Goal: Task Accomplishment & Management: Manage account settings

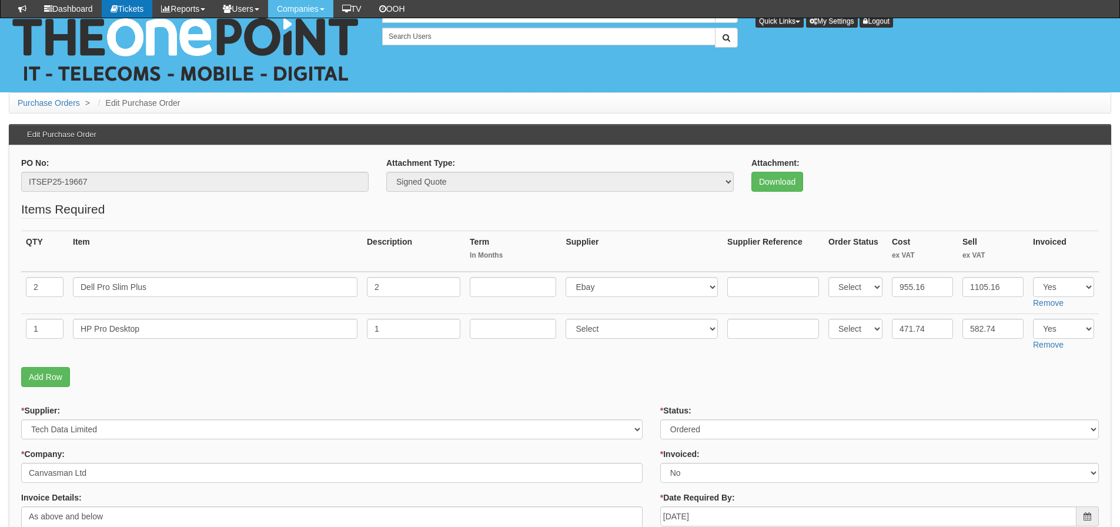
scroll to position [290, 0]
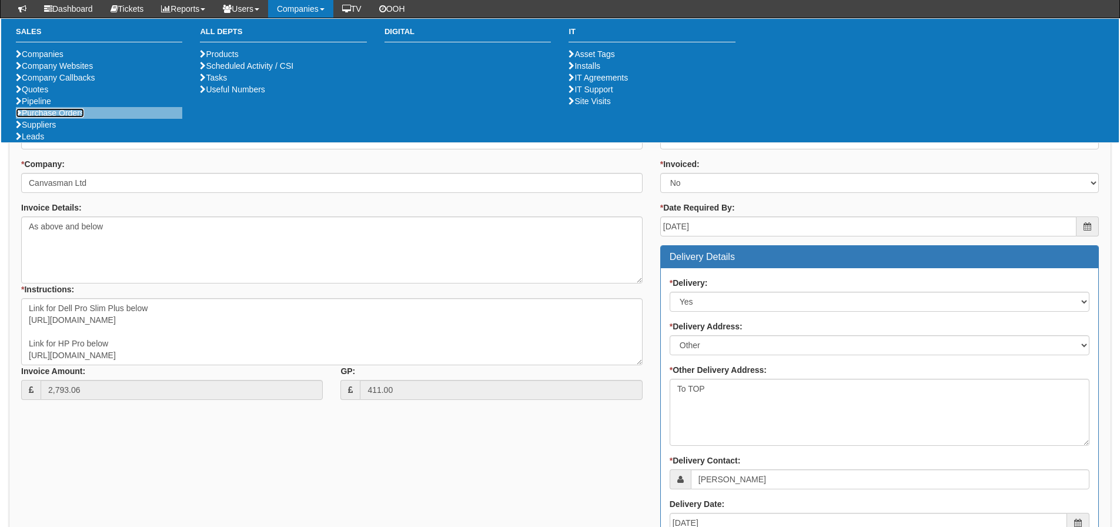
click at [83, 118] on link "Purchase Orders" at bounding box center [50, 112] width 68 height 9
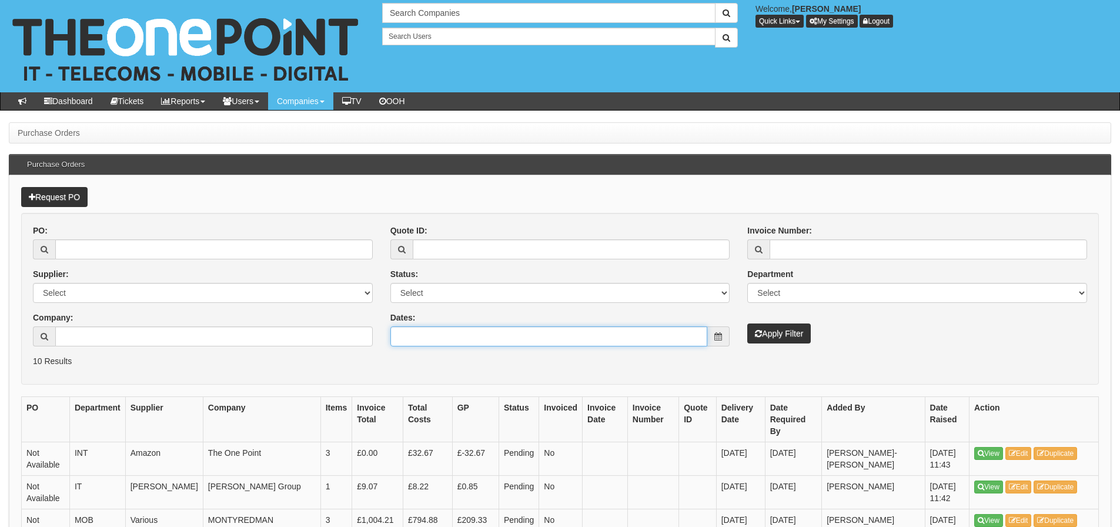
click at [580, 329] on input "Dates:" at bounding box center [548, 336] width 317 height 20
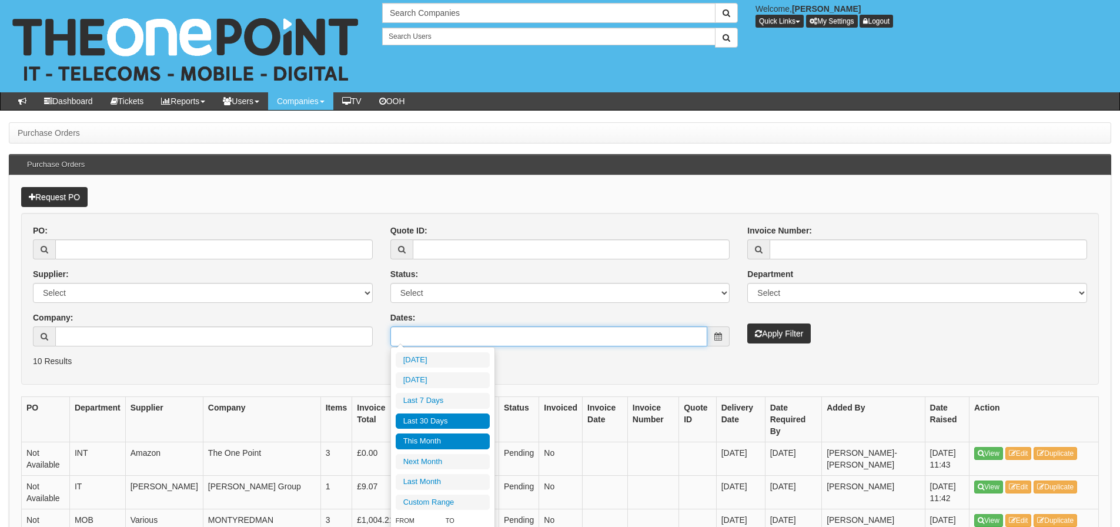
type input "[DATE]"
type input "2025-10-31"
type input "[DATE]"
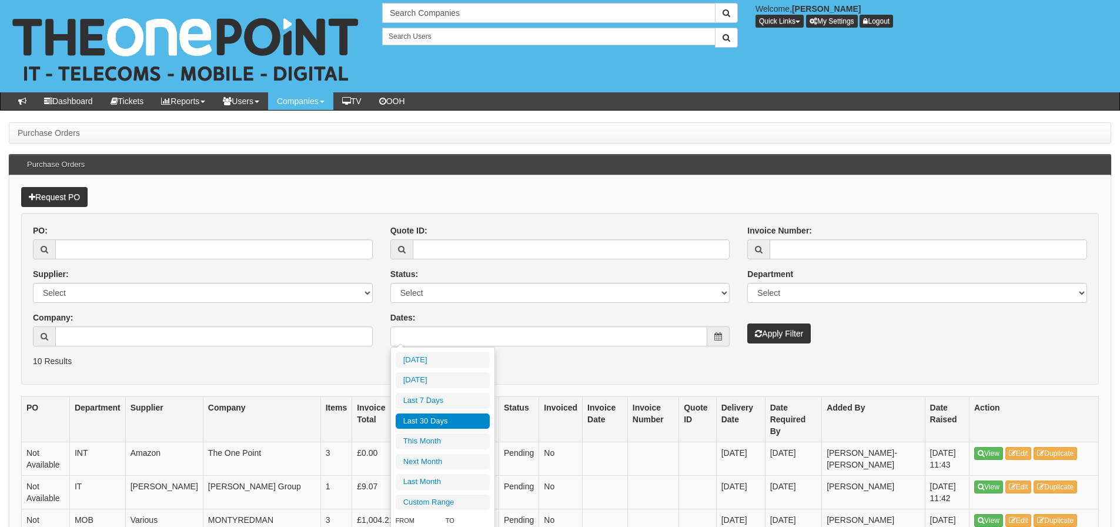
drag, startPoint x: 460, startPoint y: 423, endPoint x: 511, endPoint y: 404, distance: 53.9
click at [461, 424] on li "Last 30 Days" at bounding box center [443, 421] width 94 height 16
type input "[DATE] - [DATE]"
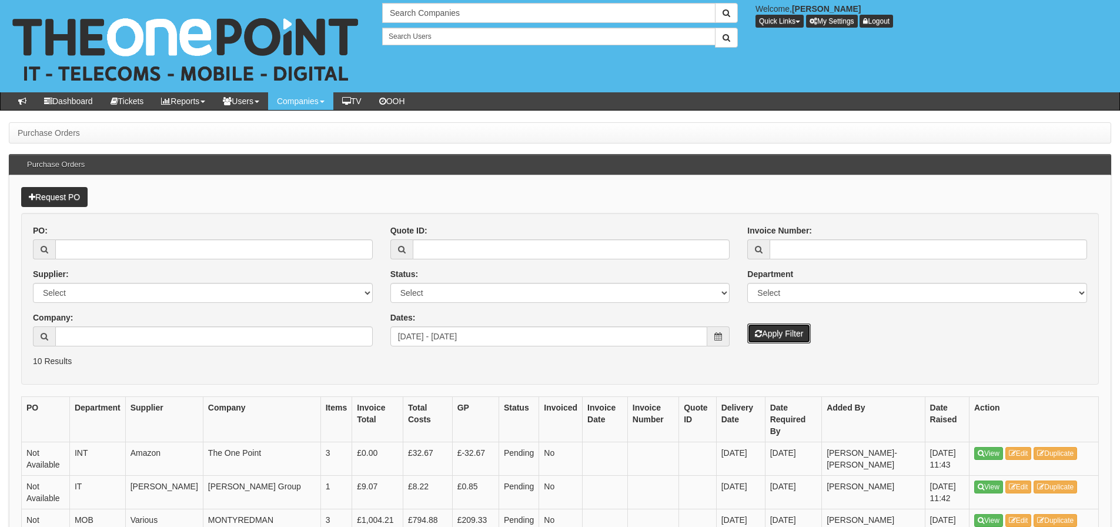
click at [784, 330] on button "Apply Filter" at bounding box center [778, 333] width 63 height 20
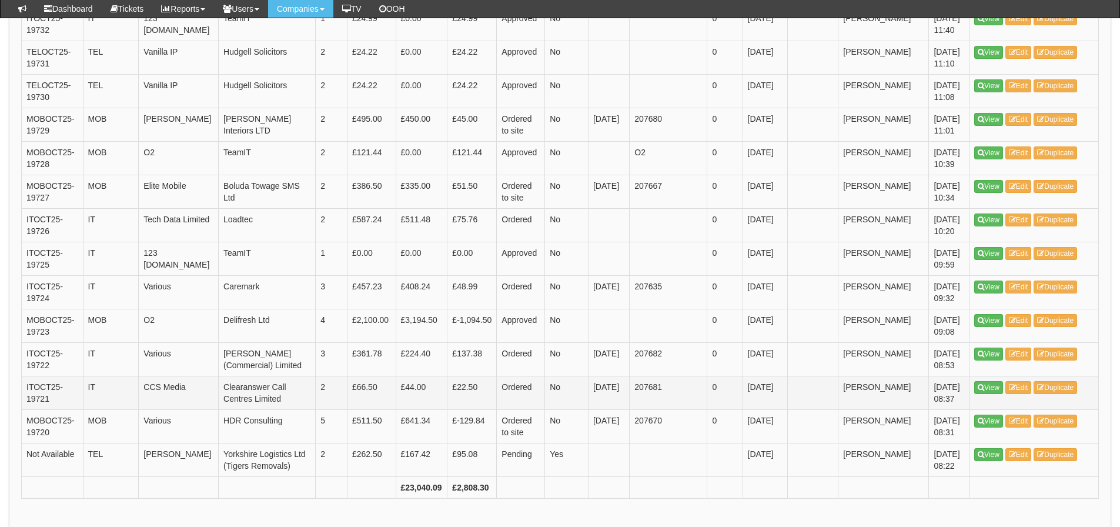
scroll to position [1748, 0]
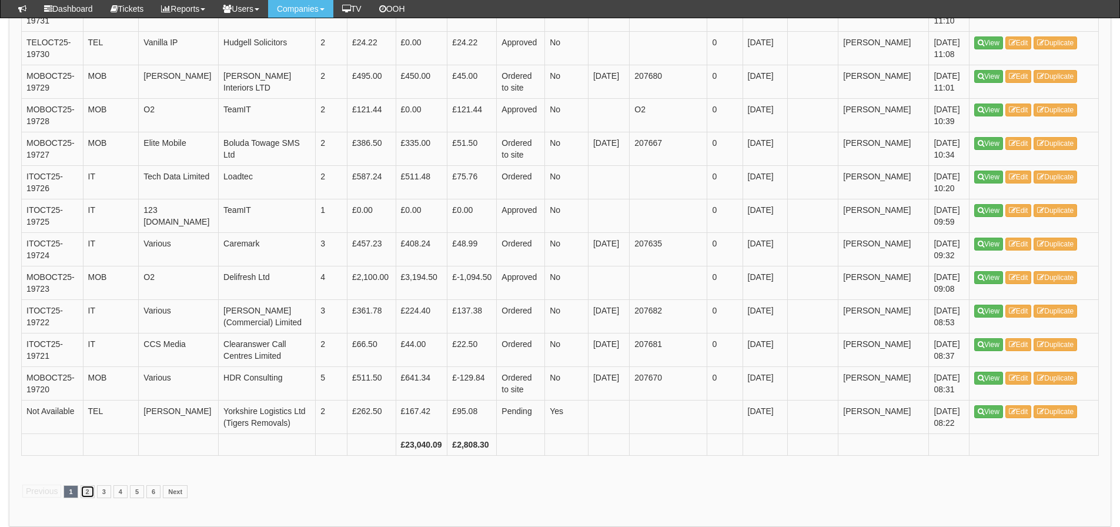
click at [86, 485] on link "2" at bounding box center [88, 491] width 14 height 13
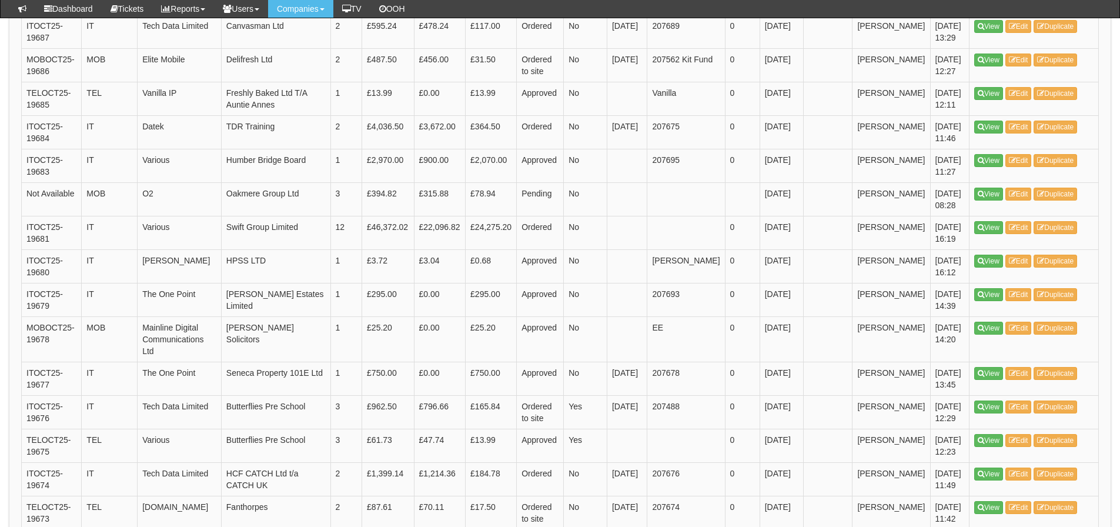
scroll to position [1713, 0]
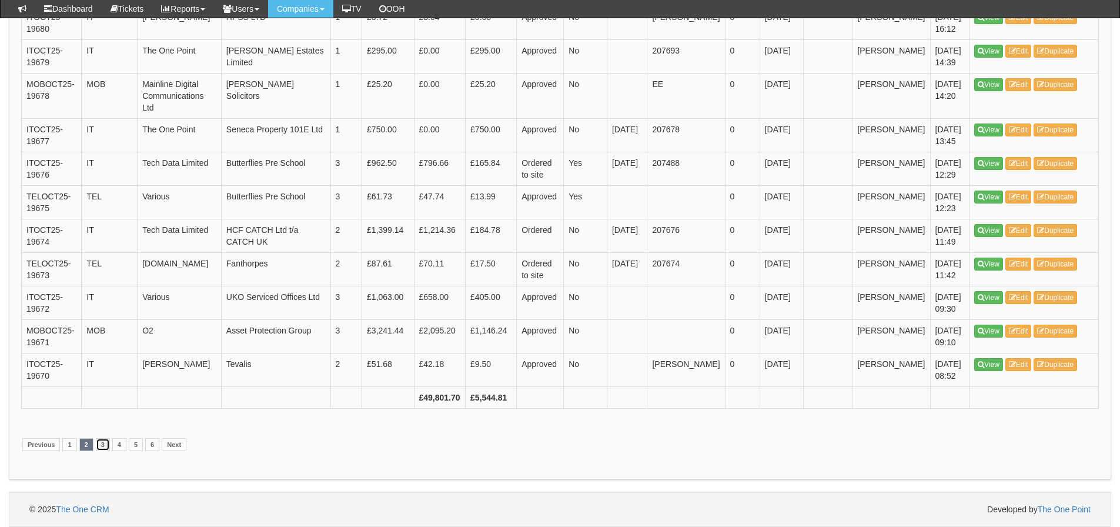
click at [104, 444] on link "3" at bounding box center [103, 444] width 14 height 13
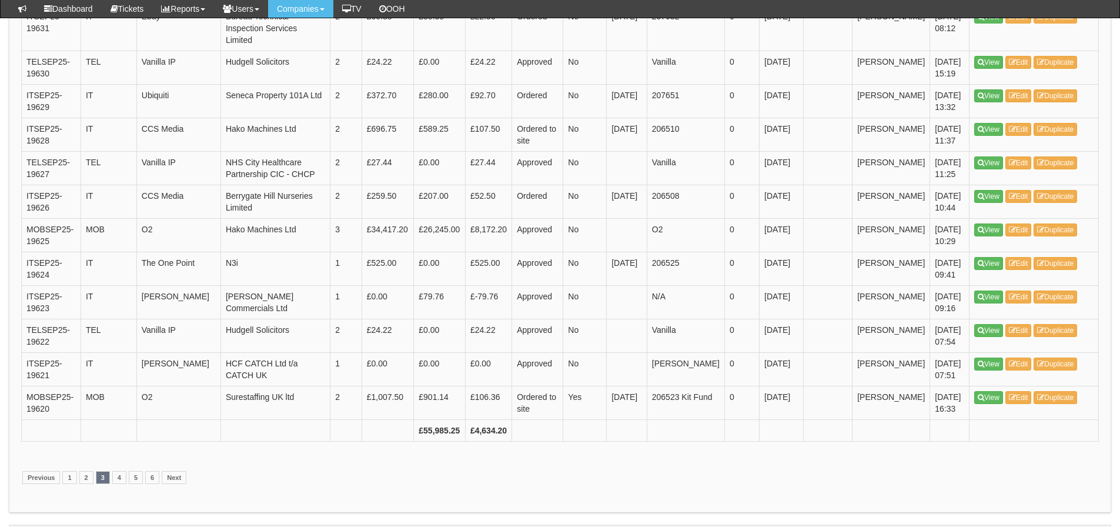
scroll to position [1724, 0]
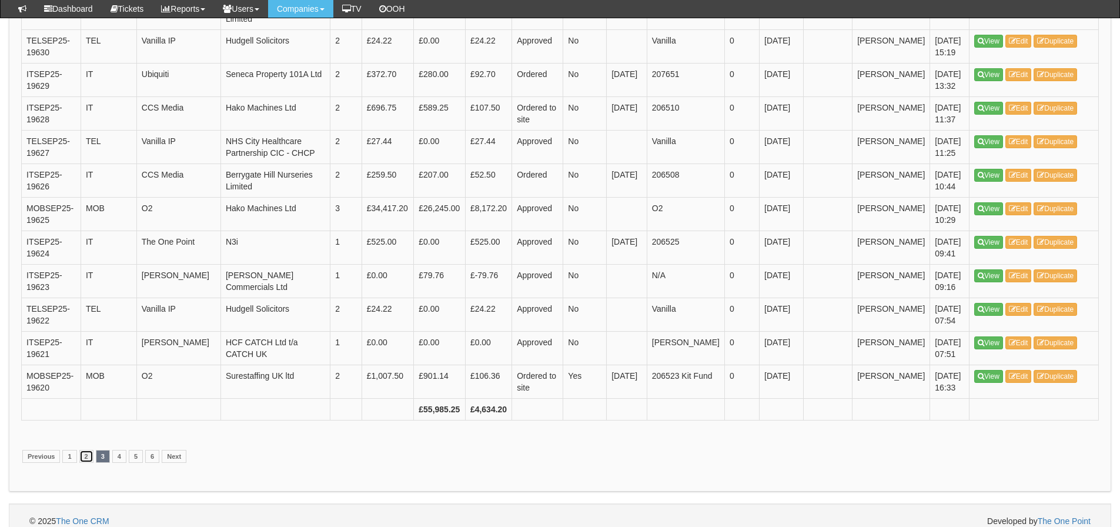
click at [86, 450] on link "2" at bounding box center [86, 456] width 14 height 13
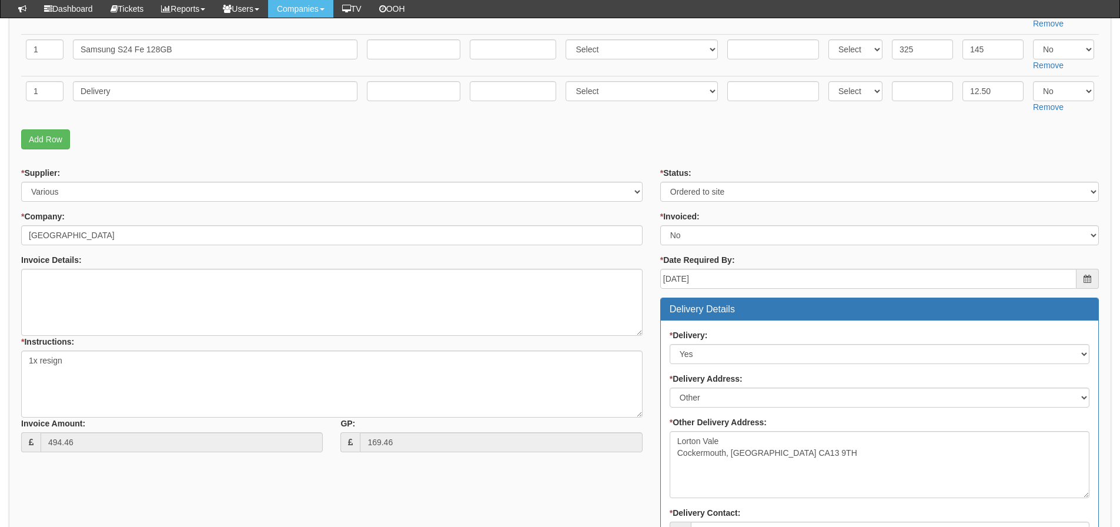
scroll to position [294, 0]
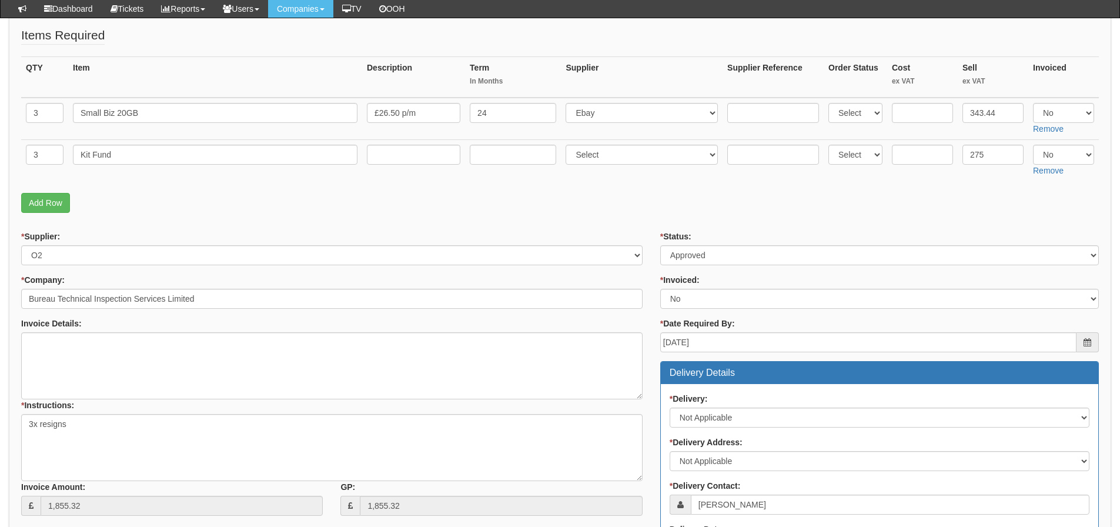
scroll to position [176, 0]
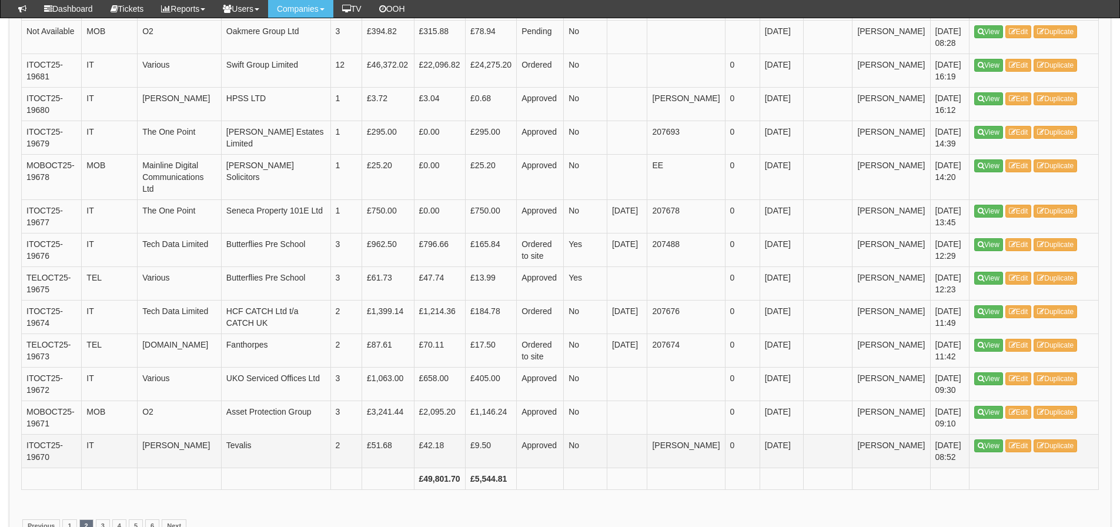
scroll to position [1713, 0]
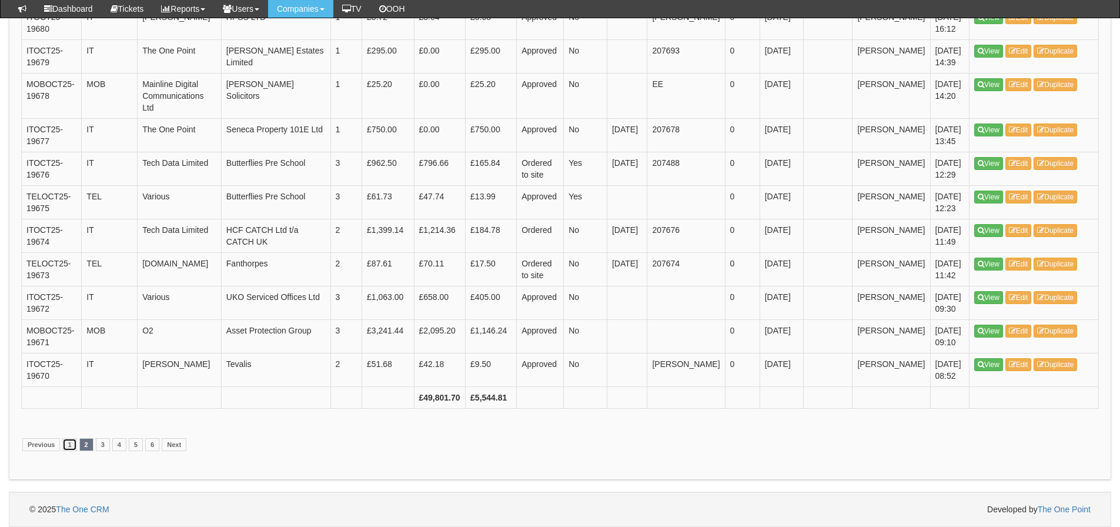
click at [70, 441] on link "1" at bounding box center [69, 444] width 14 height 13
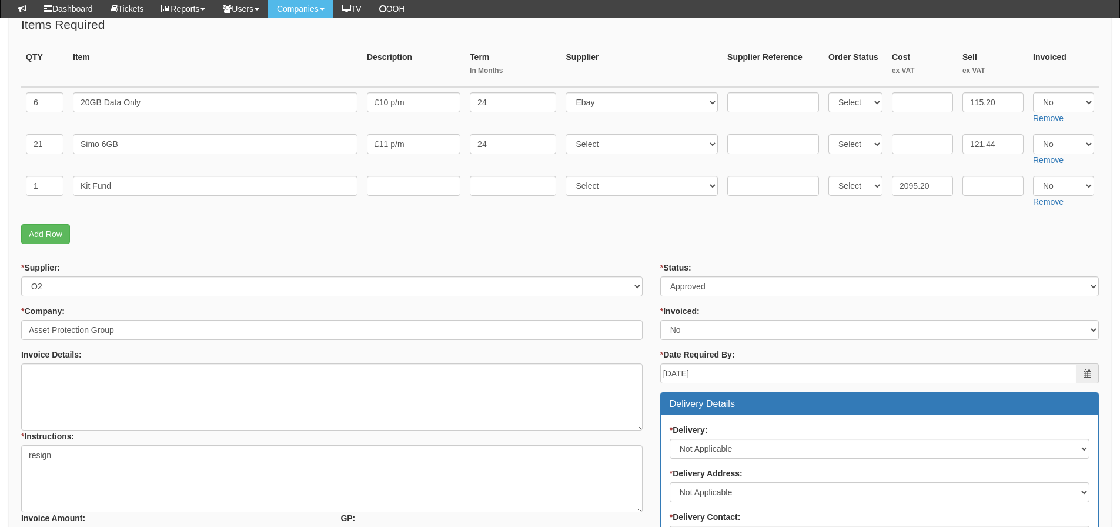
scroll to position [117, 0]
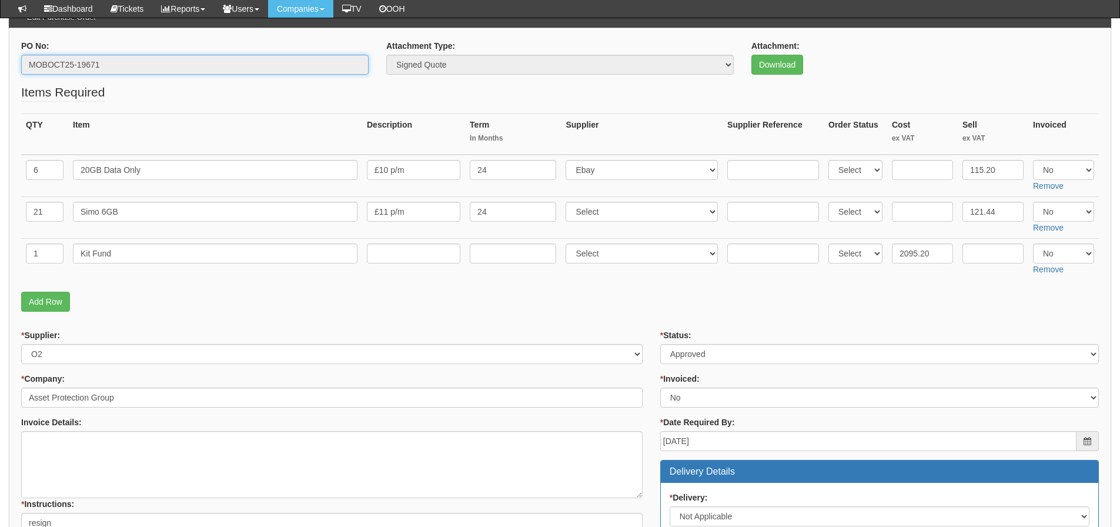
drag, startPoint x: 113, startPoint y: 63, endPoint x: 29, endPoint y: 73, distance: 84.7
click at [29, 73] on input "MOBOCT25-19671" at bounding box center [194, 65] width 347 height 20
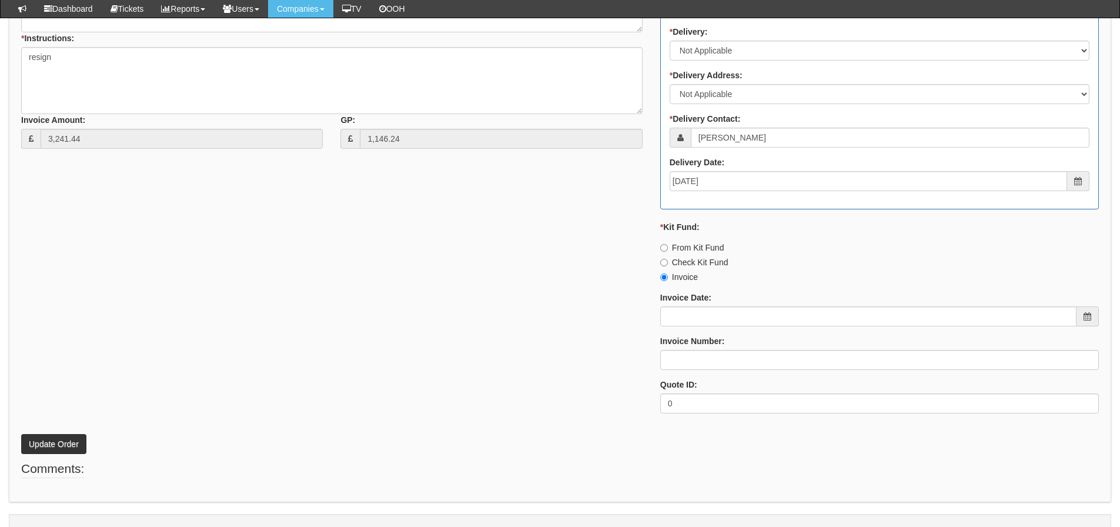
scroll to position [587, 0]
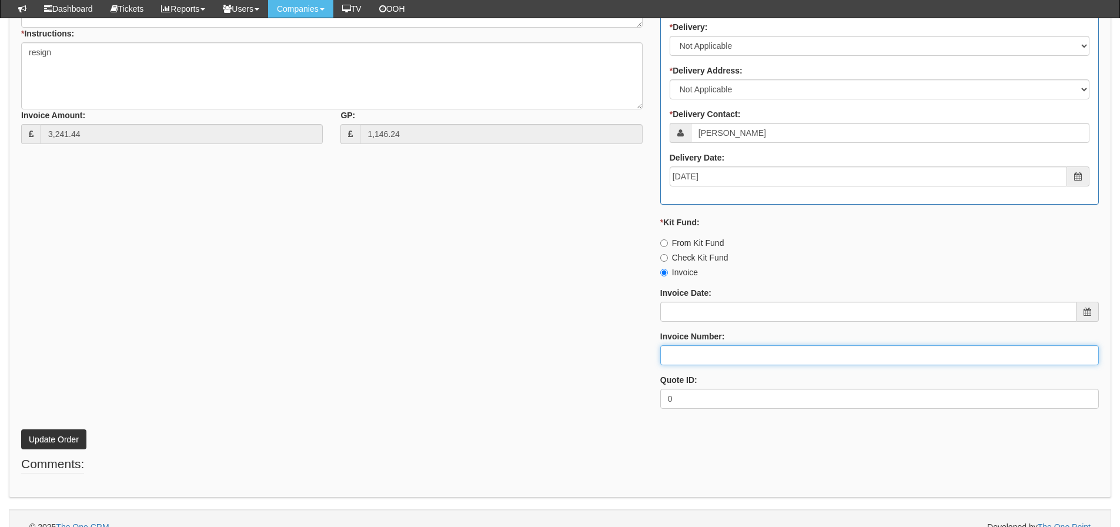
click at [696, 349] on input "Invoice Number:" at bounding box center [879, 355] width 439 height 20
type input "O2"
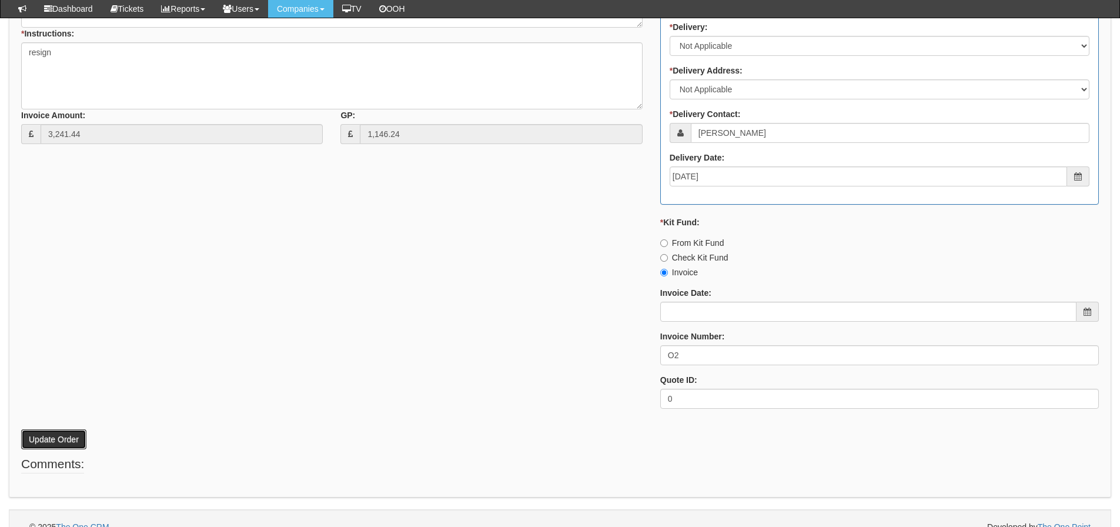
click at [44, 434] on button "Update Order" at bounding box center [53, 439] width 65 height 20
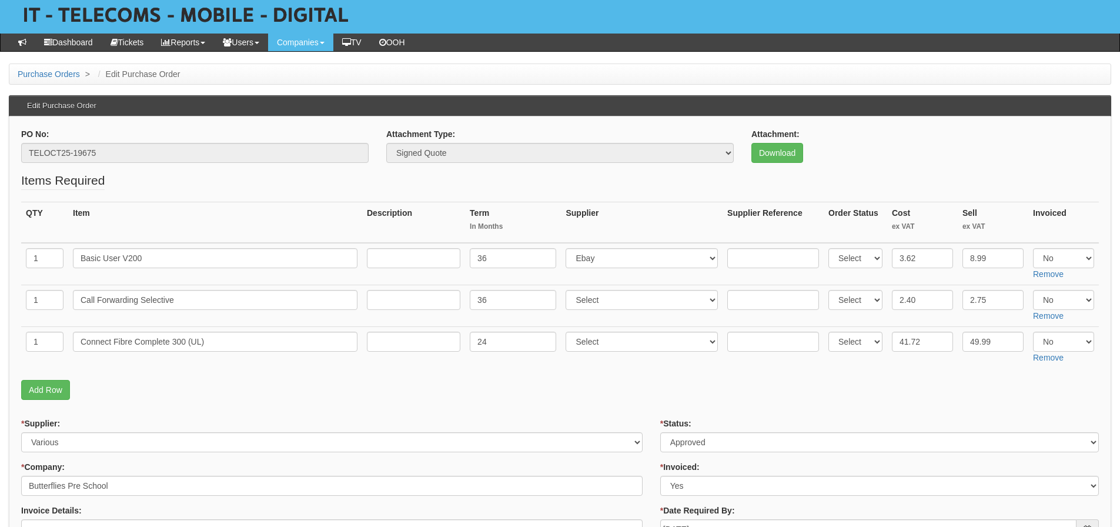
scroll to position [118, 0]
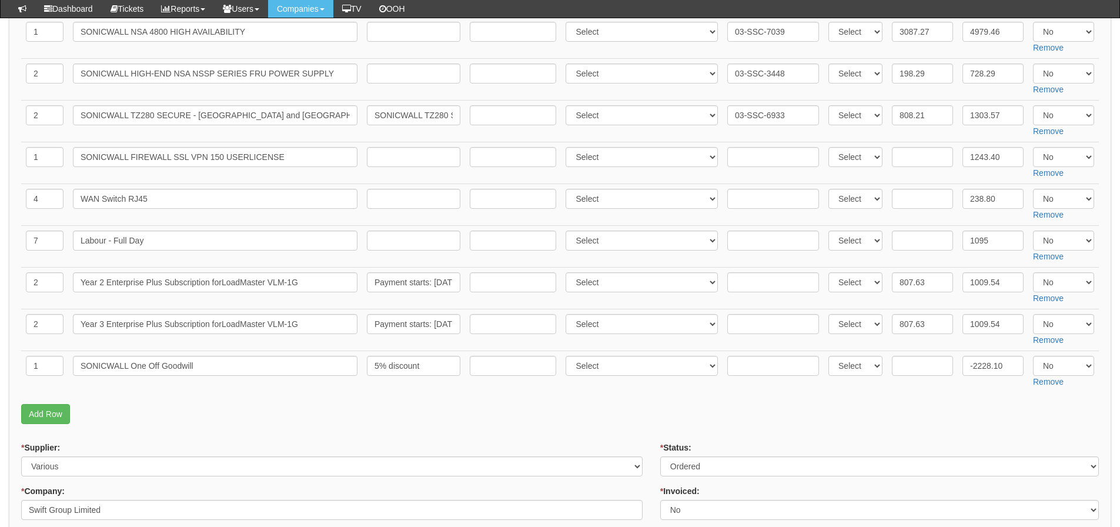
scroll to position [362, 0]
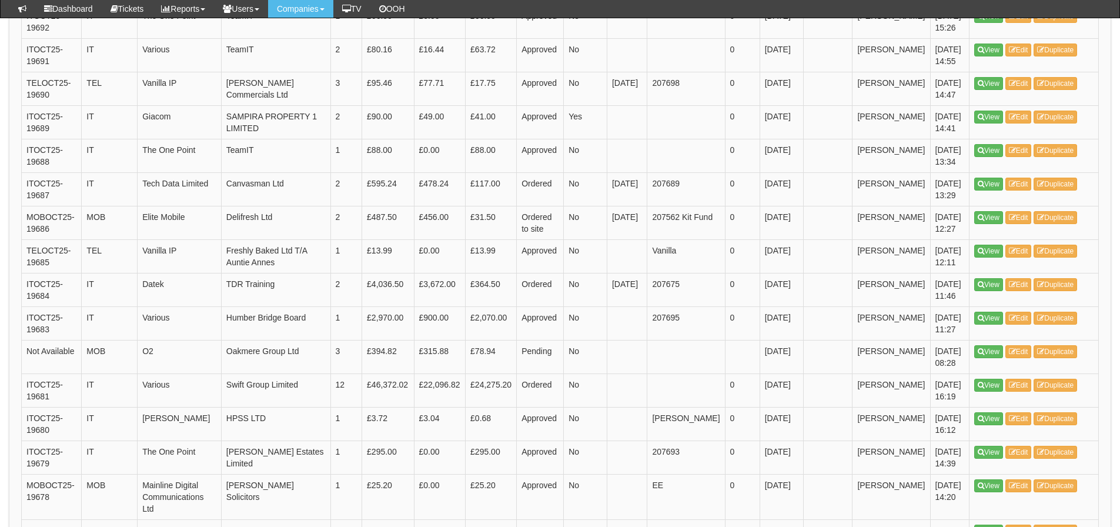
scroll to position [1713, 0]
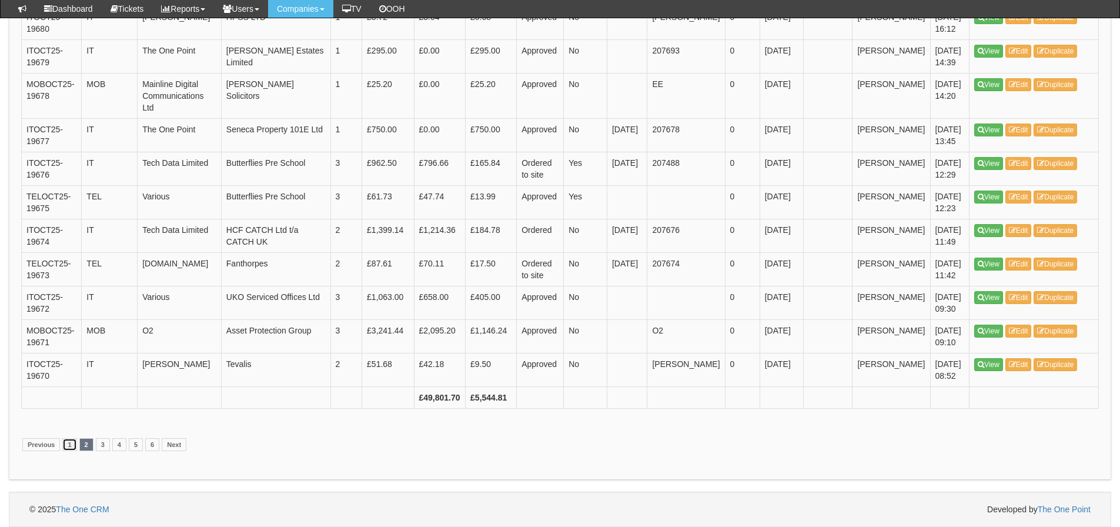
click at [72, 440] on link "1" at bounding box center [69, 444] width 14 height 13
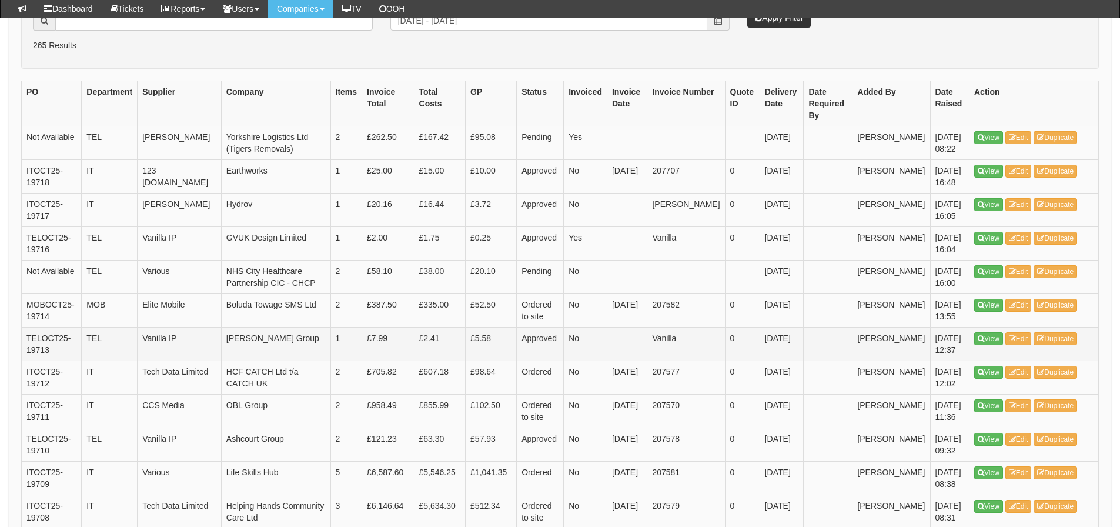
scroll to position [243, 0]
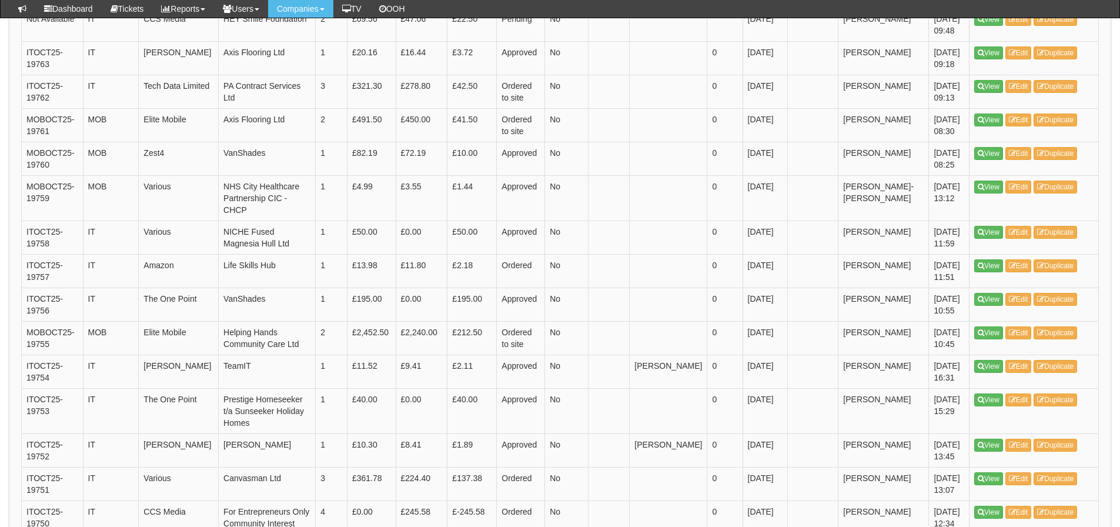
scroll to position [588, 0]
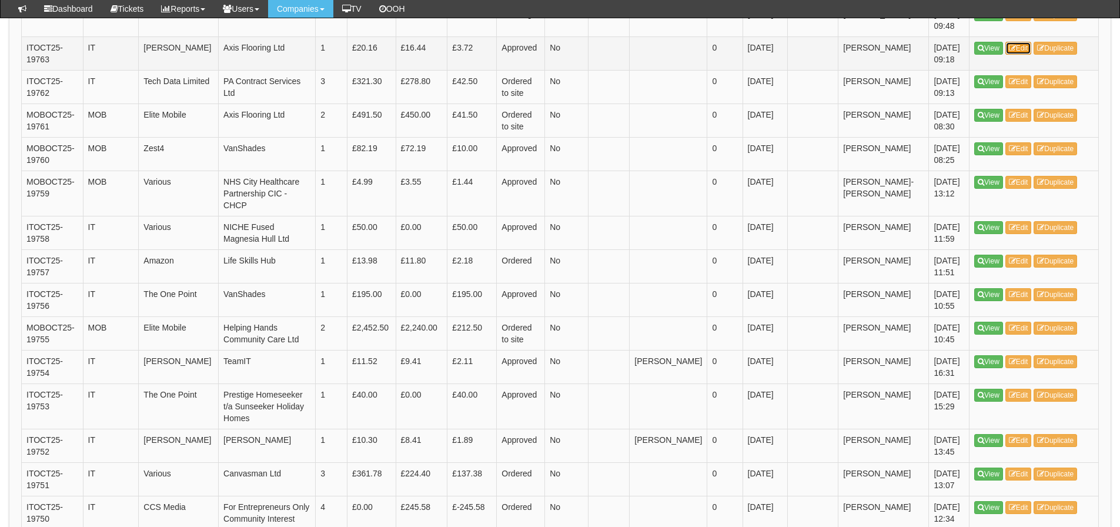
click at [1020, 43] on link "Edit" at bounding box center [1018, 48] width 26 height 13
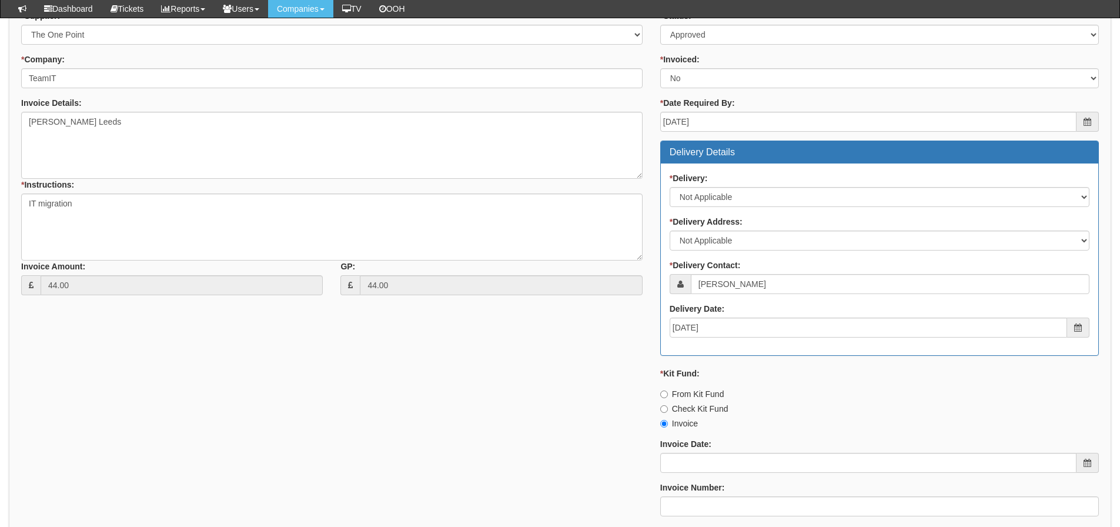
scroll to position [412, 0]
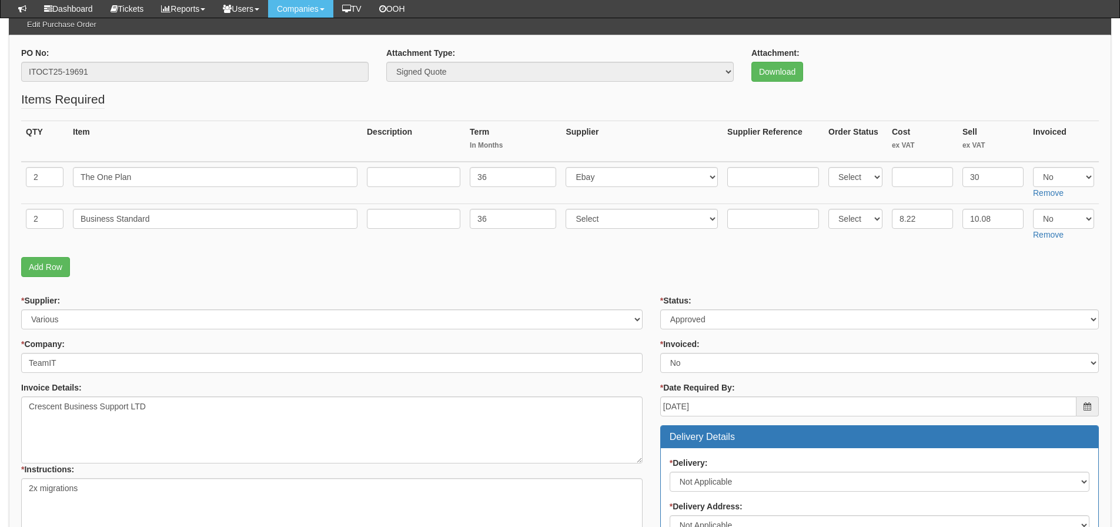
scroll to position [118, 0]
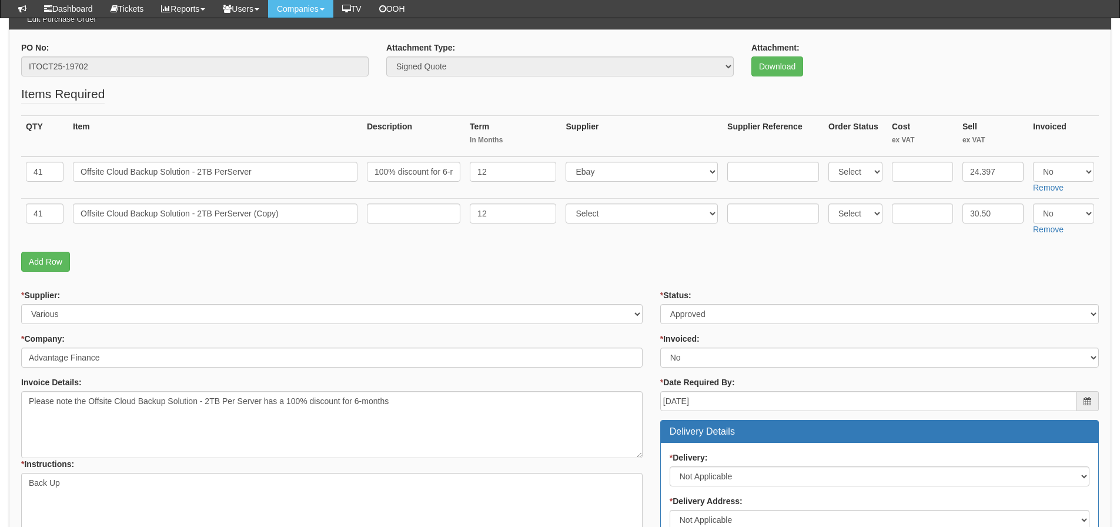
scroll to position [118, 0]
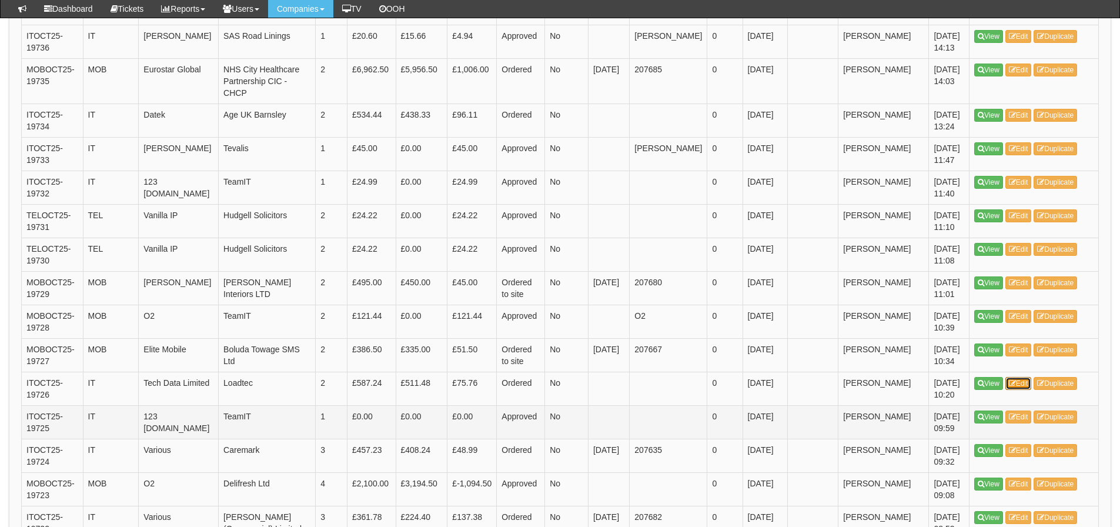
scroll to position [1572, 0]
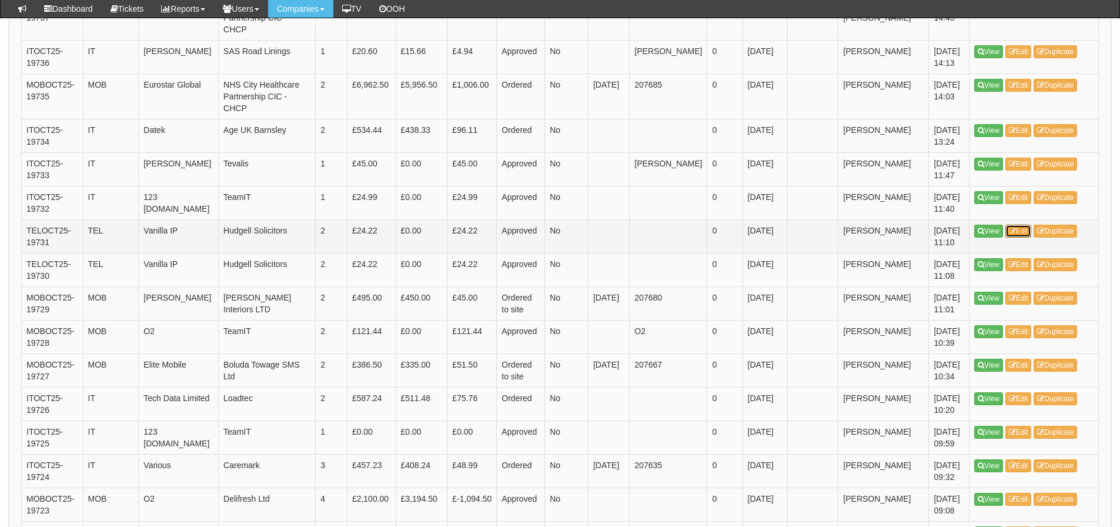
drag, startPoint x: 1028, startPoint y: 175, endPoint x: 1027, endPoint y: 165, distance: 9.5
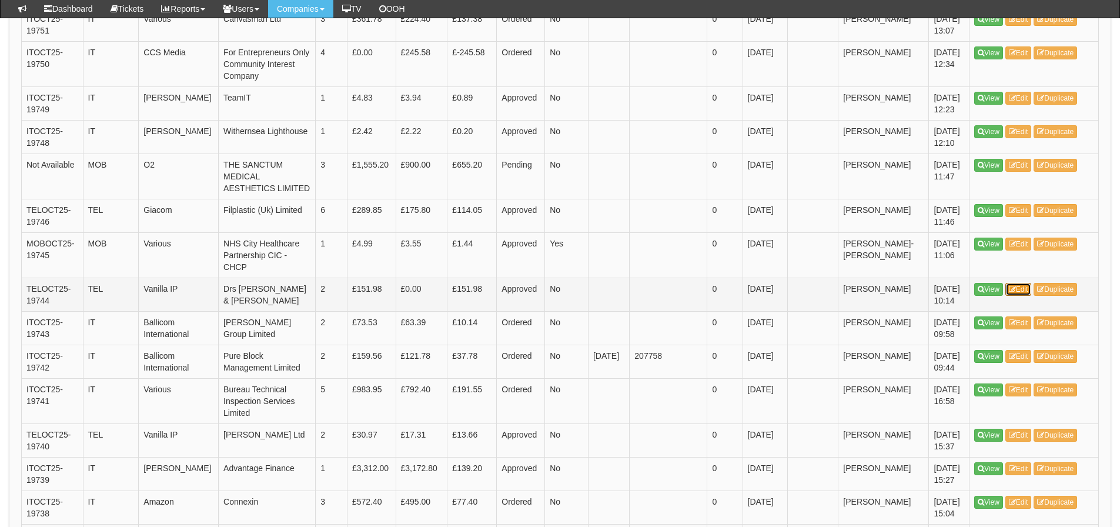
scroll to position [984, 0]
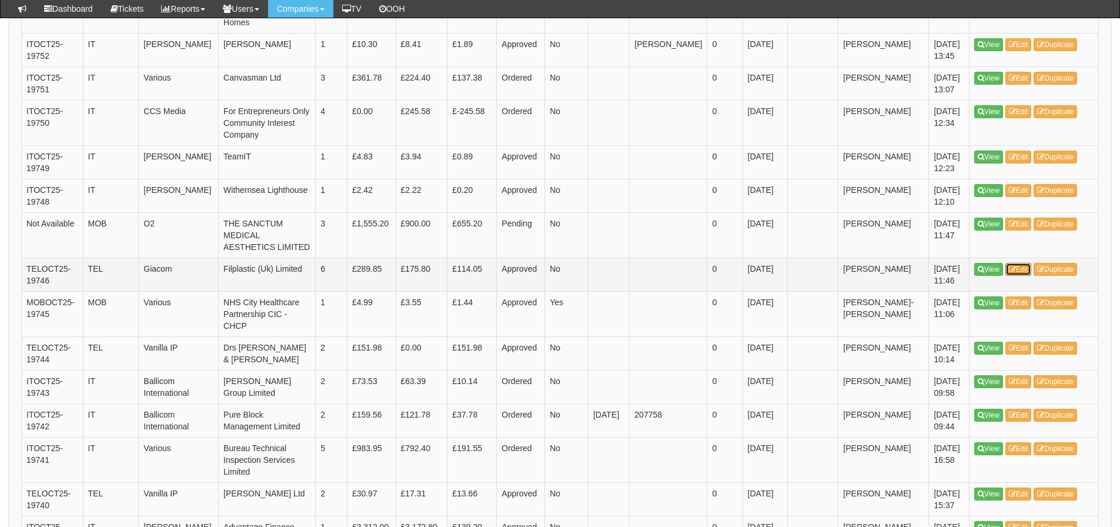
drag, startPoint x: 1027, startPoint y: 231, endPoint x: 1032, endPoint y: 222, distance: 10.3
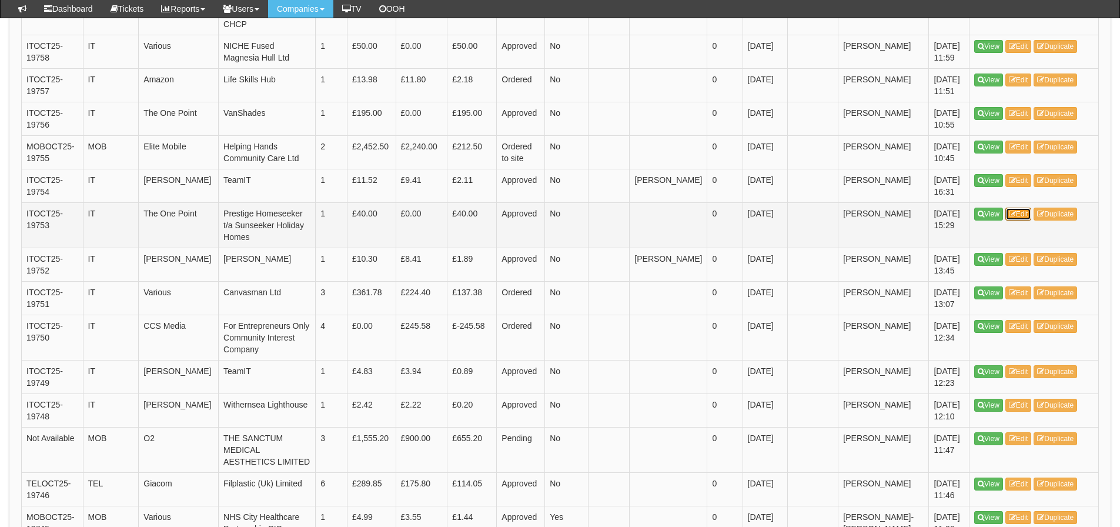
scroll to position [748, 0]
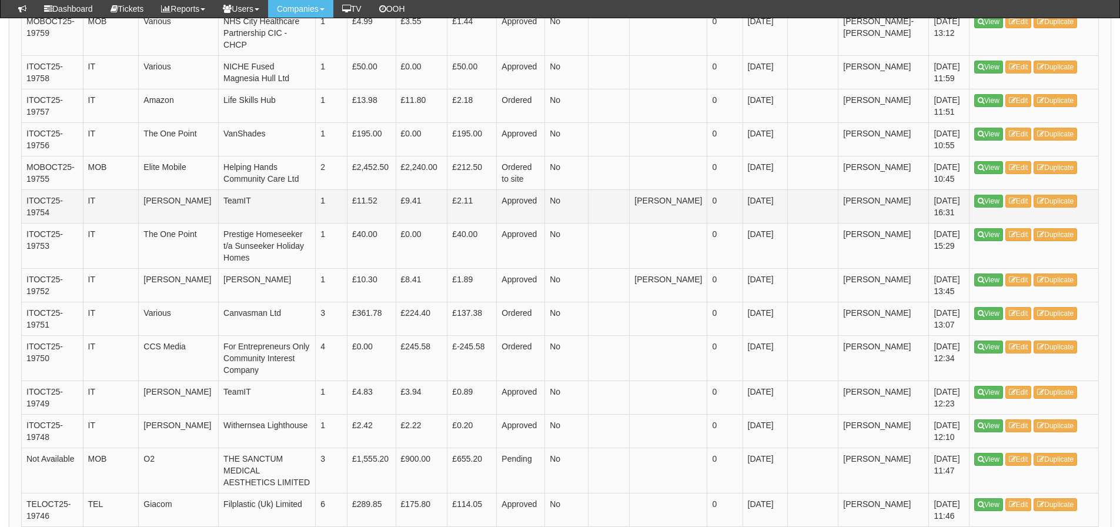
click at [883, 216] on td "James Kaye" at bounding box center [883, 206] width 91 height 34
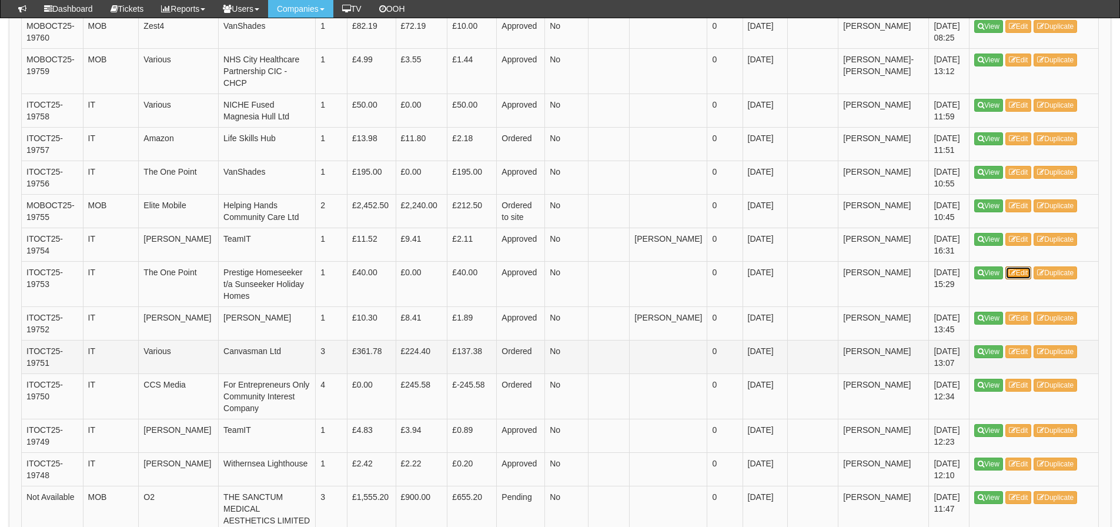
scroll to position [690, 0]
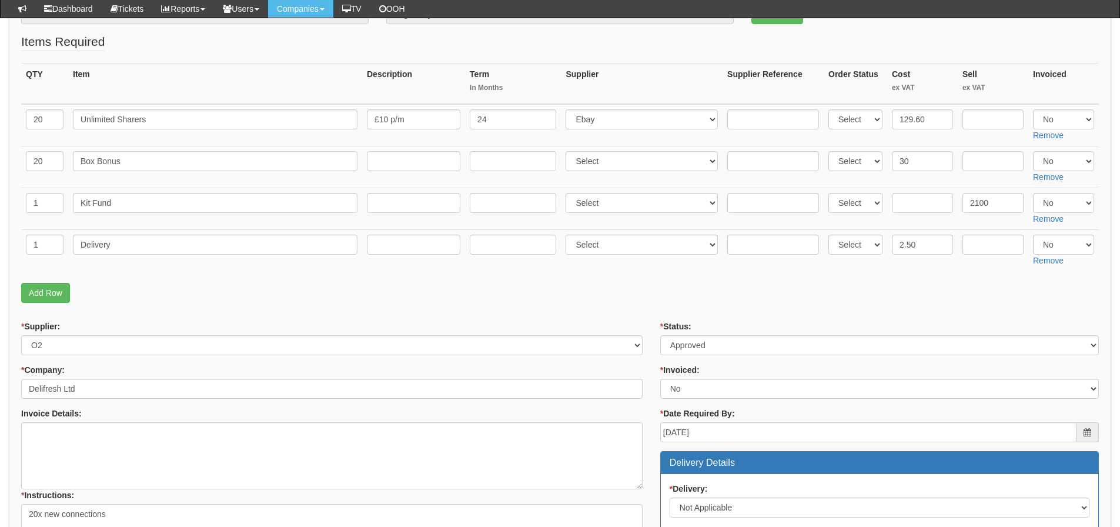
scroll to position [176, 0]
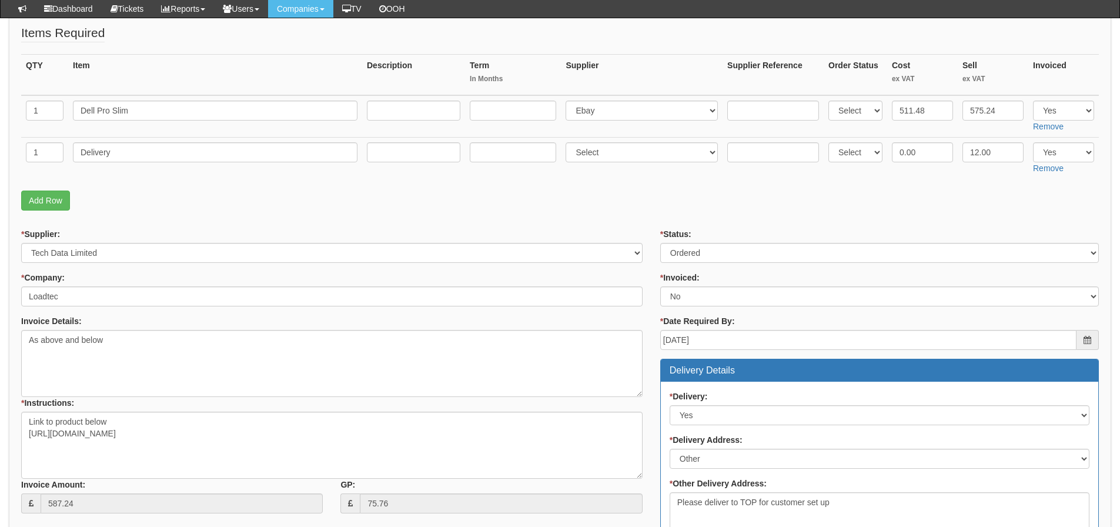
scroll to position [118, 0]
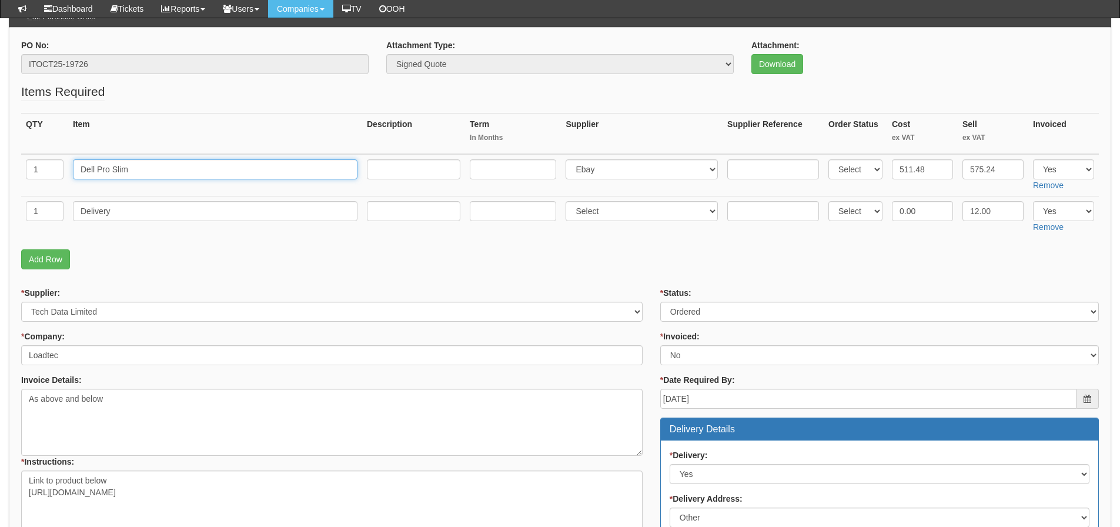
drag, startPoint x: 214, startPoint y: 175, endPoint x: 63, endPoint y: 172, distance: 150.5
click at [63, 172] on tr "1 Dell Pro Slim Select 123 [DOMAIN_NAME] 1Password 3 4Gon [PERSON_NAME] Electri…" at bounding box center [560, 175] width 1078 height 42
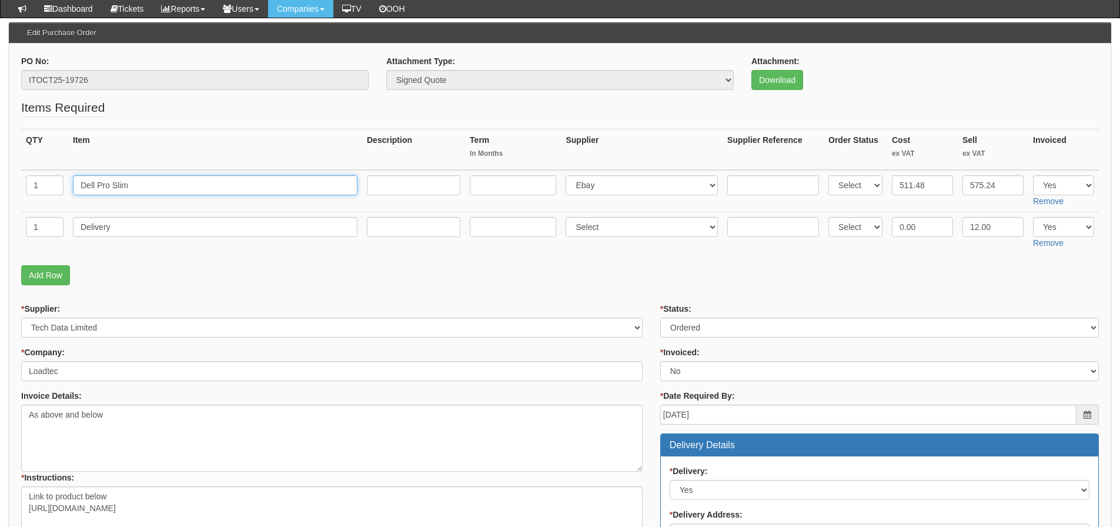
scroll to position [59, 0]
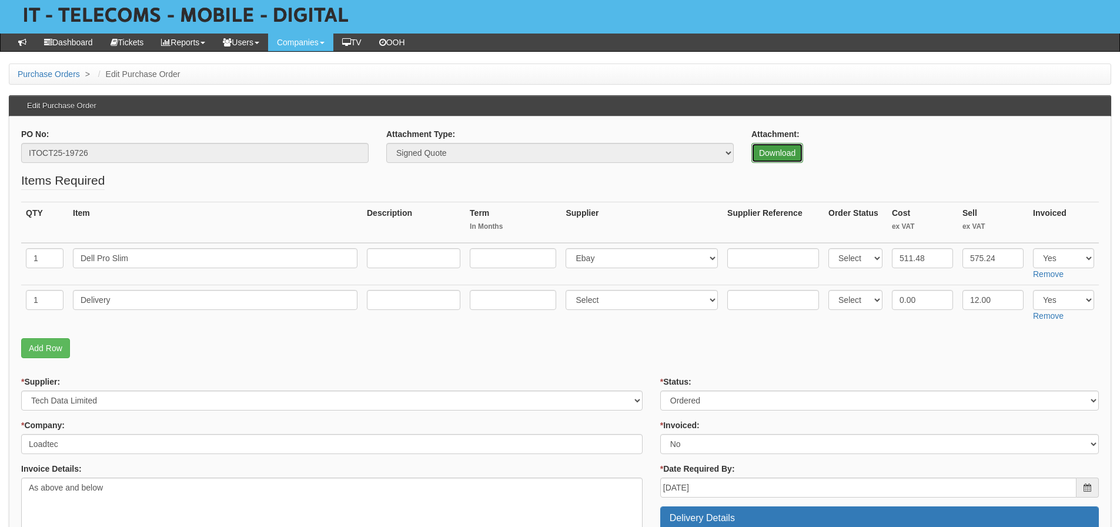
click at [773, 146] on link "Download" at bounding box center [777, 153] width 52 height 20
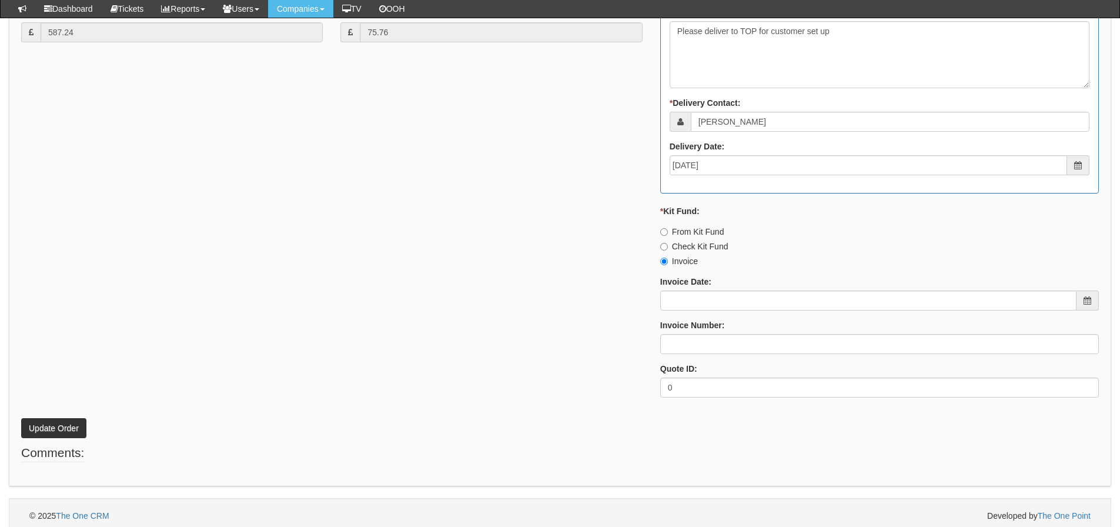
scroll to position [654, 0]
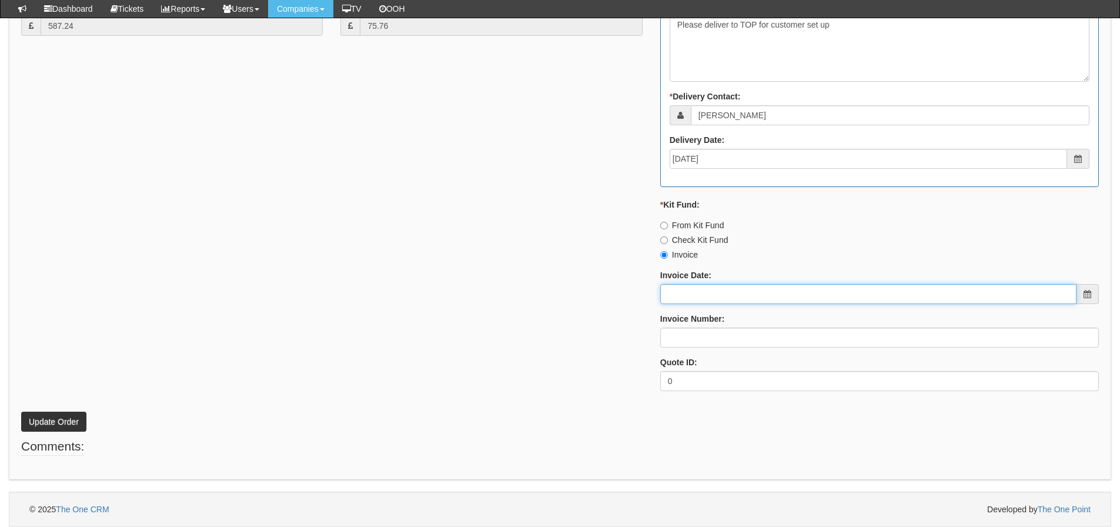
click at [726, 286] on input "Invoice Date:" at bounding box center [868, 294] width 416 height 20
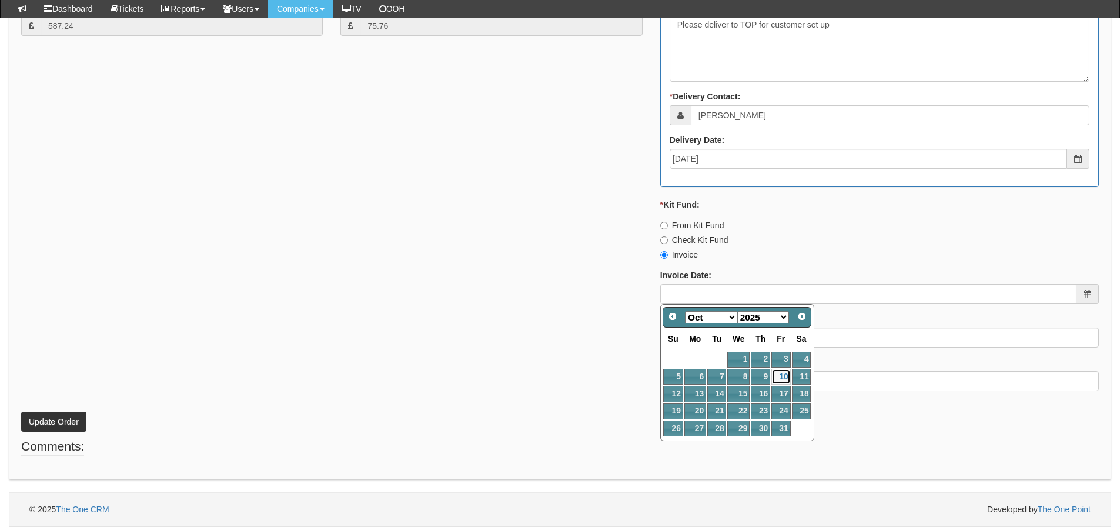
drag, startPoint x: 788, startPoint y: 372, endPoint x: 743, endPoint y: 337, distance: 56.2
click at [788, 372] on link "10" at bounding box center [780, 377] width 19 height 16
type input "2025-10-10"
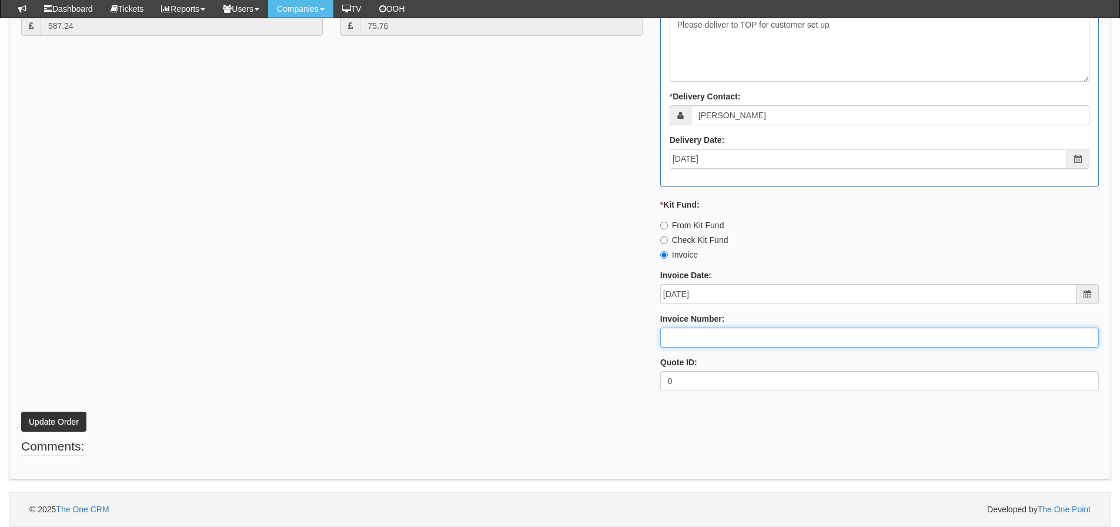
click at [741, 336] on input "Invoice Number:" at bounding box center [879, 337] width 439 height 20
type input "2"
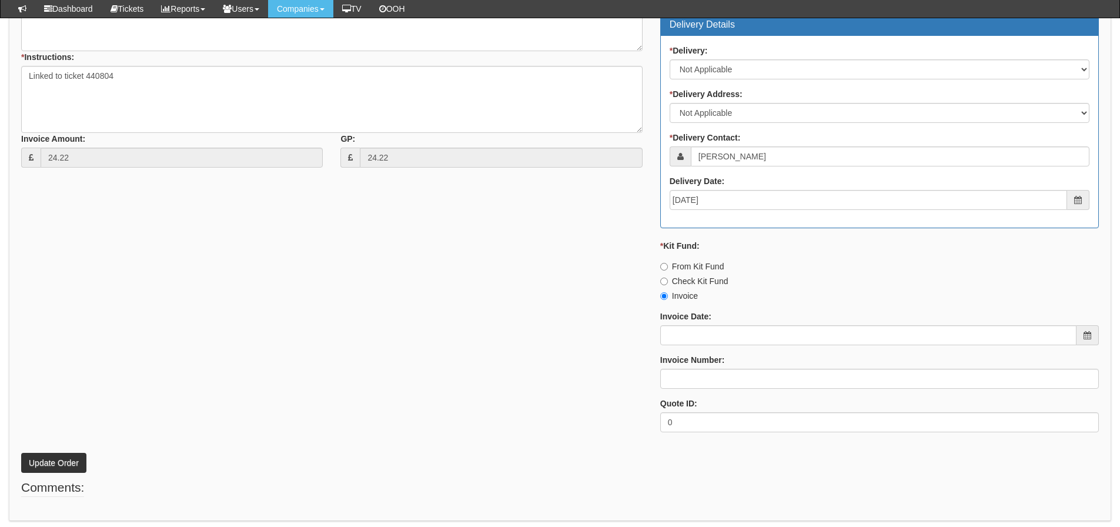
scroll to position [563, 0]
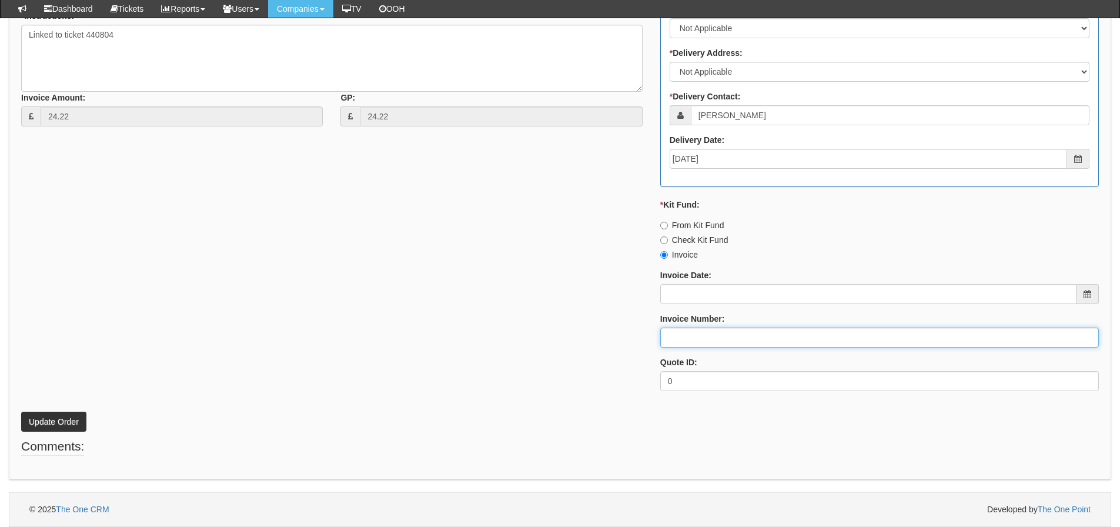
click at [682, 344] on input "Invoice Number:" at bounding box center [879, 337] width 439 height 20
drag, startPoint x: 729, startPoint y: 343, endPoint x: 661, endPoint y: 343, distance: 68.2
click at [661, 343] on input "Vanilla" at bounding box center [879, 337] width 439 height 20
type input "Vanilla"
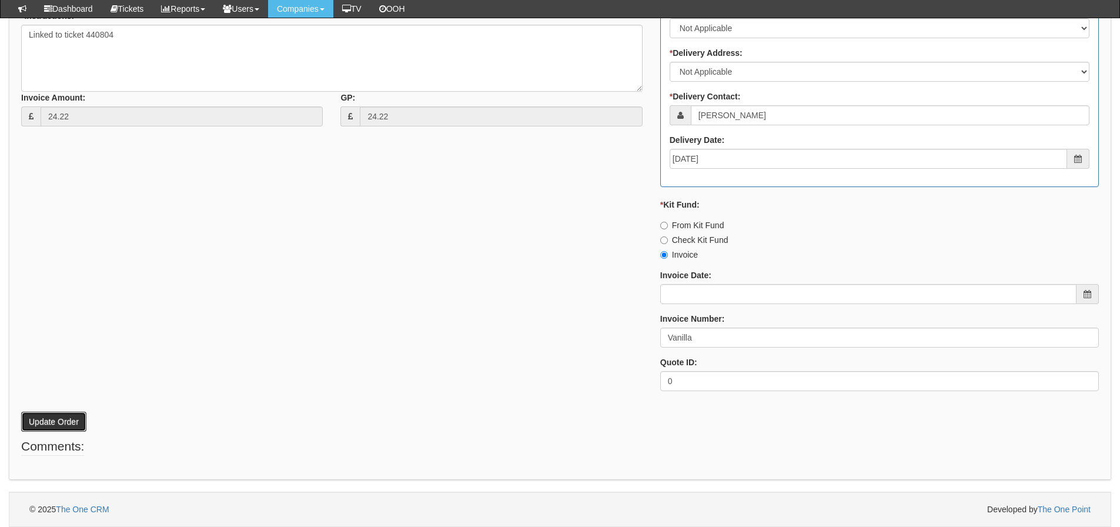
click at [65, 420] on button "Update Order" at bounding box center [53, 422] width 65 height 20
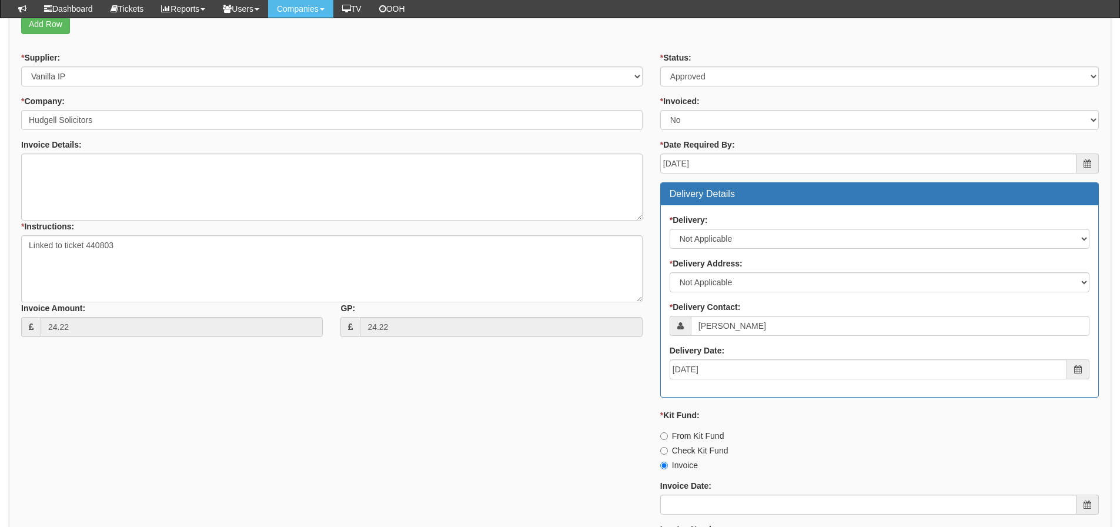
scroll to position [529, 0]
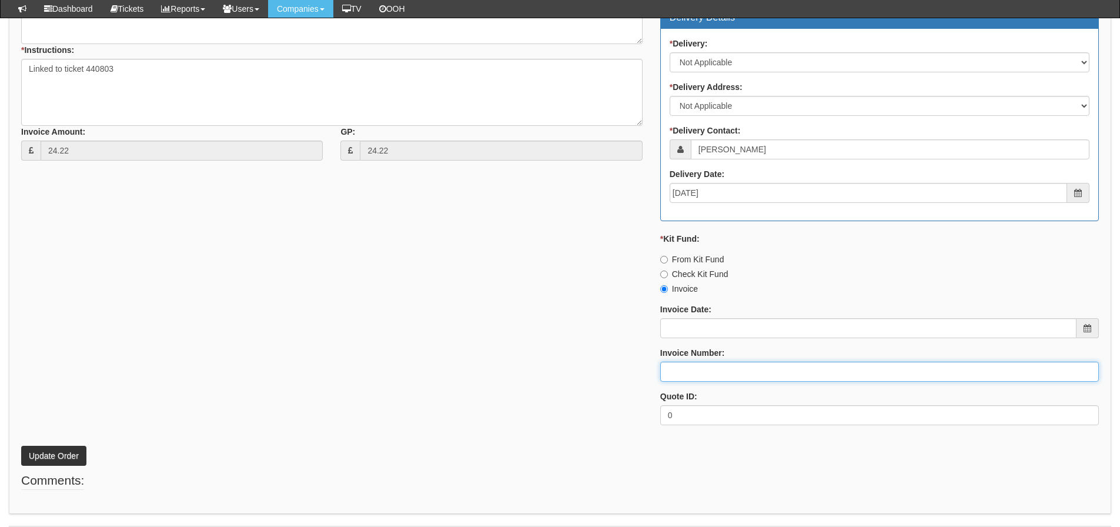
click at [731, 370] on input "Invoice Number:" at bounding box center [879, 372] width 439 height 20
paste input "Vanilla"
type input "Vanilla"
click at [83, 455] on button "Update Order" at bounding box center [53, 456] width 65 height 20
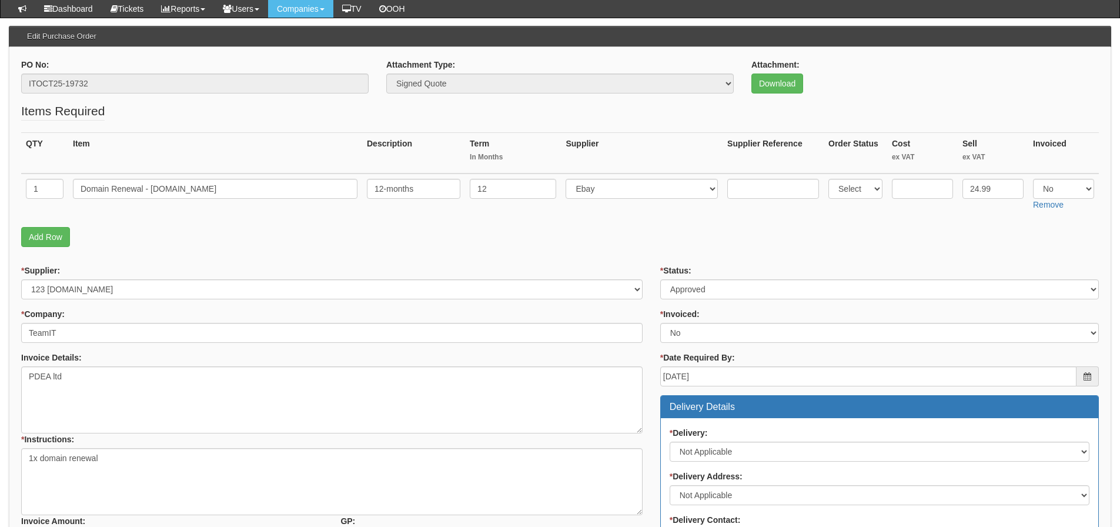
scroll to position [118, 0]
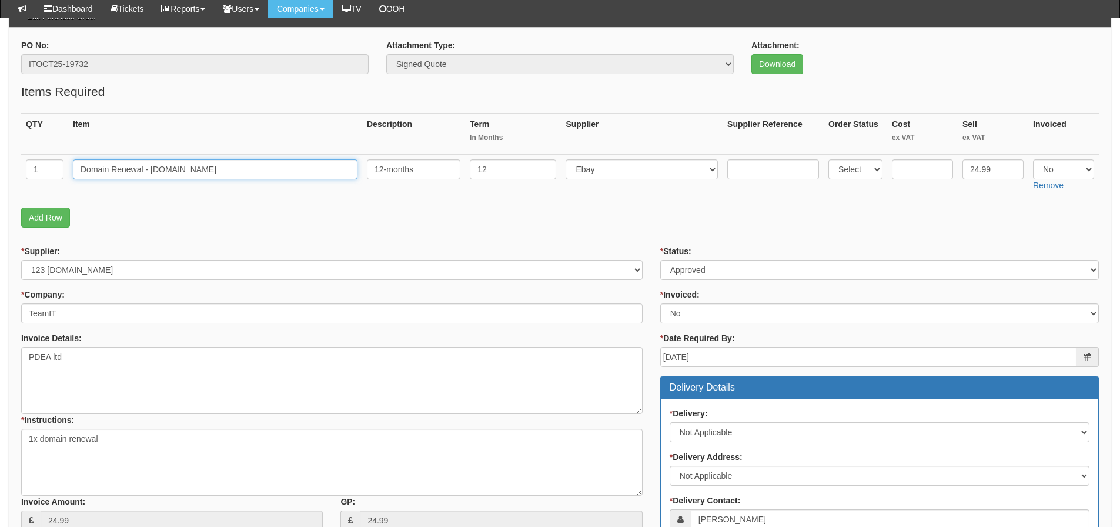
drag, startPoint x: 219, startPoint y: 166, endPoint x: 49, endPoint y: 172, distance: 169.4
click at [49, 172] on tr "1 Domain Renewal - [DOMAIN_NAME] 12-months 12 Select 123 [DOMAIN_NAME] 1Passwor…" at bounding box center [560, 175] width 1078 height 42
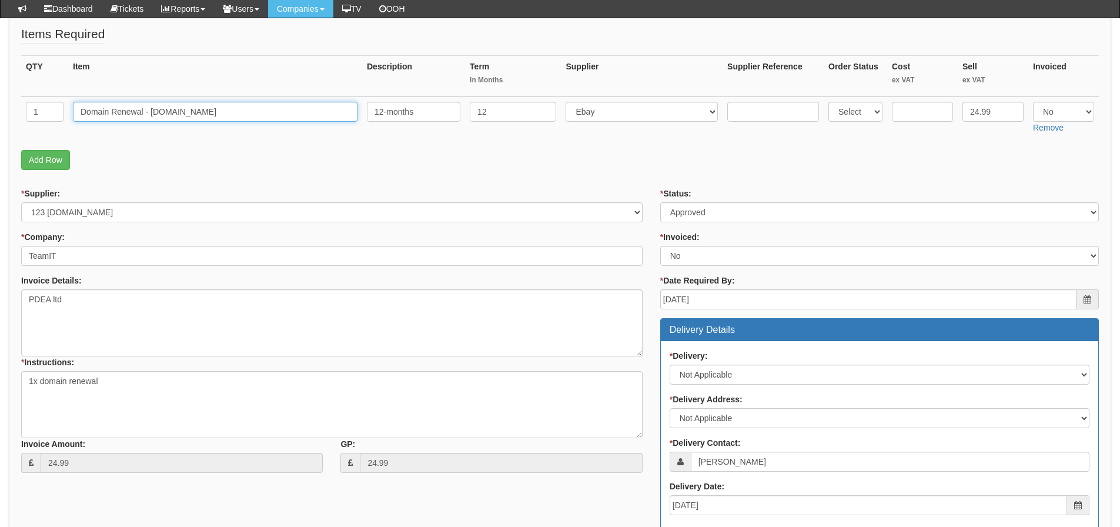
scroll to position [470, 0]
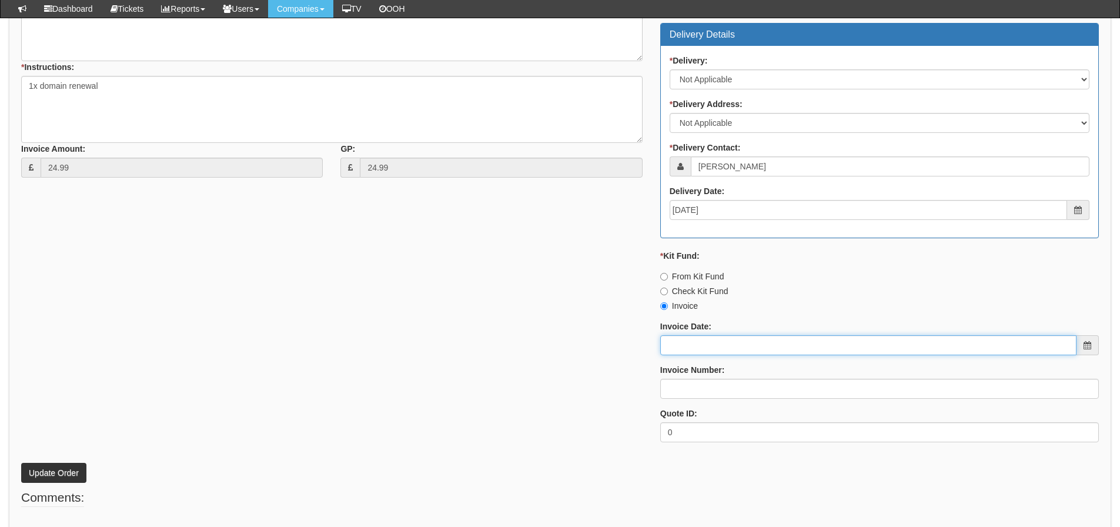
click at [711, 346] on input "Invoice Date:" at bounding box center [868, 345] width 416 height 20
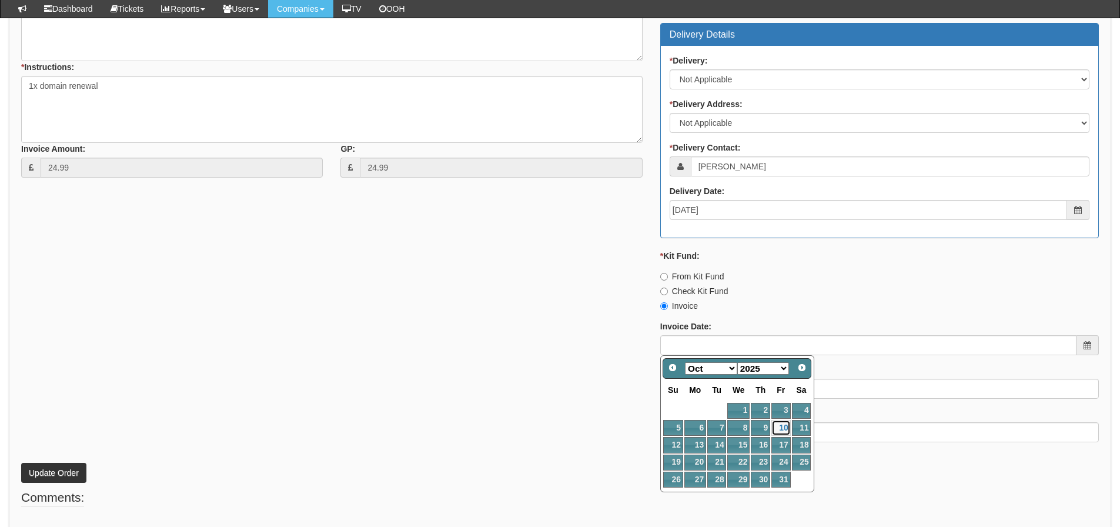
click at [787, 430] on link "10" at bounding box center [780, 428] width 19 height 16
type input "[DATE]"
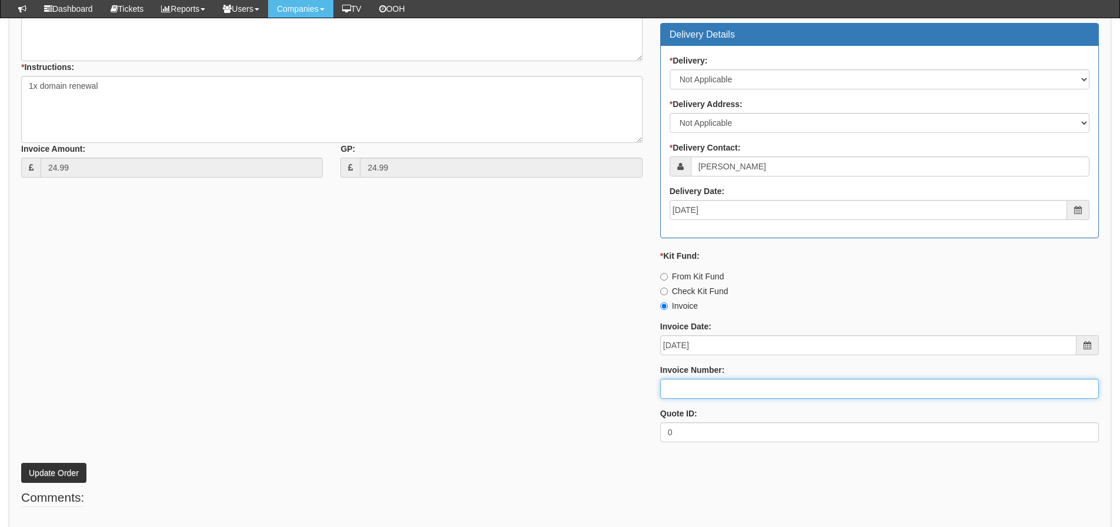
click at [749, 379] on input "Invoice Number:" at bounding box center [879, 389] width 439 height 20
type input "207763"
click at [21, 463] on button "Update Order" at bounding box center [53, 473] width 65 height 20
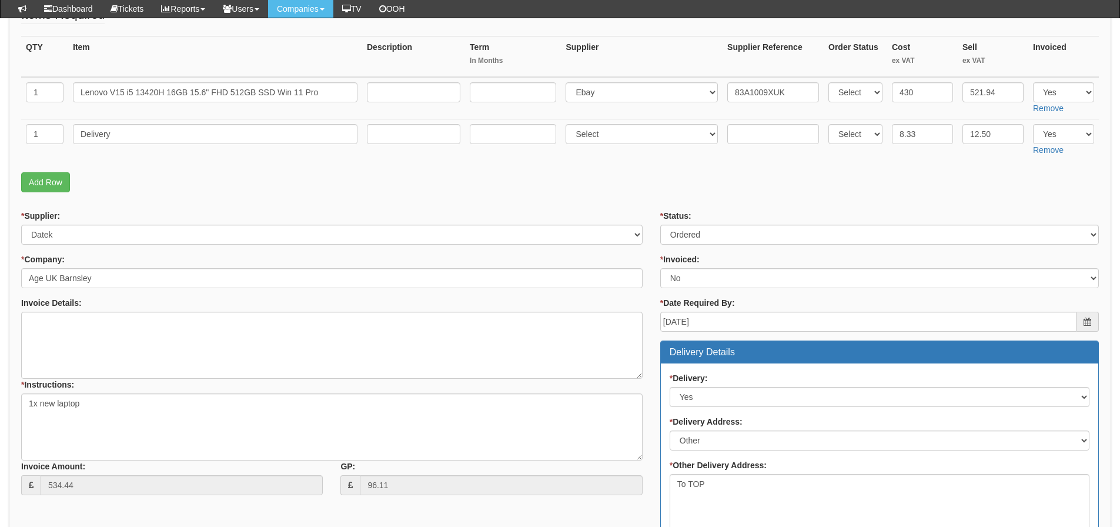
scroll to position [176, 0]
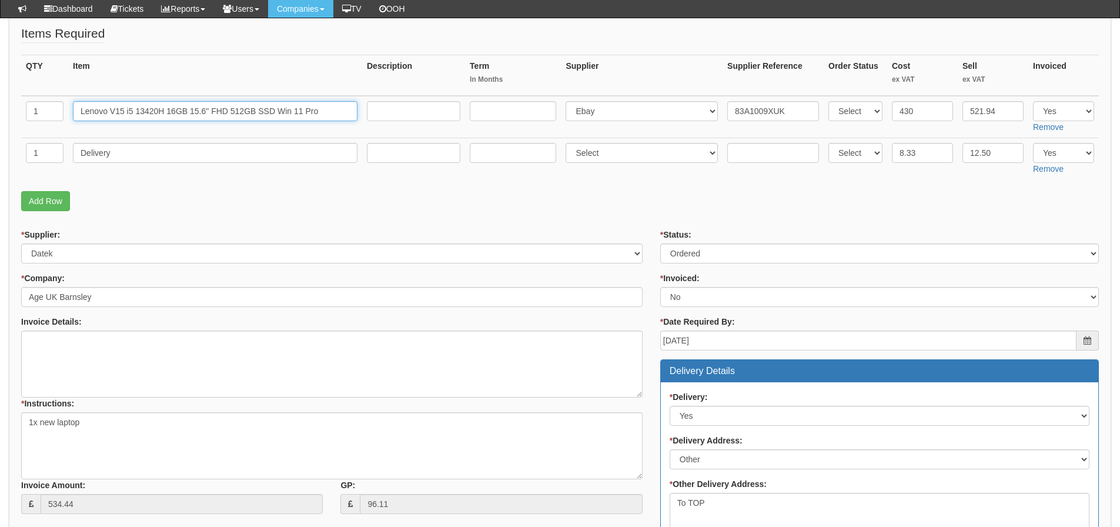
drag, startPoint x: 343, startPoint y: 110, endPoint x: 88, endPoint y: 114, distance: 254.6
click at [65, 115] on tr "1 Lenovo V15 i5 13420H 16GB 15.6" FHD 512GB SSD Win 11 Pro Select 123 REG.co.uk…" at bounding box center [560, 117] width 1078 height 42
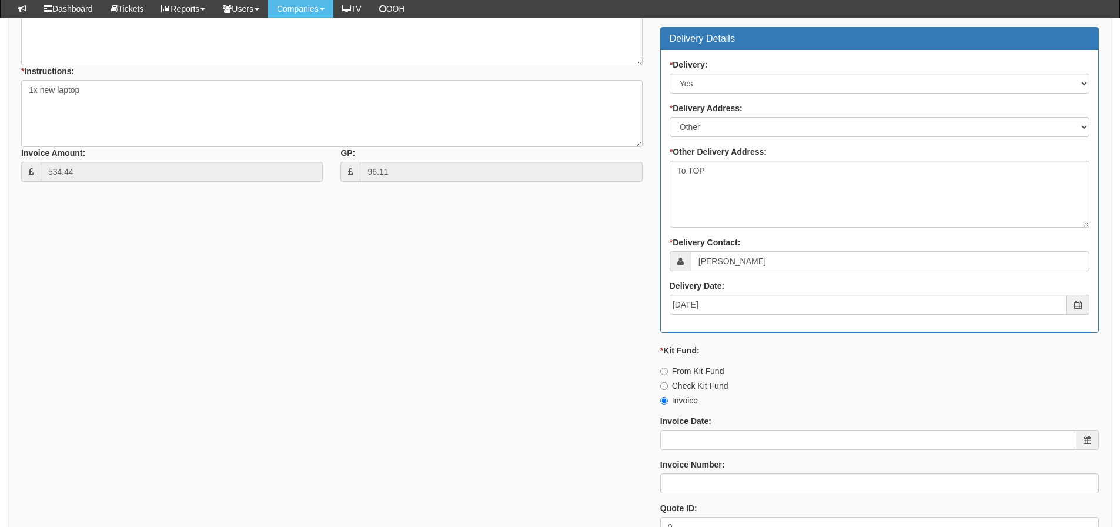
scroll to position [529, 0]
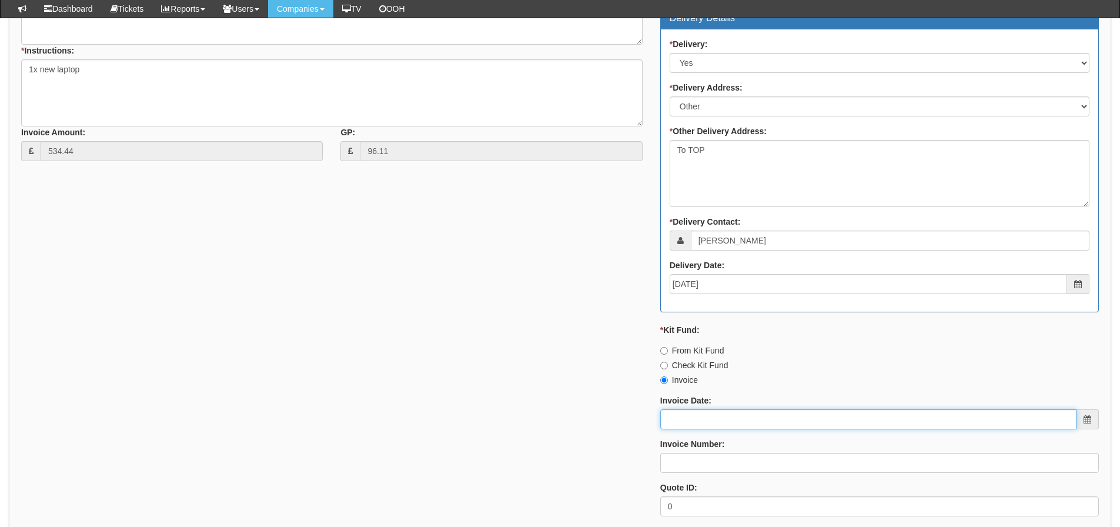
click at [685, 412] on input "Invoice Date:" at bounding box center [868, 419] width 416 height 20
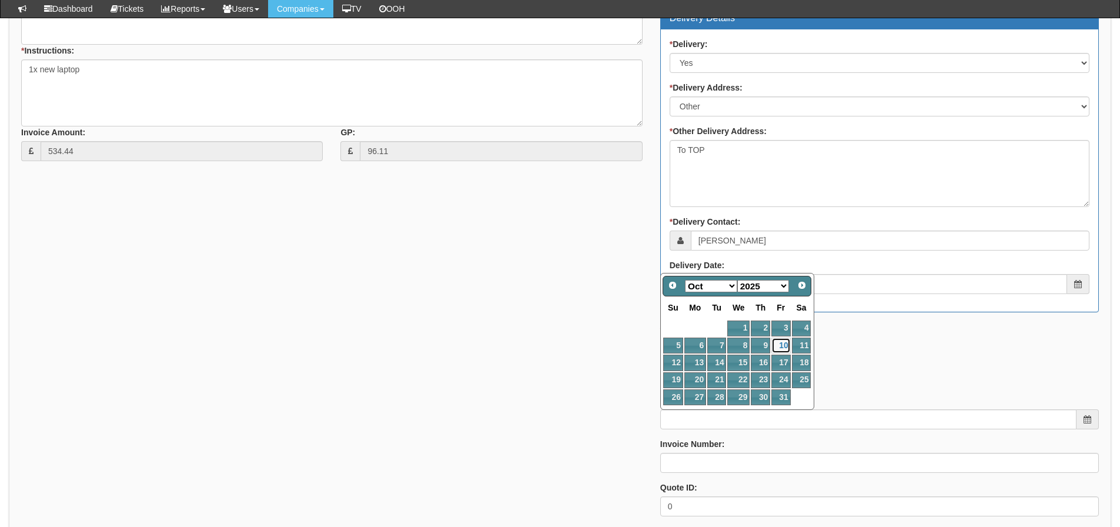
click at [783, 345] on link "10" at bounding box center [780, 345] width 19 height 16
type input "2025-10-10"
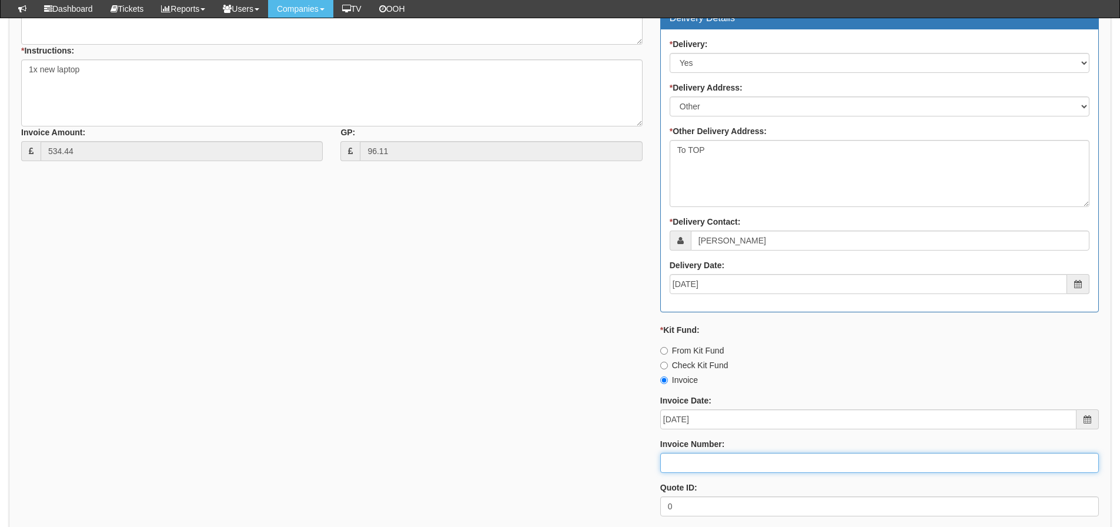
click at [711, 459] on input "Invoice Number:" at bounding box center [879, 463] width 439 height 20
type input "207764"
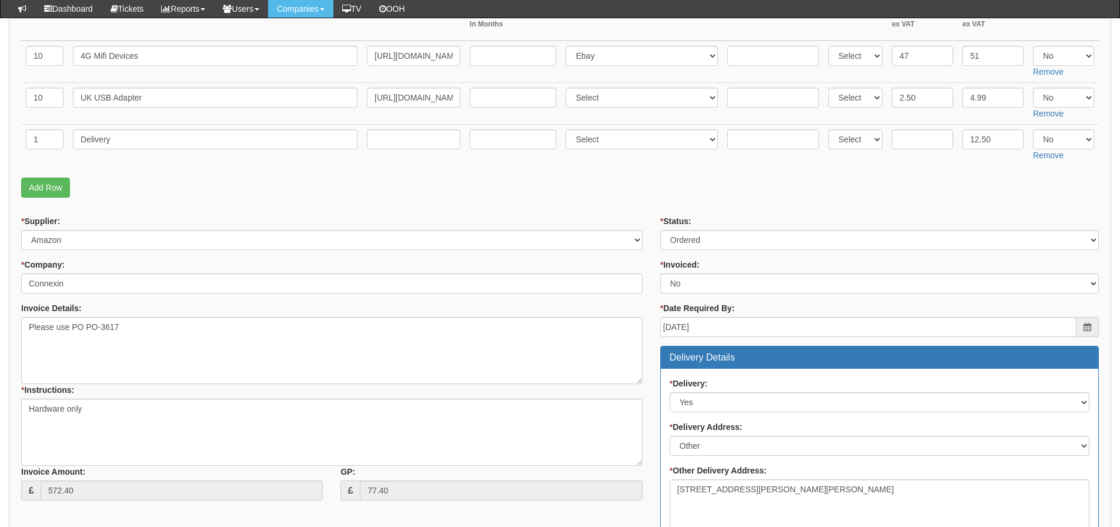
scroll to position [294, 0]
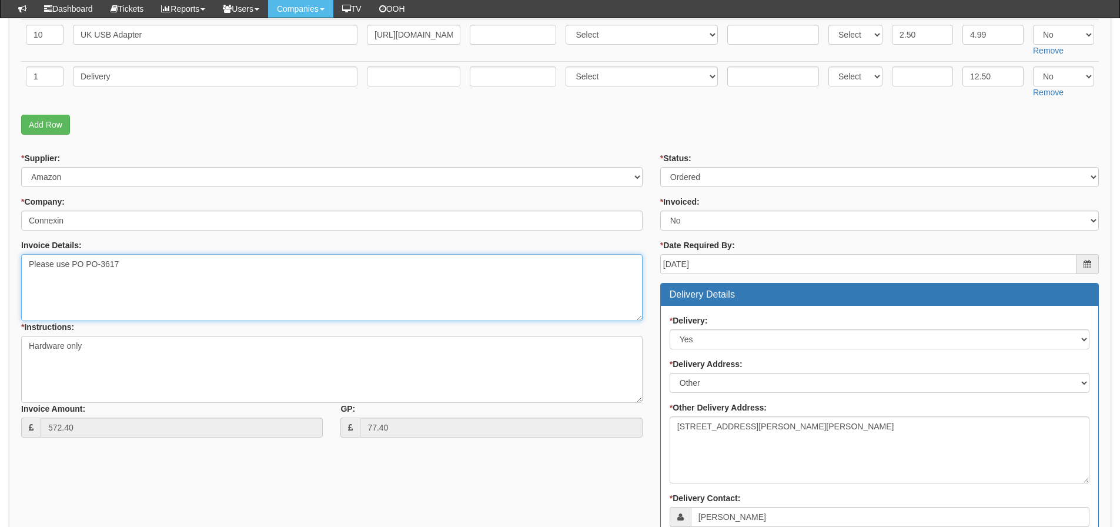
drag, startPoint x: 171, startPoint y: 270, endPoint x: 86, endPoint y: 276, distance: 85.5
click at [86, 276] on textarea "Please use PO PO-3617" at bounding box center [331, 287] width 621 height 67
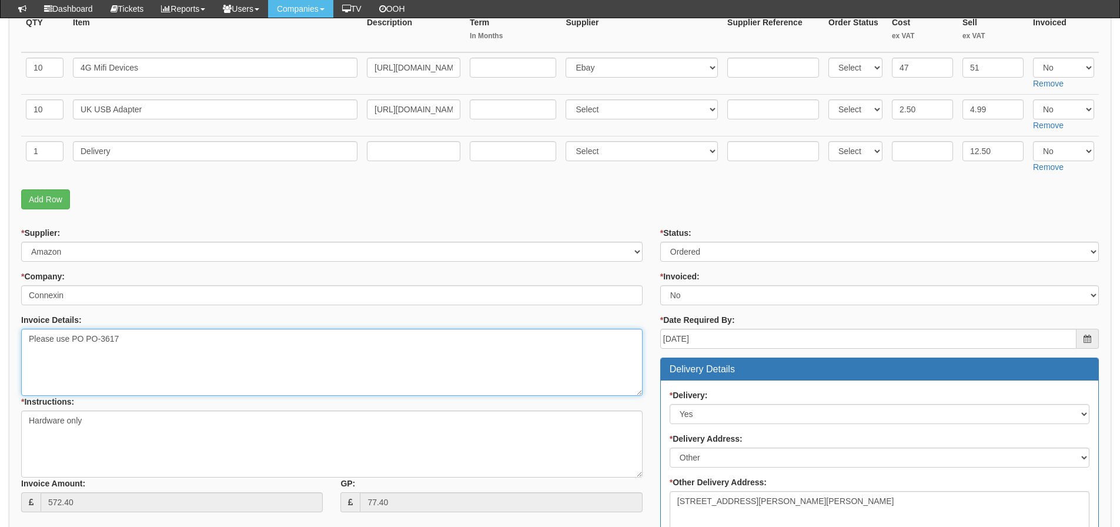
scroll to position [118, 0]
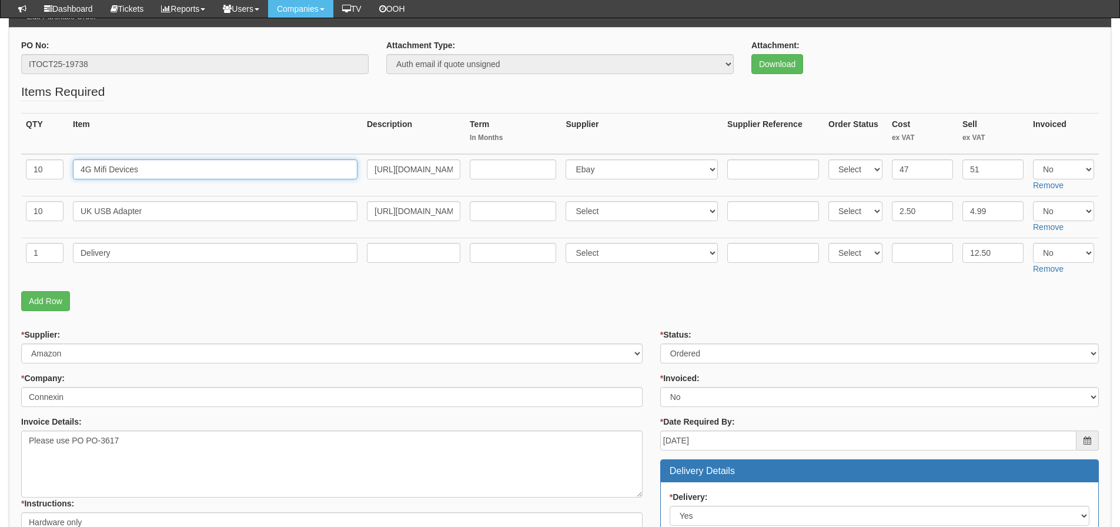
drag, startPoint x: 145, startPoint y: 169, endPoint x: 44, endPoint y: 172, distance: 101.2
click at [44, 172] on tr "10 4G Mifi Devices https://www.amazon.co.uk/ZTE-MF920V-Hotspot-Unlocked-Network…" at bounding box center [560, 175] width 1078 height 42
drag, startPoint x: 194, startPoint y: 209, endPoint x: 66, endPoint y: 206, distance: 127.6
click at [66, 206] on tr "10 UK USB Adapter https://www.amazon.co.uk/AL-AJAL-Universal-Plug-Charger-white…" at bounding box center [560, 217] width 1078 height 42
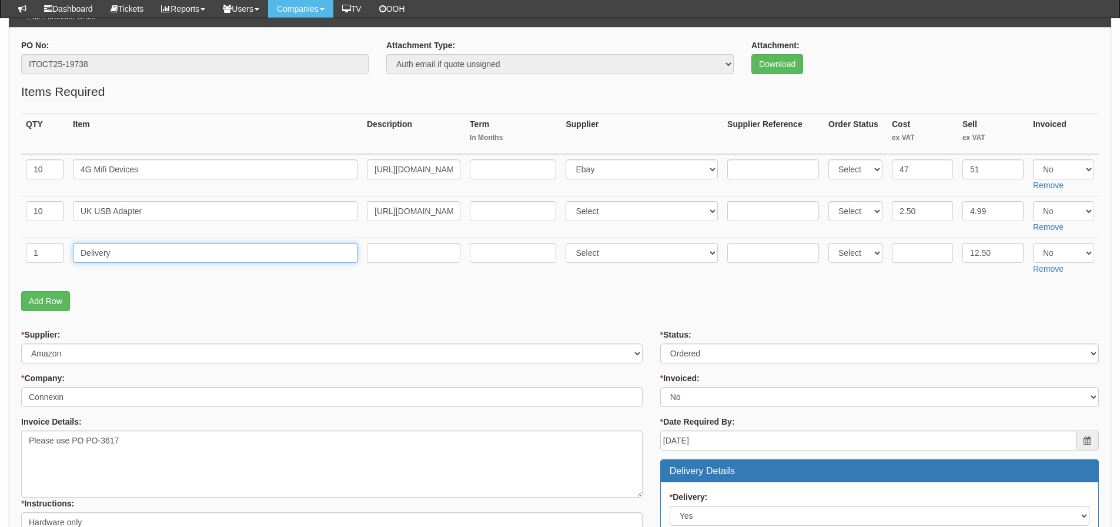
drag, startPoint x: 181, startPoint y: 256, endPoint x: 26, endPoint y: 255, distance: 154.6
click at [26, 255] on tr "1 Delivery Select 123 REG.co.uk 1Password 3 4Gon AA Jones Electric Ltd Abzorb A…" at bounding box center [560, 259] width 1078 height 42
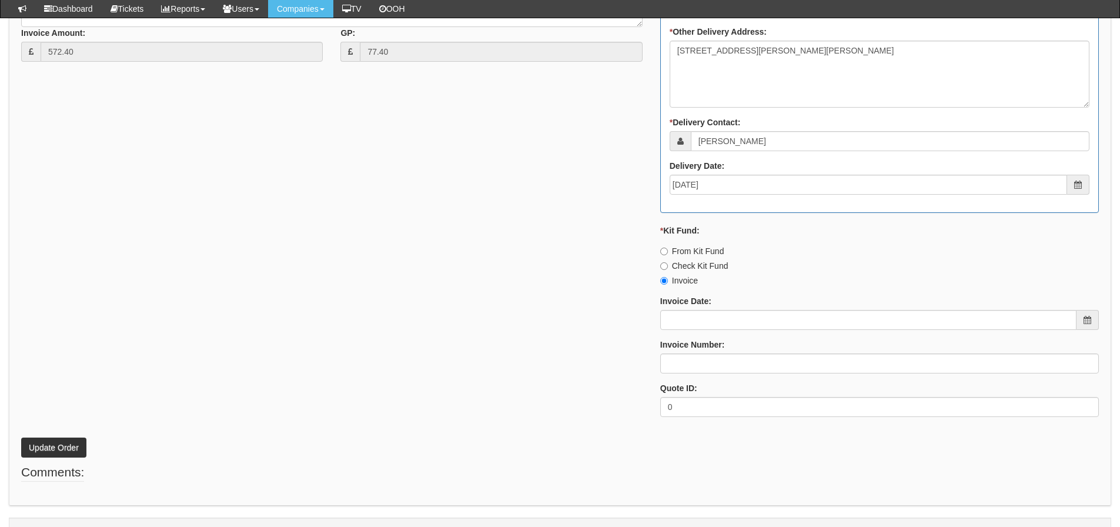
scroll to position [696, 0]
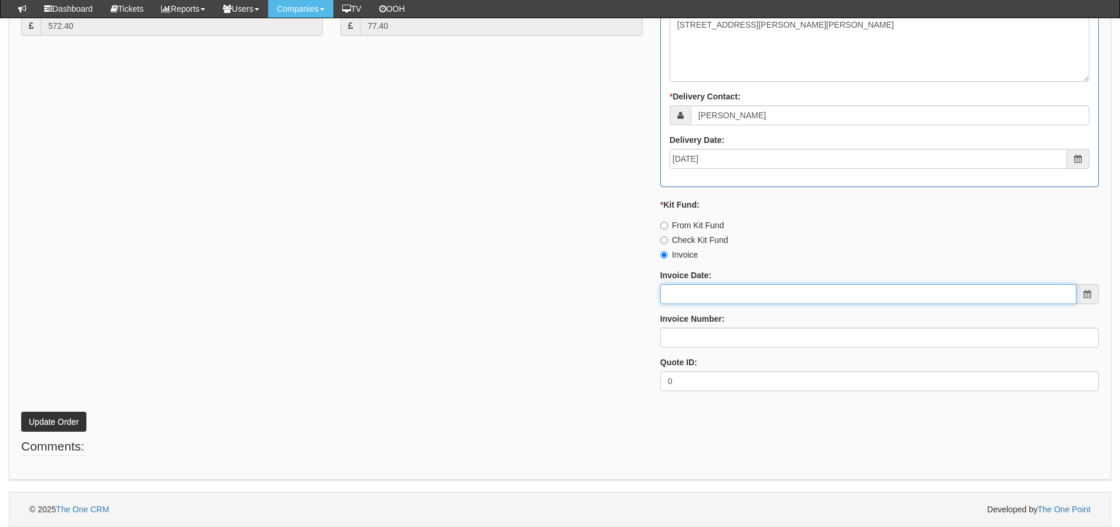
click at [686, 300] on input "Invoice Date:" at bounding box center [868, 294] width 416 height 20
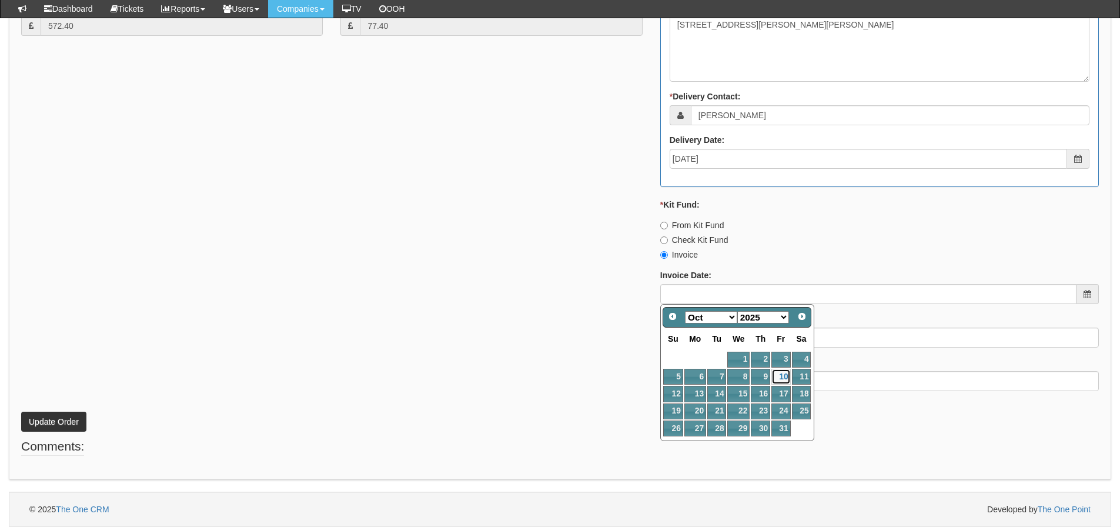
click at [787, 374] on link "10" at bounding box center [780, 377] width 19 height 16
type input "[DATE]"
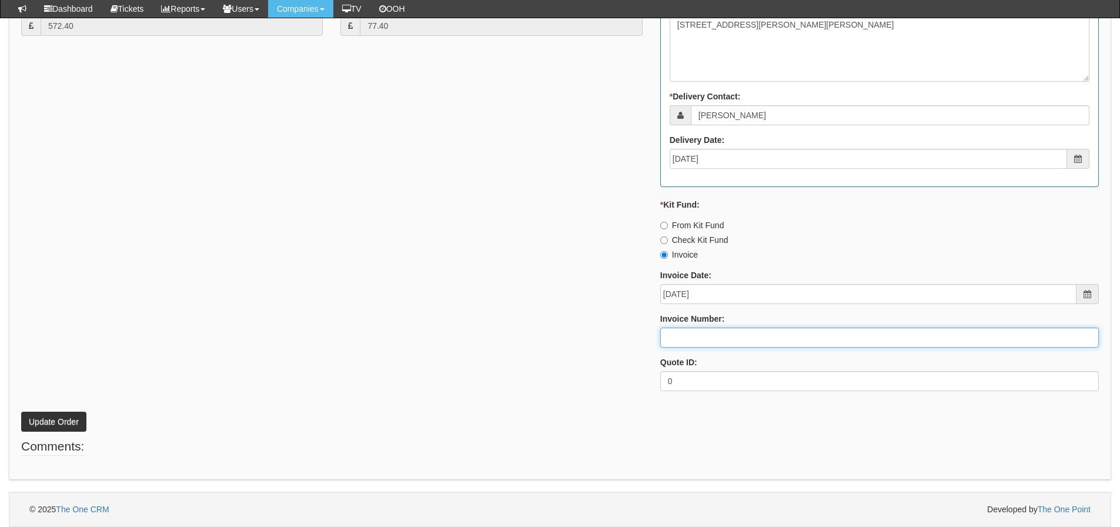
click at [751, 343] on input "Invoice Number:" at bounding box center [879, 337] width 439 height 20
type input "207765"
click at [21, 412] on button "Update Order" at bounding box center [53, 422] width 65 height 20
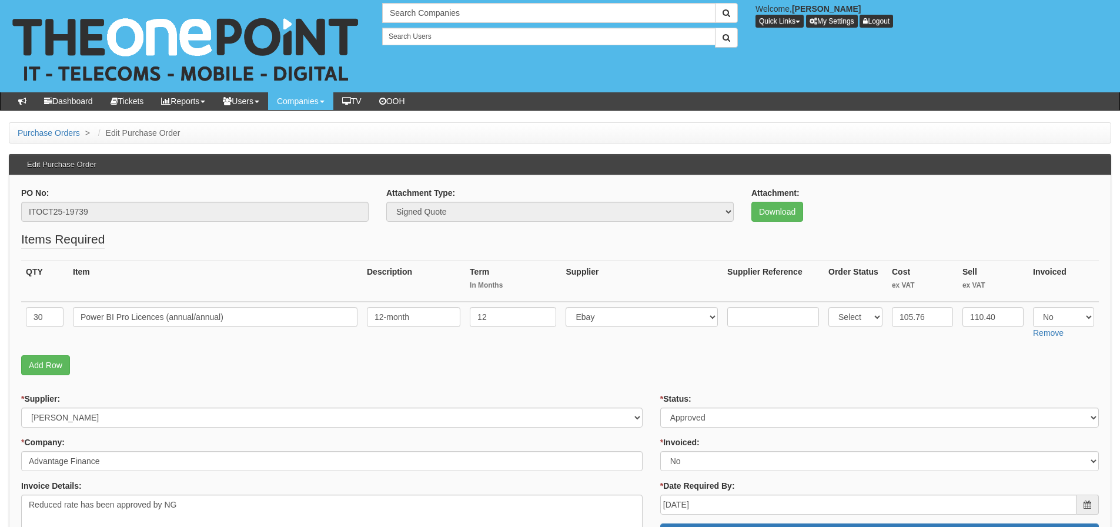
scroll to position [59, 0]
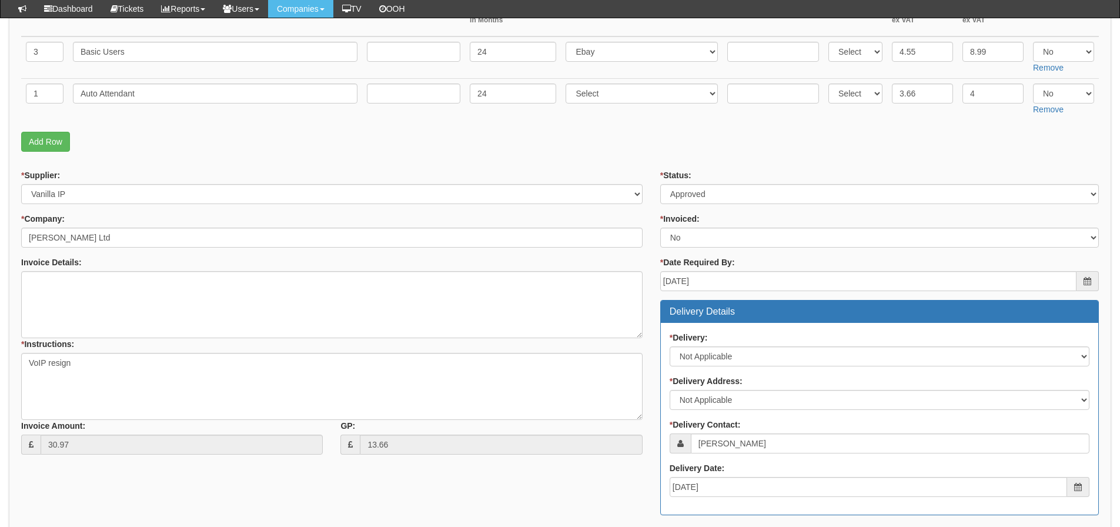
scroll to position [118, 0]
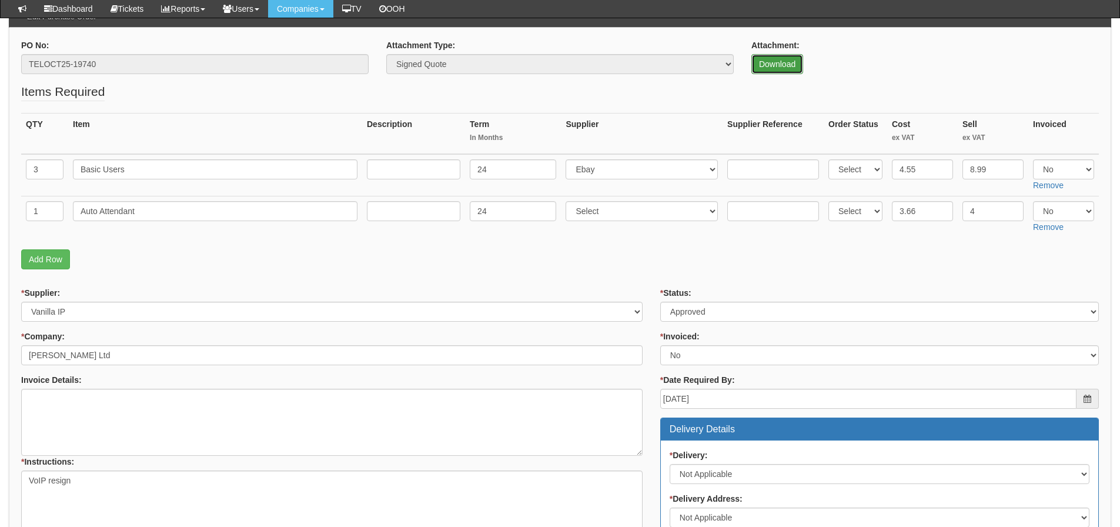
click at [770, 69] on link "Download" at bounding box center [777, 64] width 52 height 20
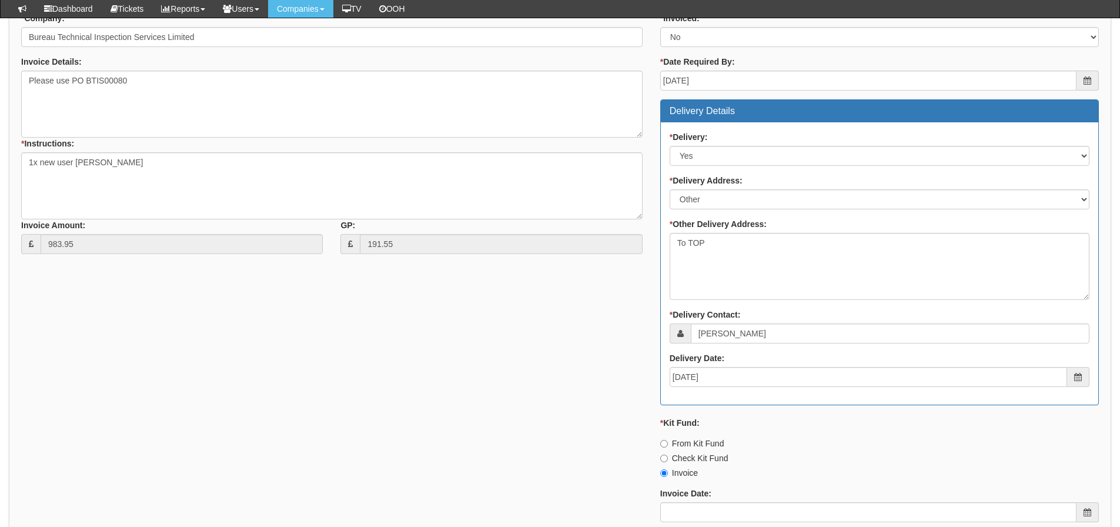
scroll to position [353, 0]
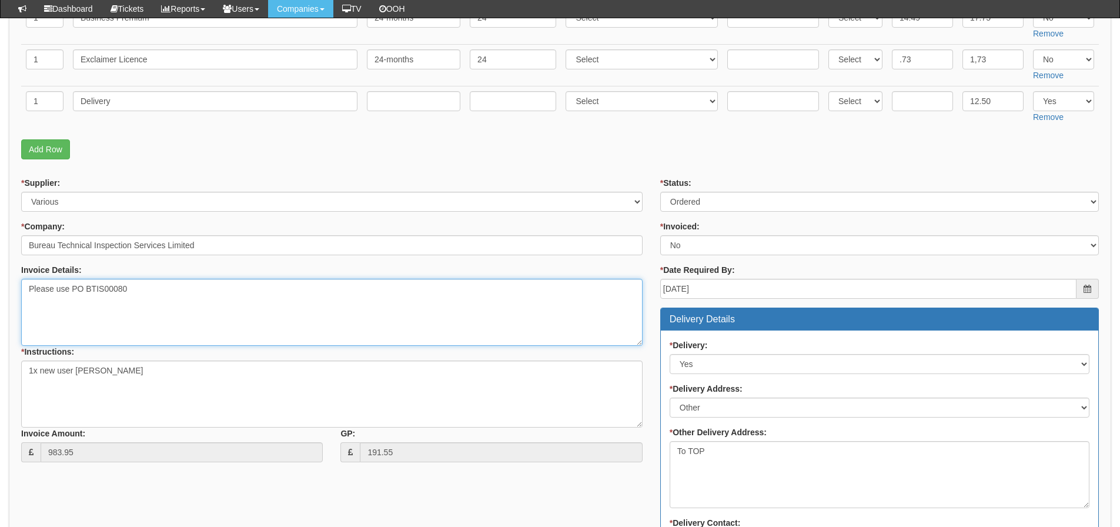
drag, startPoint x: 148, startPoint y: 296, endPoint x: 72, endPoint y: 290, distance: 76.1
click at [72, 290] on textarea "Please use PO BTIS00080" at bounding box center [331, 312] width 621 height 67
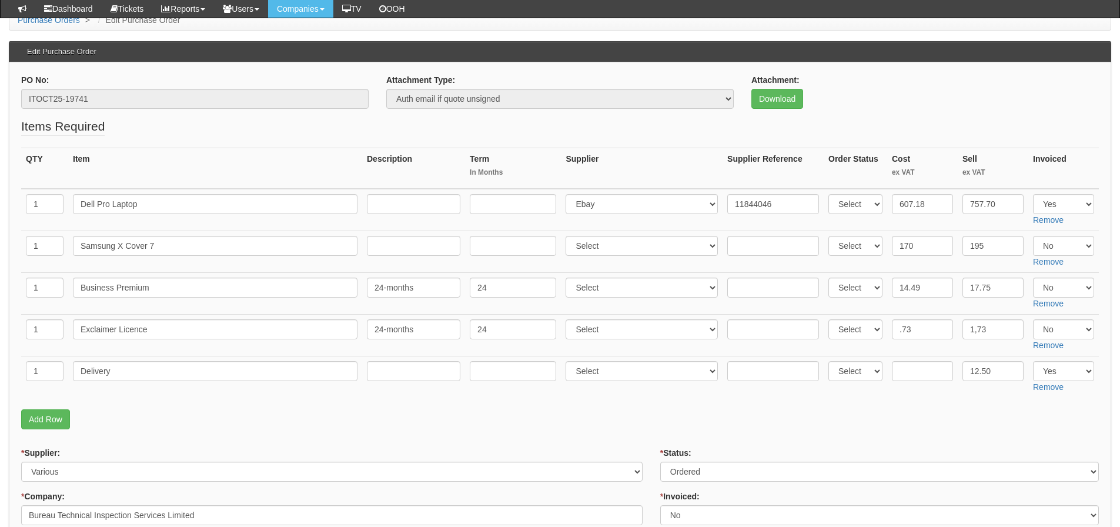
scroll to position [59, 0]
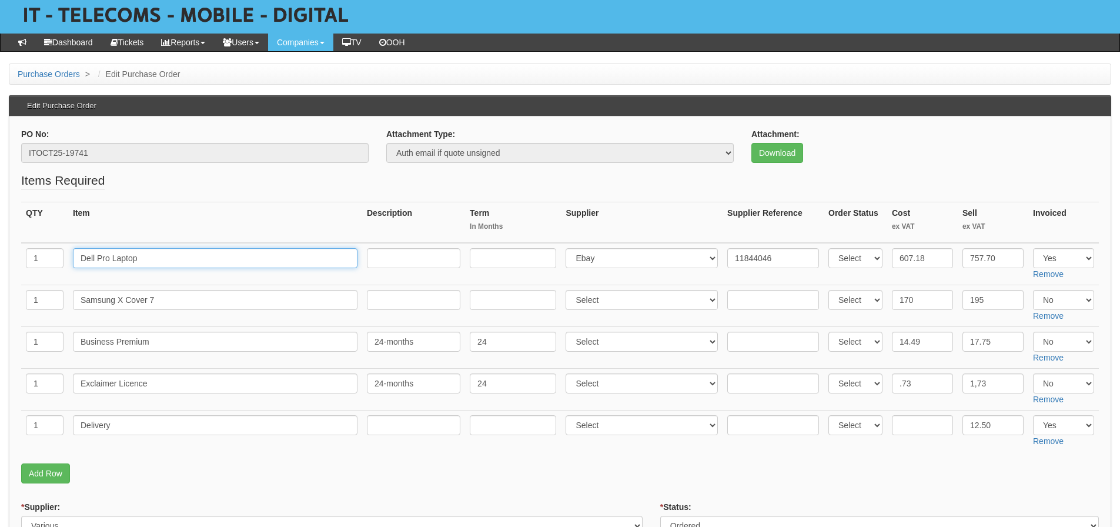
drag, startPoint x: 176, startPoint y: 263, endPoint x: 63, endPoint y: 263, distance: 112.9
click at [63, 263] on tr "1 Dell Pro Laptop Select 123 REG.co.uk 1Password 3 4Gon AA Jones Electric Ltd A…" at bounding box center [560, 264] width 1078 height 42
click at [255, 218] on th "Item" at bounding box center [215, 222] width 294 height 41
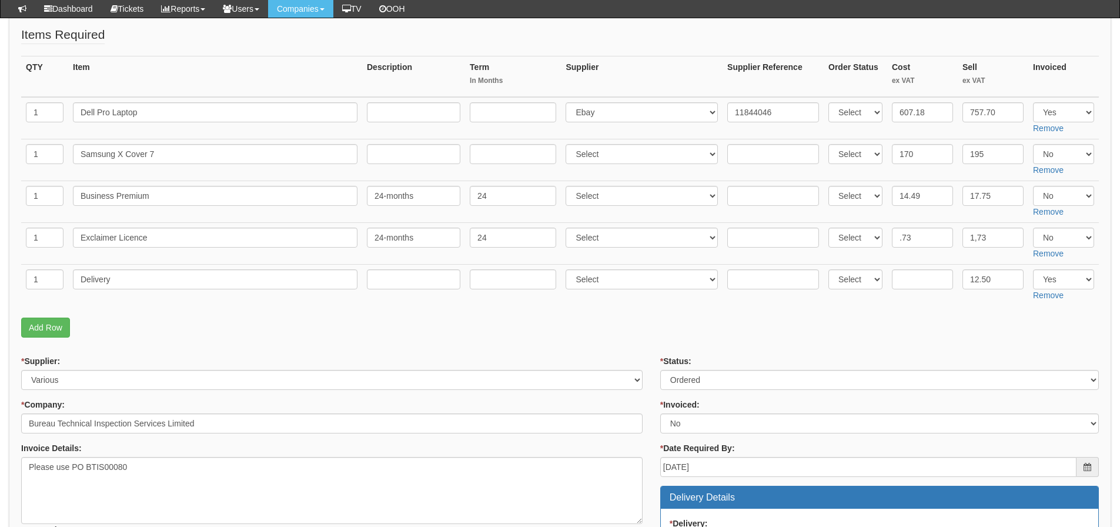
scroll to position [235, 0]
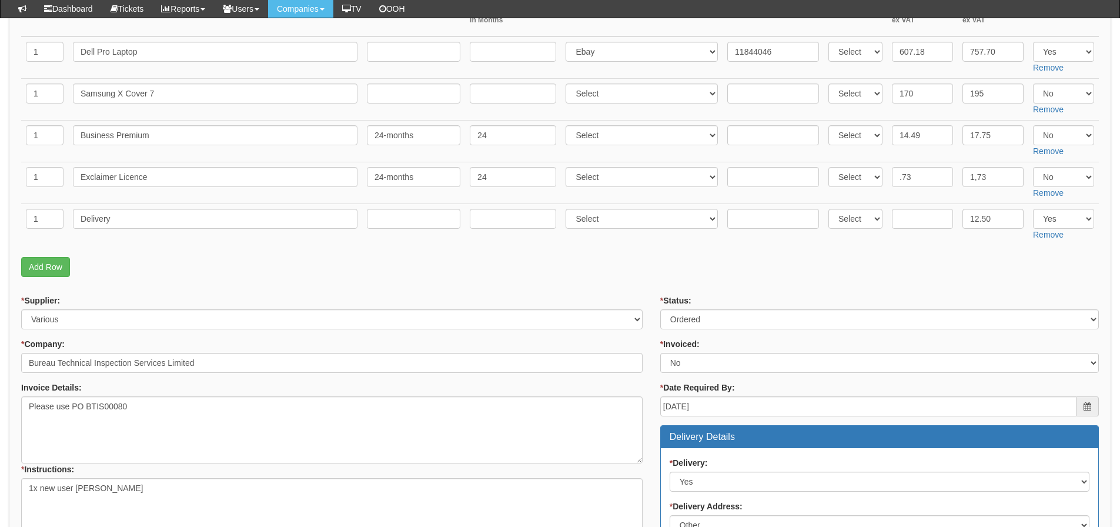
click at [466, 296] on div "* Supplier: Select 123 REG.co.uk 1Password 3 4Gon AA Jones Electric Ltd Abzorb …" at bounding box center [331, 312] width 621 height 35
click at [202, 105] on td "Samsung X Cover 7" at bounding box center [215, 99] width 294 height 42
drag, startPoint x: 196, startPoint y: 95, endPoint x: 0, endPoint y: 81, distance: 196.3
click at [0, 81] on div "Purchase Orders > Edit Purchase Order Edit Purchase Order PO No: ITOCT25-19741 …" at bounding box center [560, 490] width 1120 height 1266
click at [196, 93] on input "Samsung X Cover 7" at bounding box center [215, 93] width 285 height 20
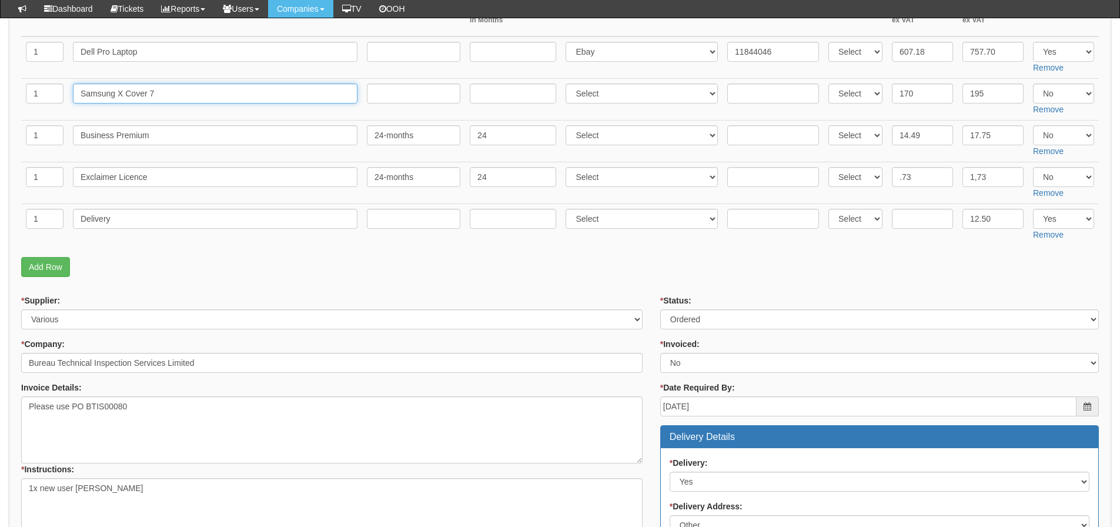
click at [196, 93] on input "Samsung X Cover 7" at bounding box center [215, 93] width 285 height 20
drag, startPoint x: 154, startPoint y: 218, endPoint x: 73, endPoint y: 231, distance: 82.2
click at [73, 231] on td "Delivery" at bounding box center [215, 224] width 294 height 42
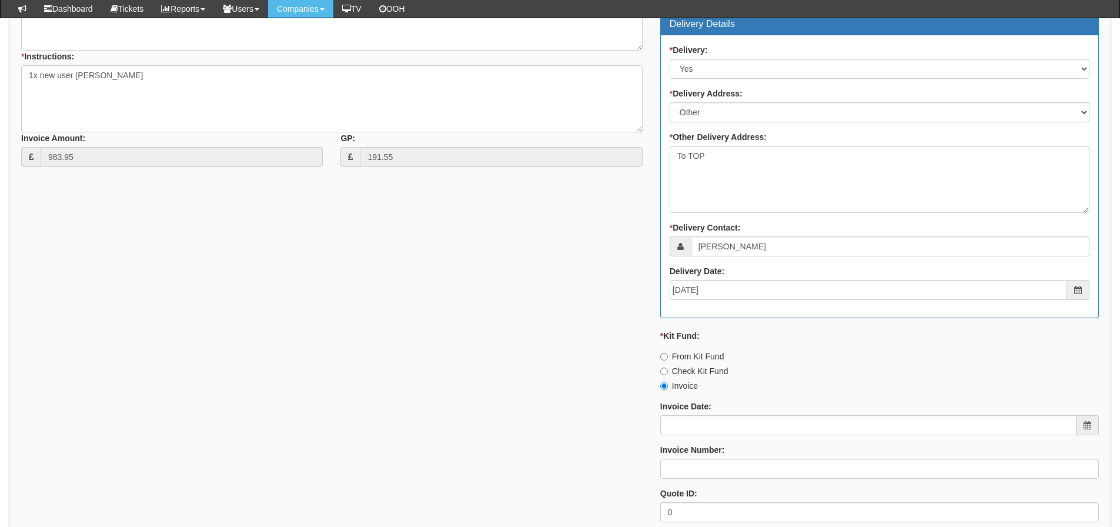
scroll to position [706, 0]
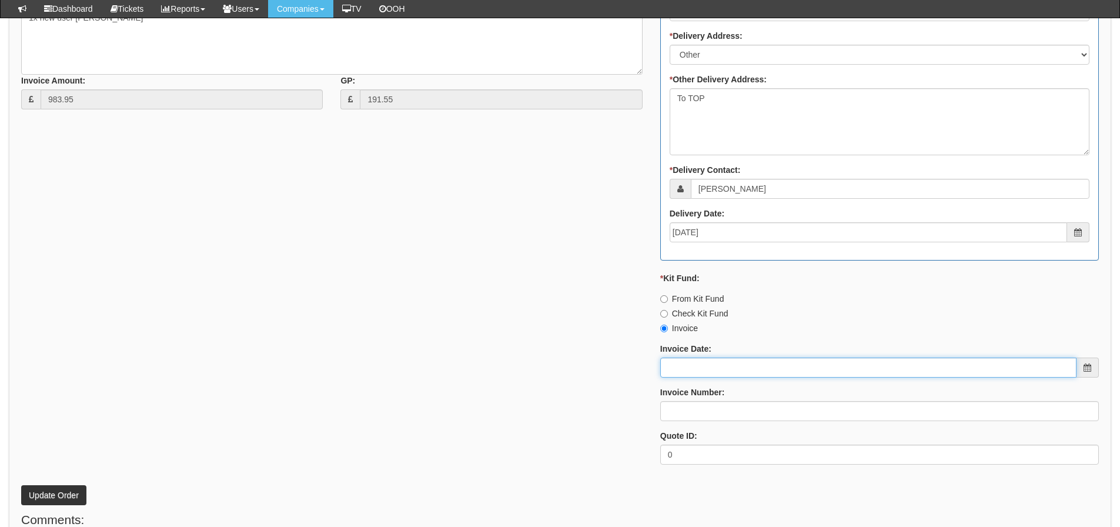
click at [701, 373] on input "Invoice Date:" at bounding box center [868, 367] width 416 height 20
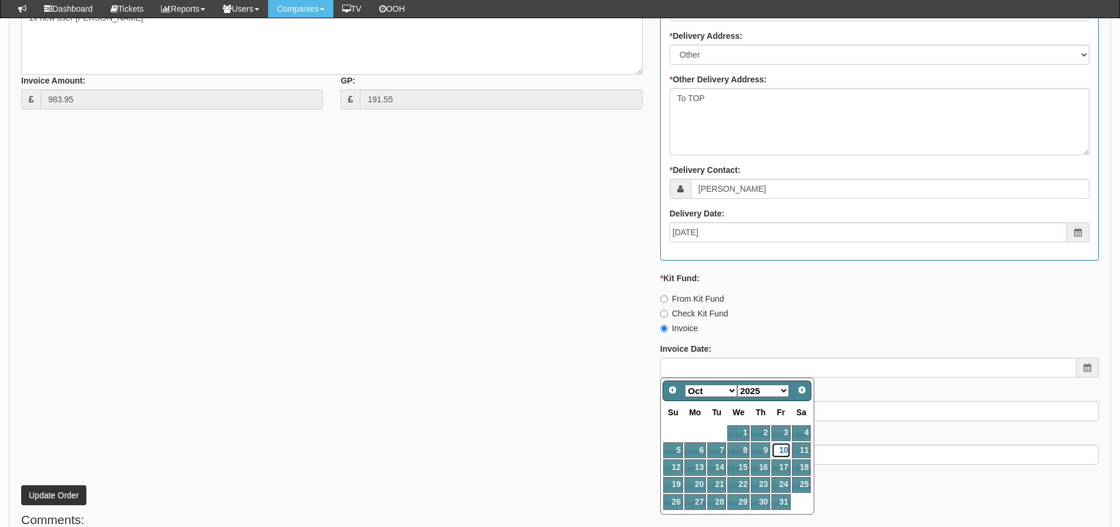
click at [784, 456] on link "10" at bounding box center [780, 450] width 19 height 16
type input "[DATE]"
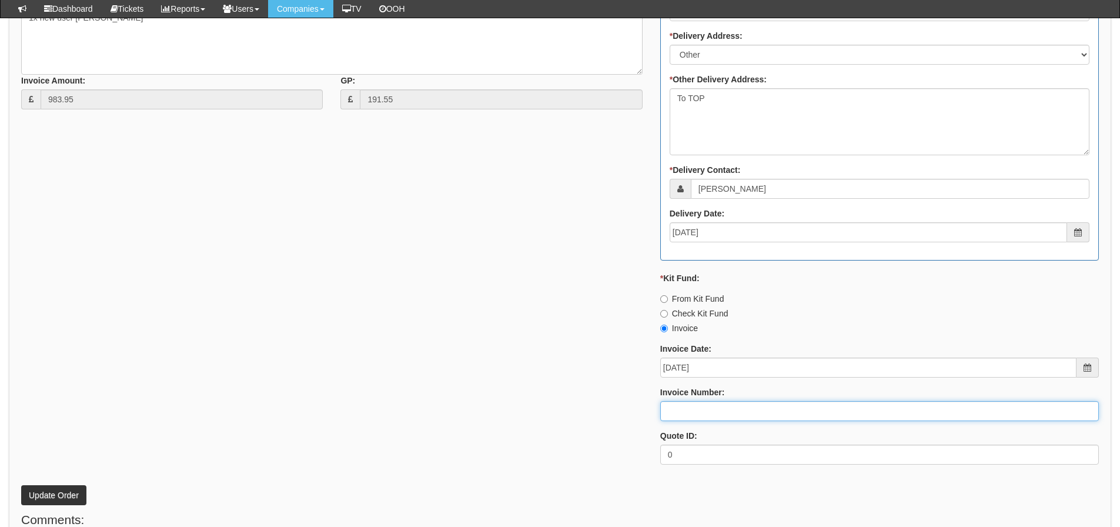
click at [673, 407] on input "Invoice Number:" at bounding box center [879, 411] width 439 height 20
type input "207767"
click at [21, 485] on button "Update Order" at bounding box center [53, 495] width 65 height 20
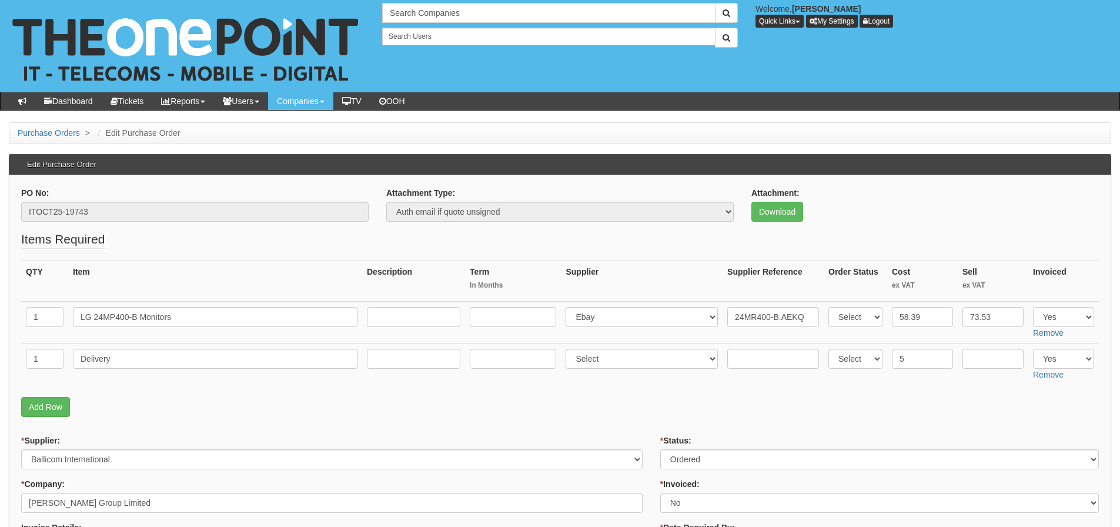
scroll to position [118, 0]
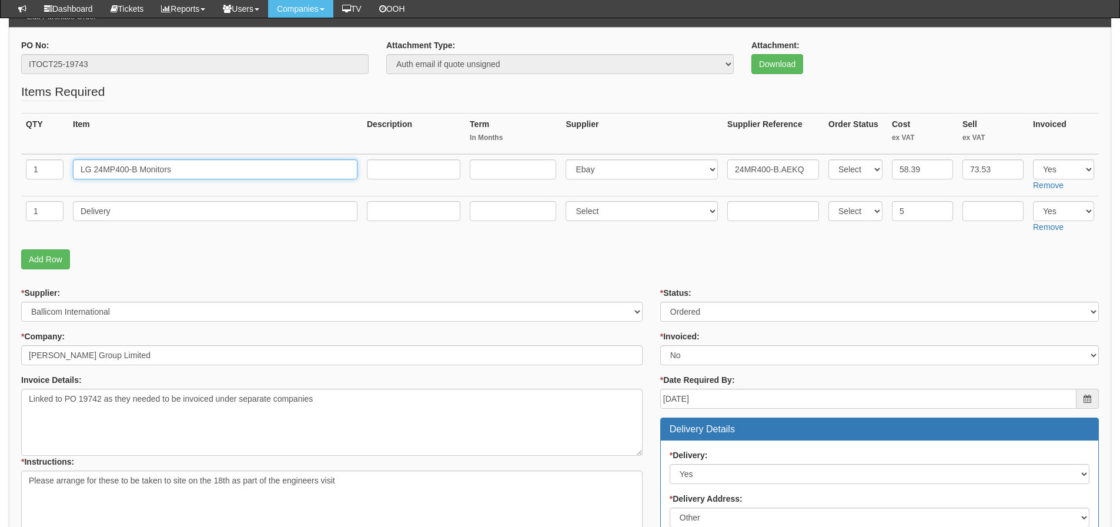
drag, startPoint x: 228, startPoint y: 170, endPoint x: 27, endPoint y: 168, distance: 201.1
click at [27, 168] on tr "1 LG 24MP400-B Monitors Select 123 REG.co.uk 1Password 3 4Gon AA Jones Electric…" at bounding box center [560, 175] width 1078 height 42
drag, startPoint x: 184, startPoint y: 203, endPoint x: 32, endPoint y: 205, distance: 151.7
click at [32, 205] on tr "1 Delivery Select 123 REG.co.uk 1Password 3 4Gon AA Jones Electric Ltd Abzorb A…" at bounding box center [560, 217] width 1078 height 42
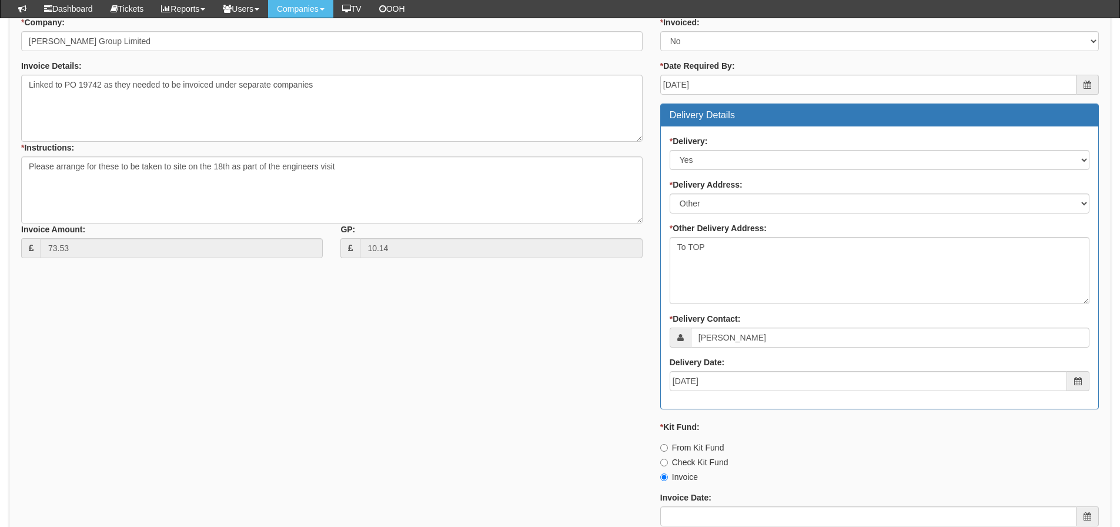
scroll to position [706, 0]
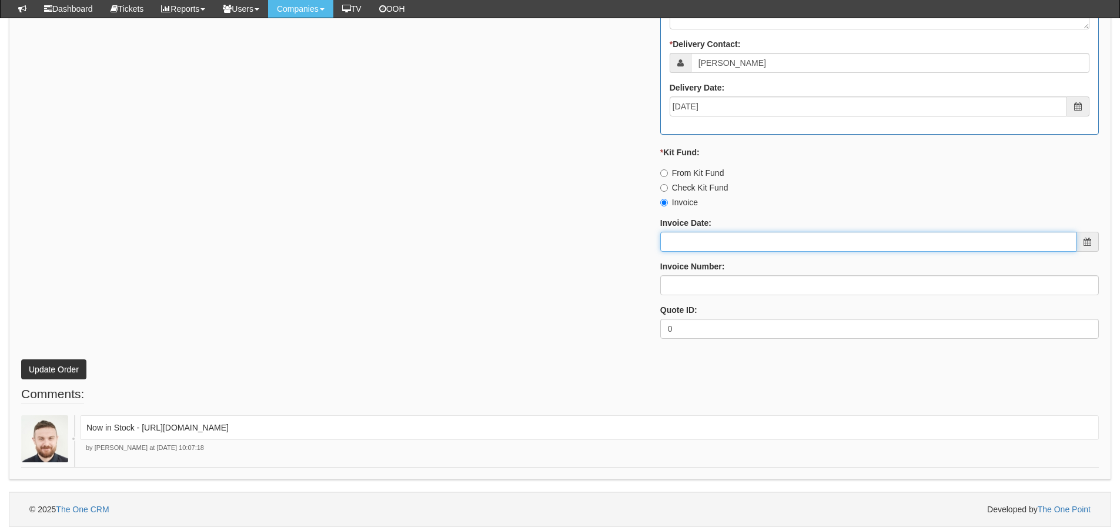
click at [696, 239] on input "Invoice Date:" at bounding box center [868, 242] width 416 height 20
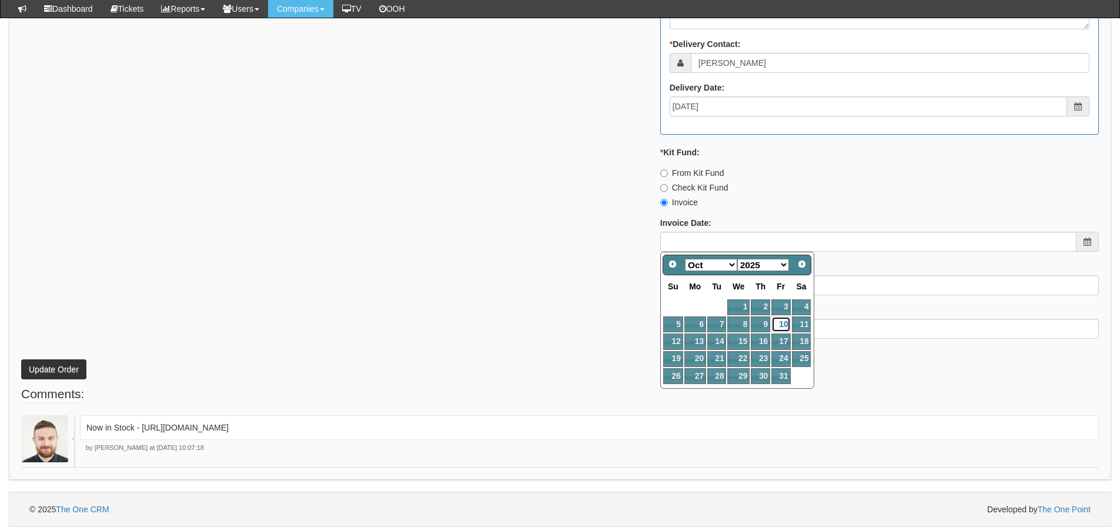
click at [785, 323] on link "10" at bounding box center [780, 324] width 19 height 16
type input "[DATE]"
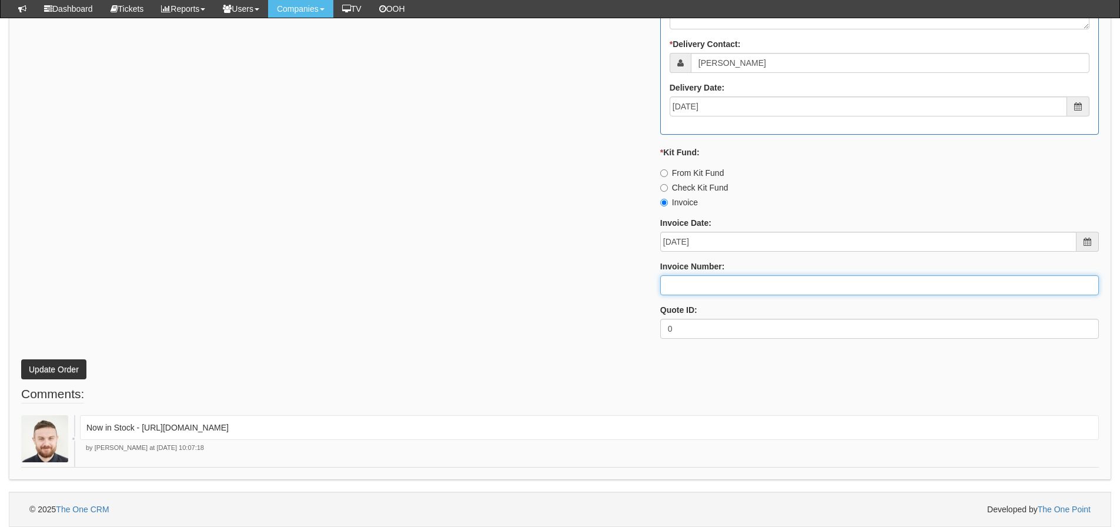
click at [729, 284] on input "Invoice Number:" at bounding box center [879, 285] width 439 height 20
type input "207768"
click at [21, 359] on button "Update Order" at bounding box center [53, 369] width 65 height 20
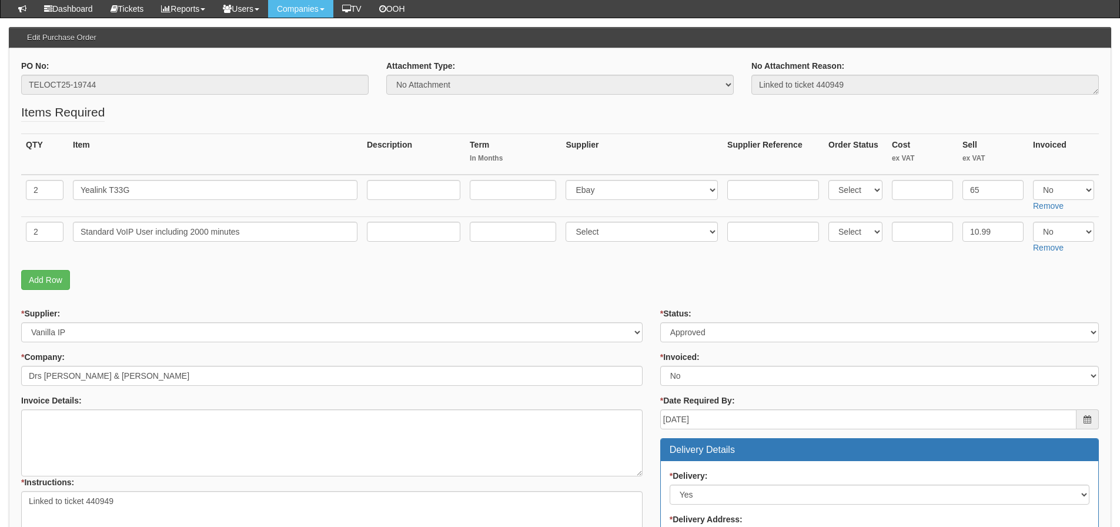
scroll to position [118, 0]
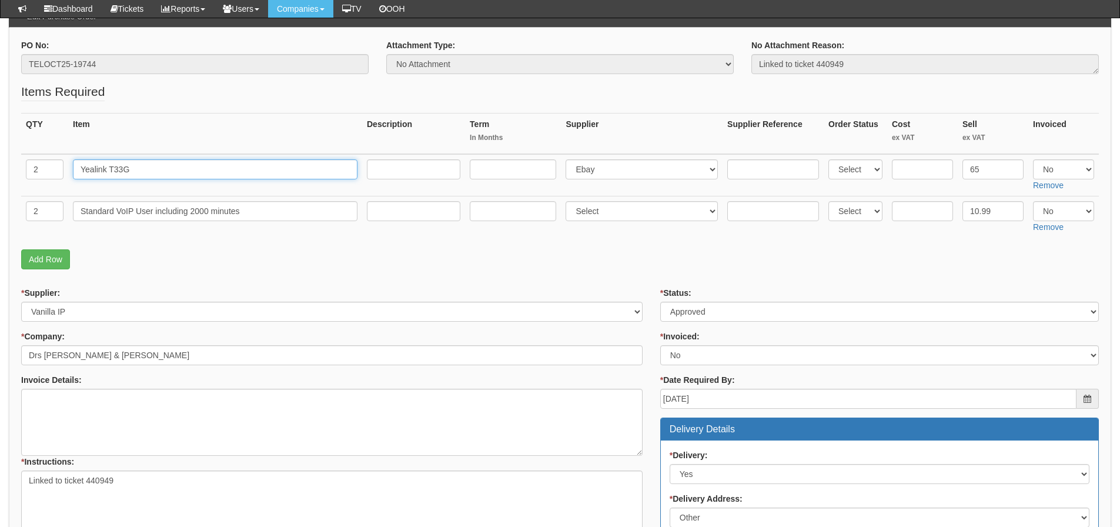
drag, startPoint x: 138, startPoint y: 166, endPoint x: 51, endPoint y: 168, distance: 86.5
click at [51, 168] on tr "2 Yealink T33G Select 123 [DOMAIN_NAME] 1Password 3 4Gon [PERSON_NAME] Electric…" at bounding box center [560, 175] width 1078 height 42
click at [181, 274] on fieldset "Items Required QTY Item Description Term In Months Supplier Supplier Reference …" at bounding box center [560, 179] width 1078 height 192
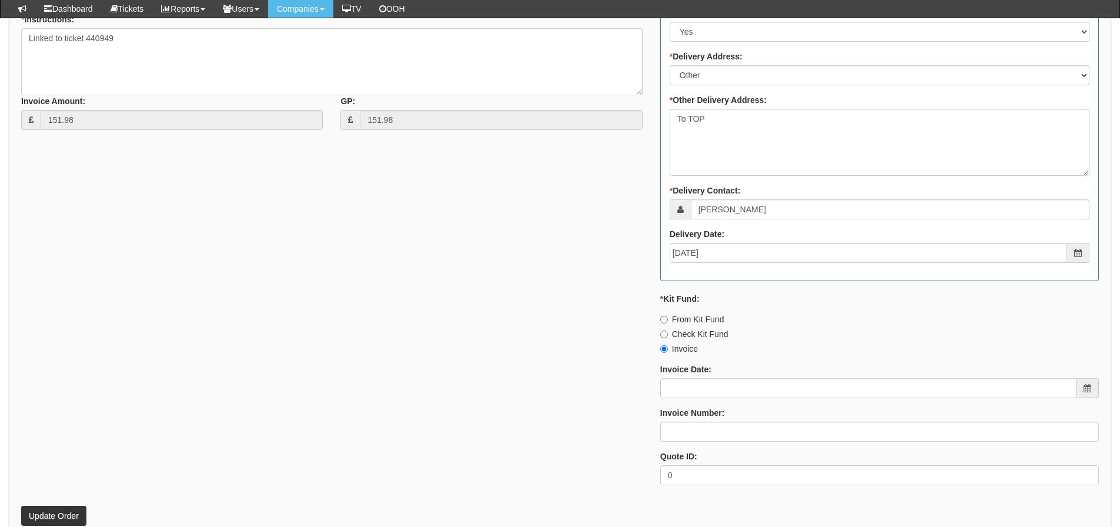
scroll to position [588, 0]
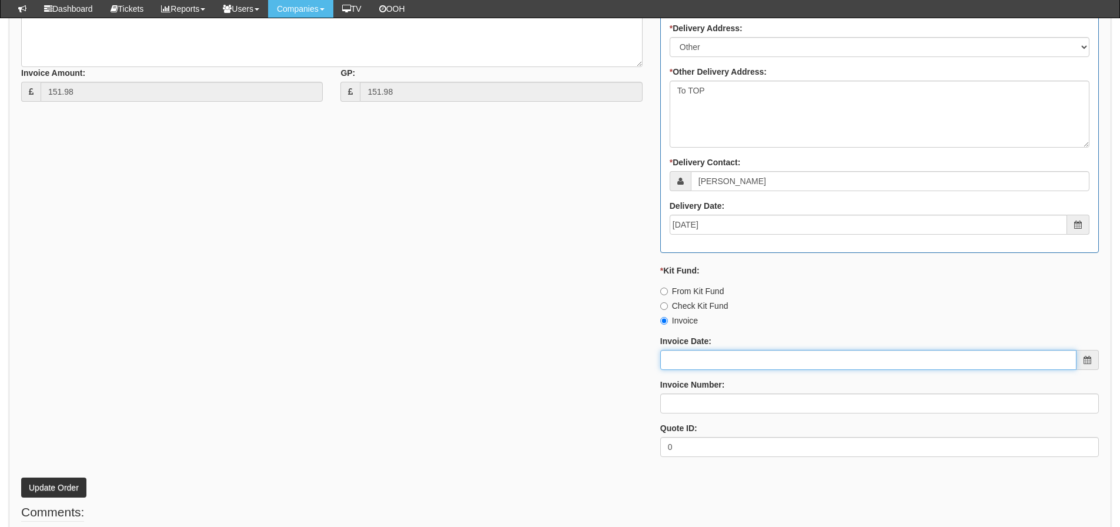
click at [697, 356] on input "Invoice Date:" at bounding box center [868, 360] width 416 height 20
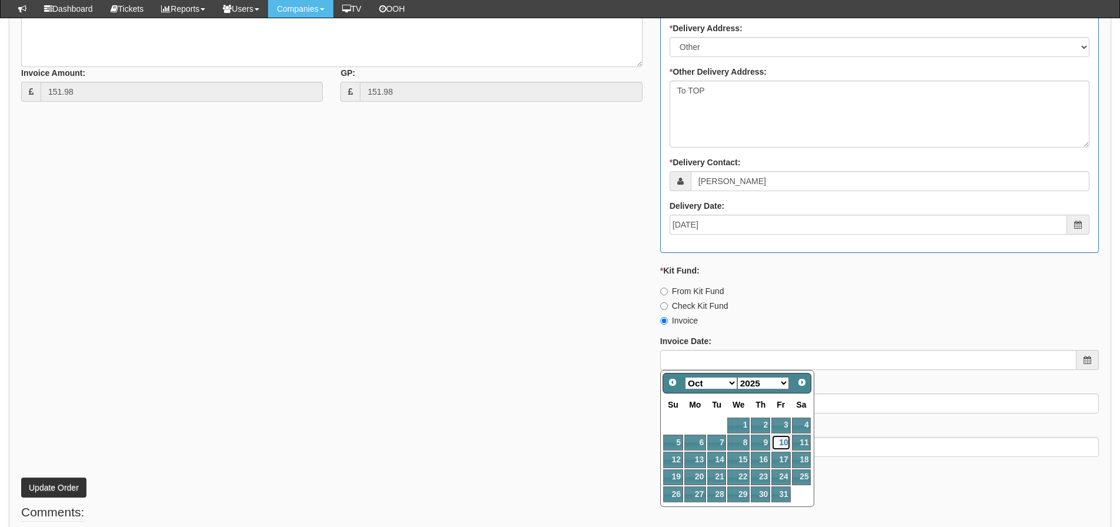
click at [776, 439] on link "10" at bounding box center [780, 442] width 19 height 16
type input "[DATE]"
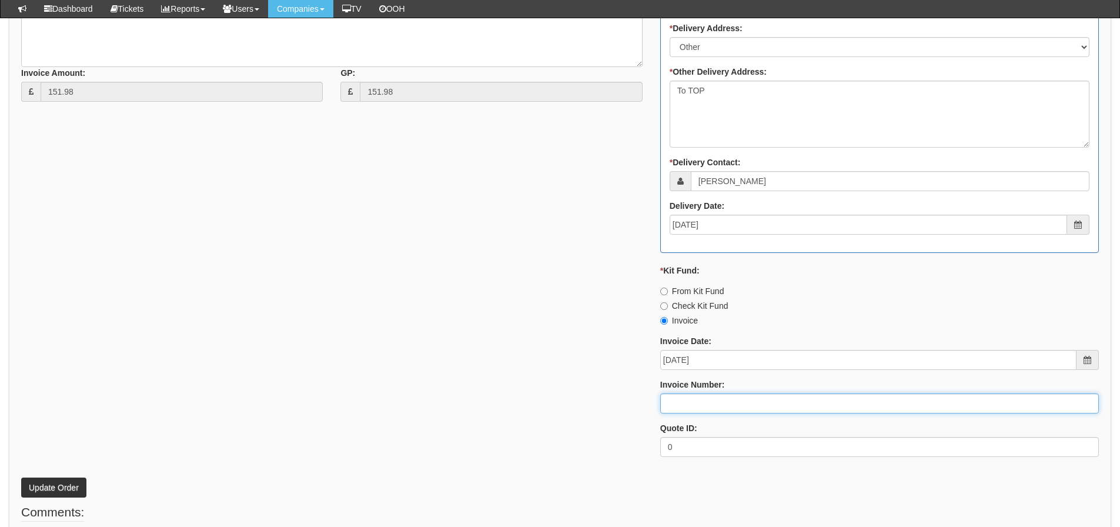
click at [753, 400] on input "Invoice Number:" at bounding box center [879, 403] width 439 height 20
type input "207769"
click at [21, 477] on button "Update Order" at bounding box center [53, 487] width 65 height 20
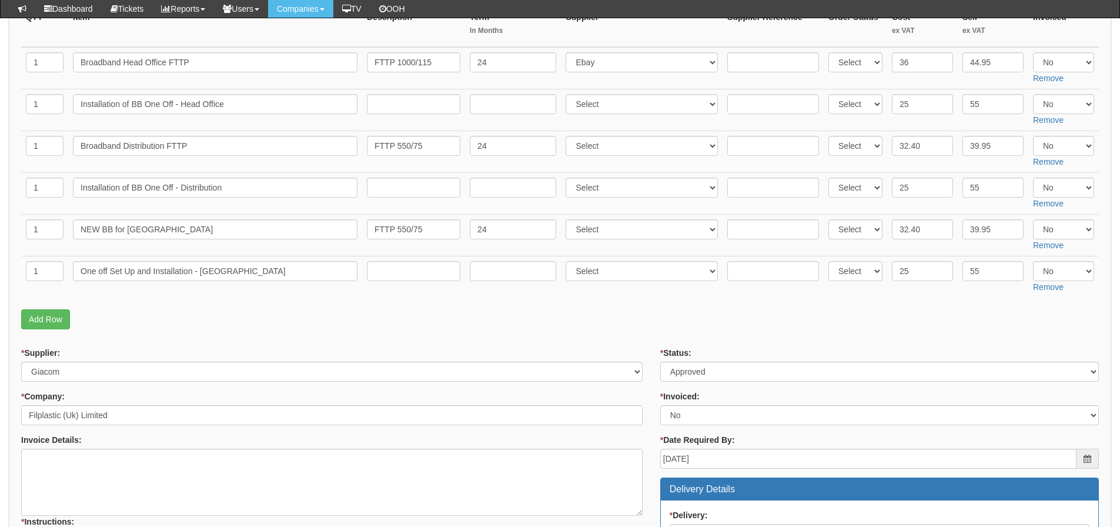
scroll to position [235, 0]
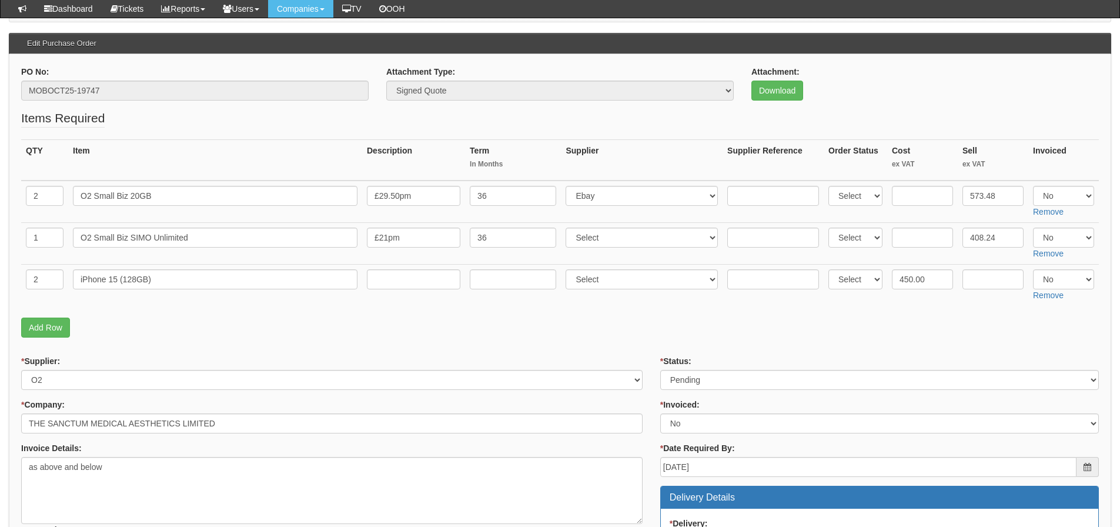
scroll to position [118, 0]
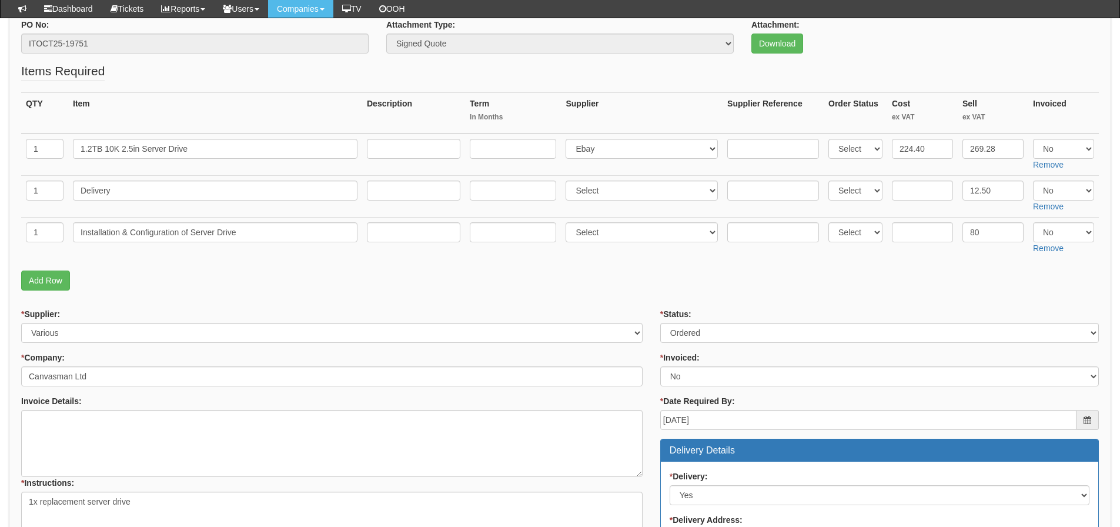
scroll to position [118, 0]
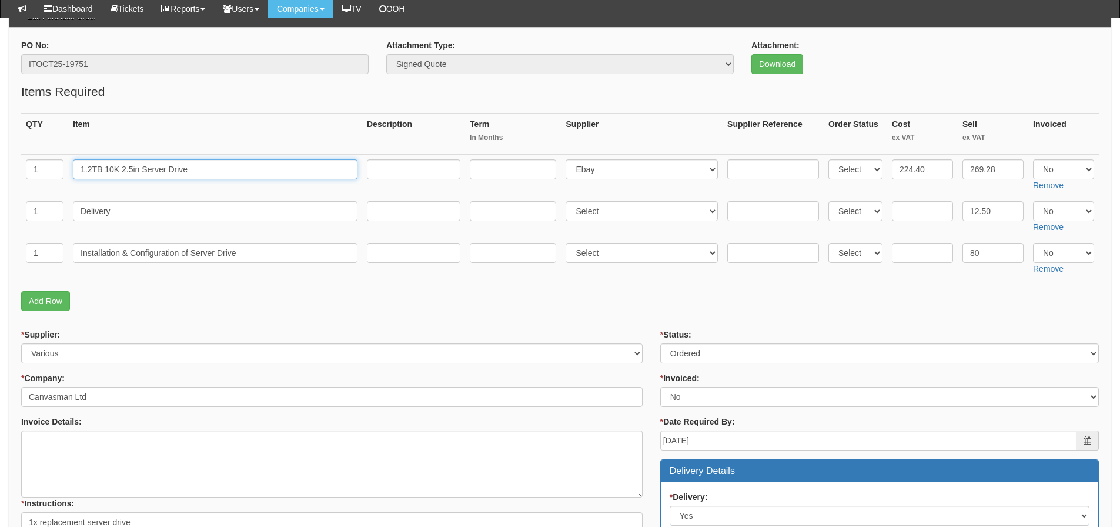
drag, startPoint x: 227, startPoint y: 172, endPoint x: 8, endPoint y: 174, distance: 219.3
click at [228, 170] on input "1.2TB 10K 2.5in Server Drive" at bounding box center [215, 169] width 285 height 20
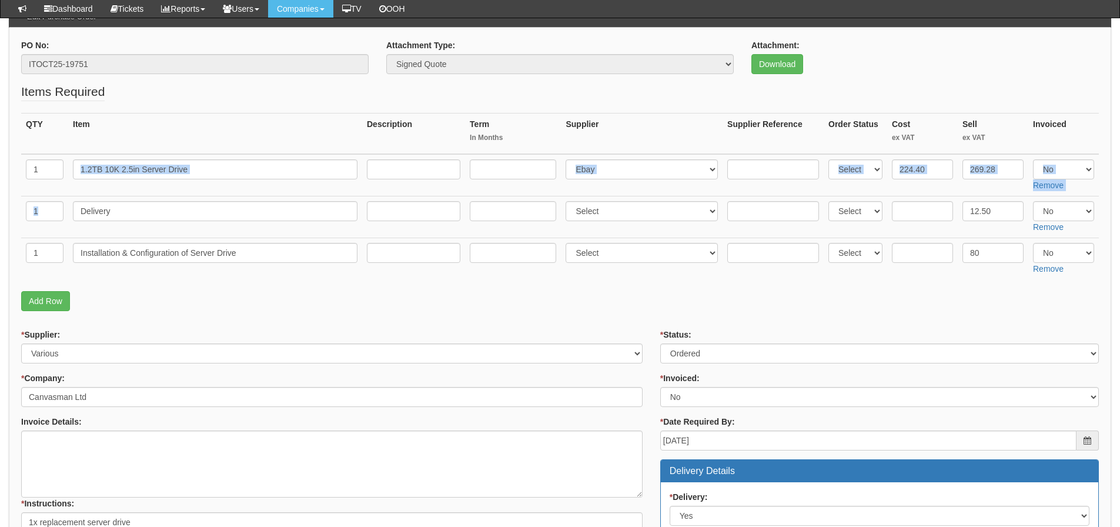
drag, startPoint x: 125, startPoint y: 187, endPoint x: 96, endPoint y: 188, distance: 28.8
click at [96, 188] on tbody "1 1.2TB 10K 2.5in Server Drive Select 123 REG.co.uk 1Password 3 4Gon AA Jones E…" at bounding box center [560, 216] width 1078 height 125
drag, startPoint x: 117, startPoint y: 211, endPoint x: 68, endPoint y: 200, distance: 50.1
click at [68, 200] on td "Delivery" at bounding box center [215, 217] width 294 height 42
click at [263, 228] on td "Delivery" at bounding box center [215, 217] width 294 height 42
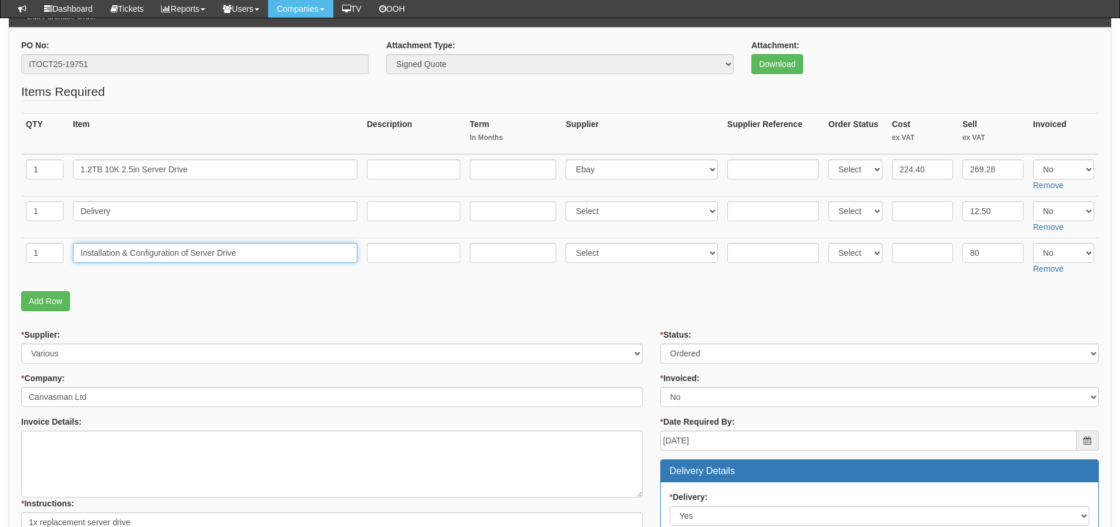
drag, startPoint x: 262, startPoint y: 246, endPoint x: 0, endPoint y: 252, distance: 261.7
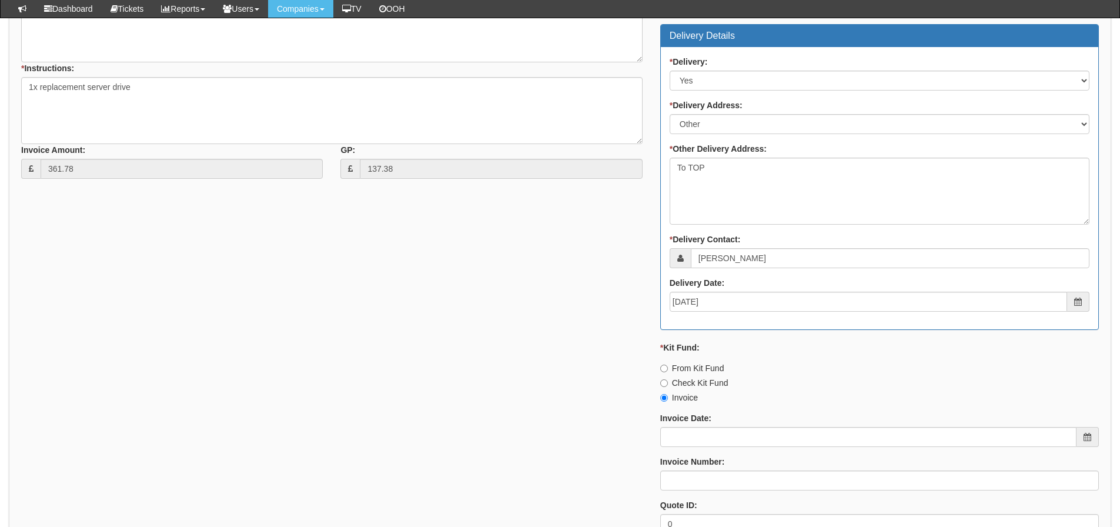
scroll to position [647, 0]
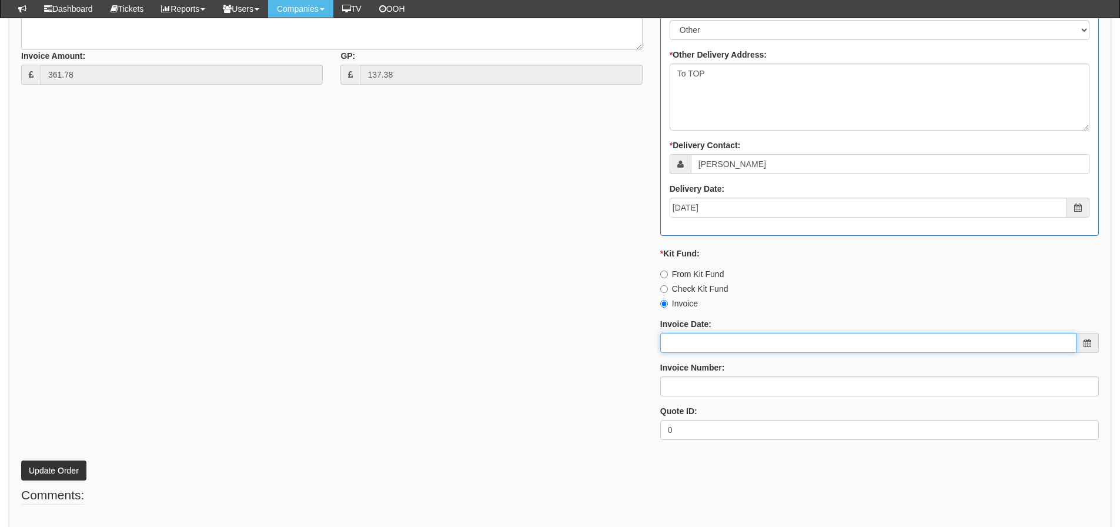
click at [713, 346] on input "Invoice Date:" at bounding box center [868, 343] width 416 height 20
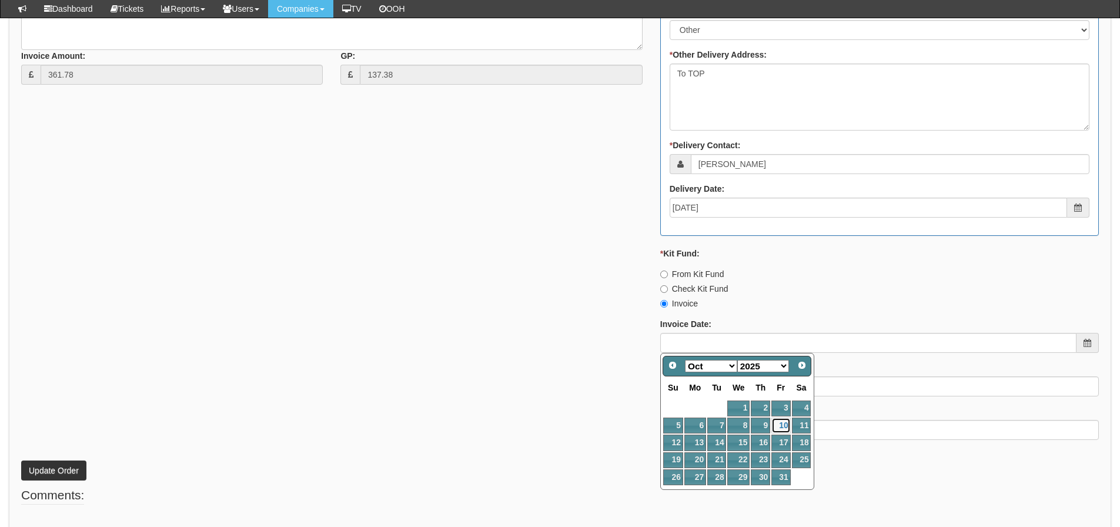
click at [781, 421] on link "10" at bounding box center [780, 425] width 19 height 16
type input "[DATE]"
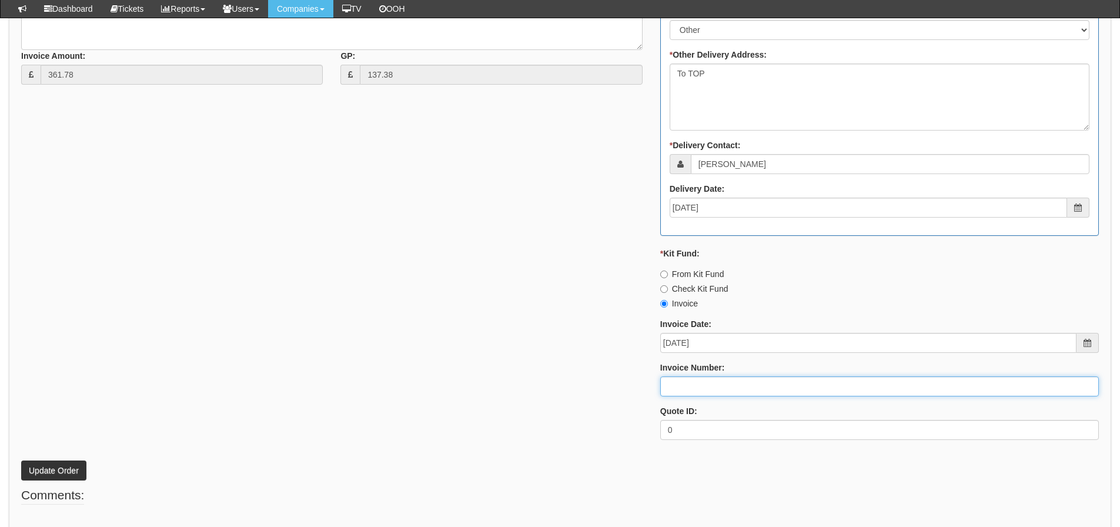
click at [728, 390] on input "Invoice Number:" at bounding box center [879, 386] width 439 height 20
type input "207772"
click at [21, 460] on button "Update Order" at bounding box center [53, 470] width 65 height 20
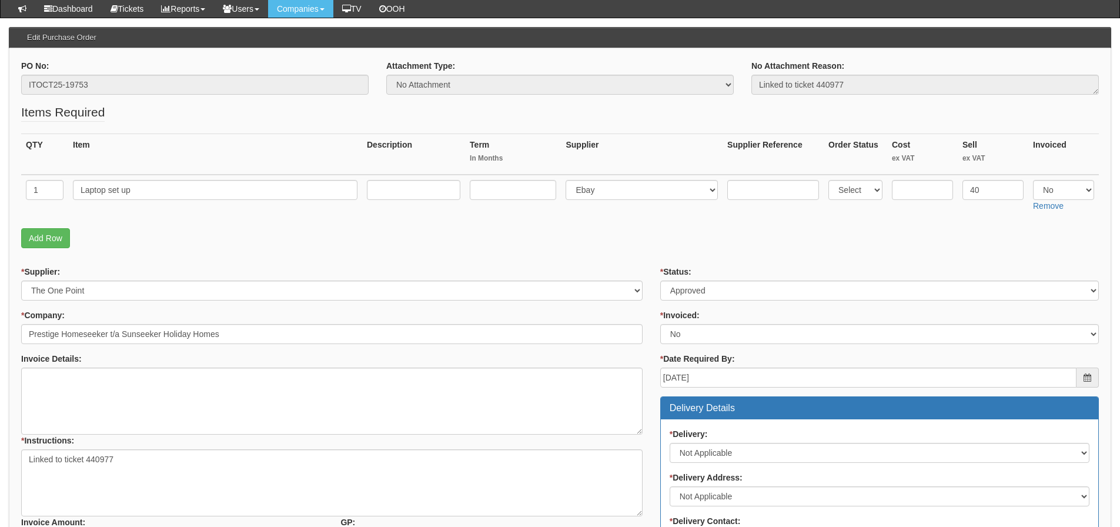
scroll to position [118, 0]
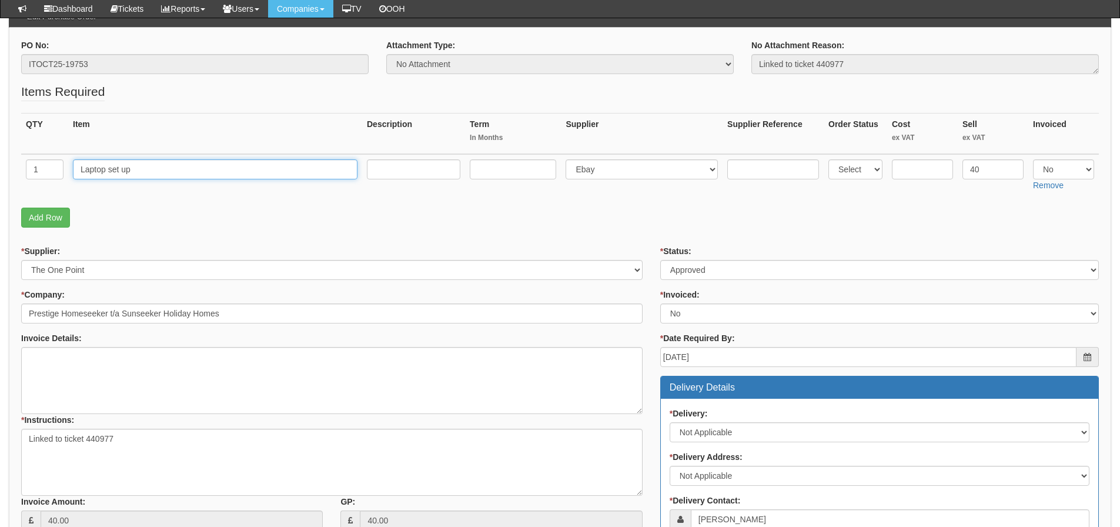
drag, startPoint x: 188, startPoint y: 171, endPoint x: 0, endPoint y: 183, distance: 188.5
click at [0, 183] on div "Purchase Orders > Edit Purchase Order Edit Purchase Order PO No: ITOCT25-19753 …" at bounding box center [560, 453] width 1120 height 957
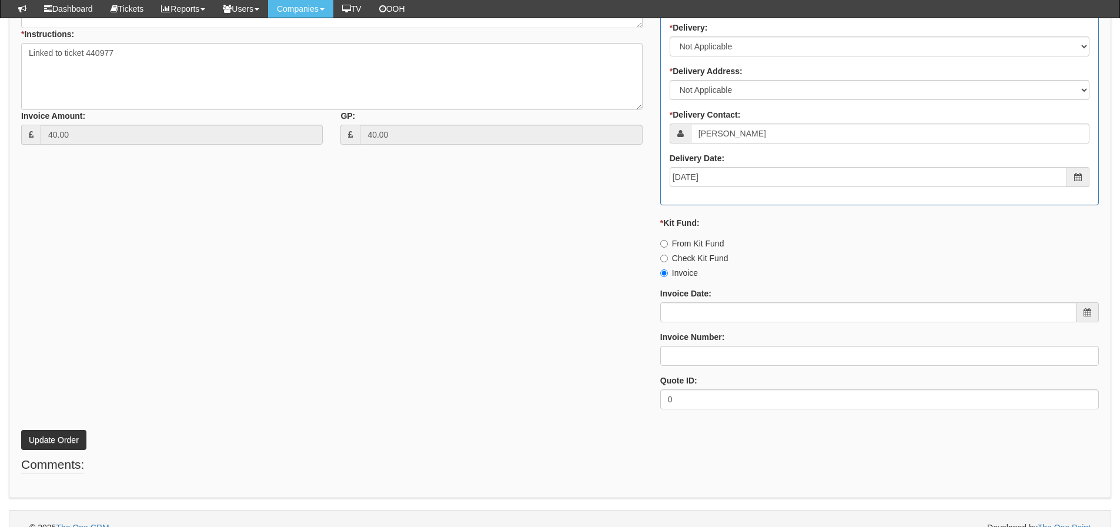
scroll to position [521, 0]
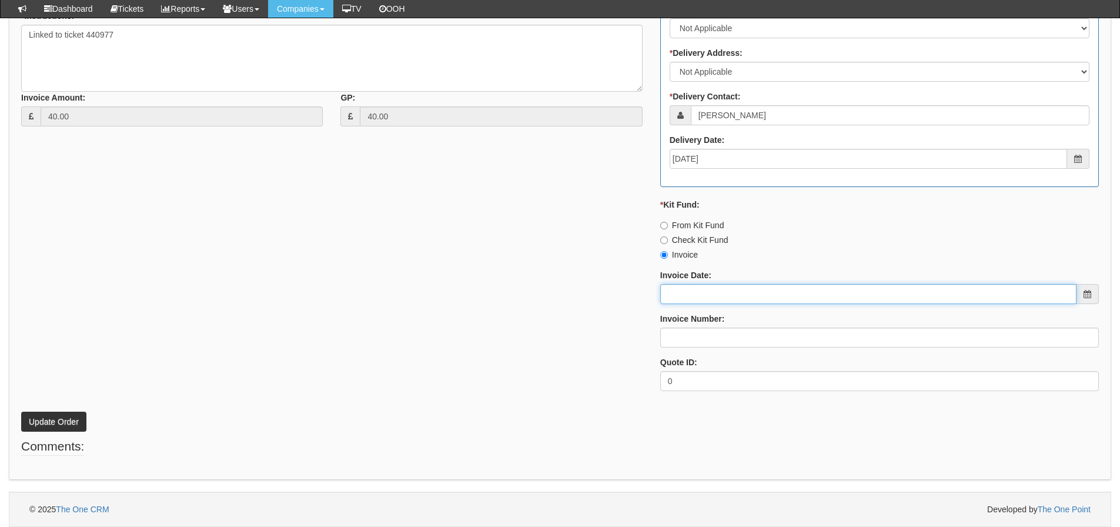
click at [681, 298] on input "Invoice Date:" at bounding box center [868, 294] width 416 height 20
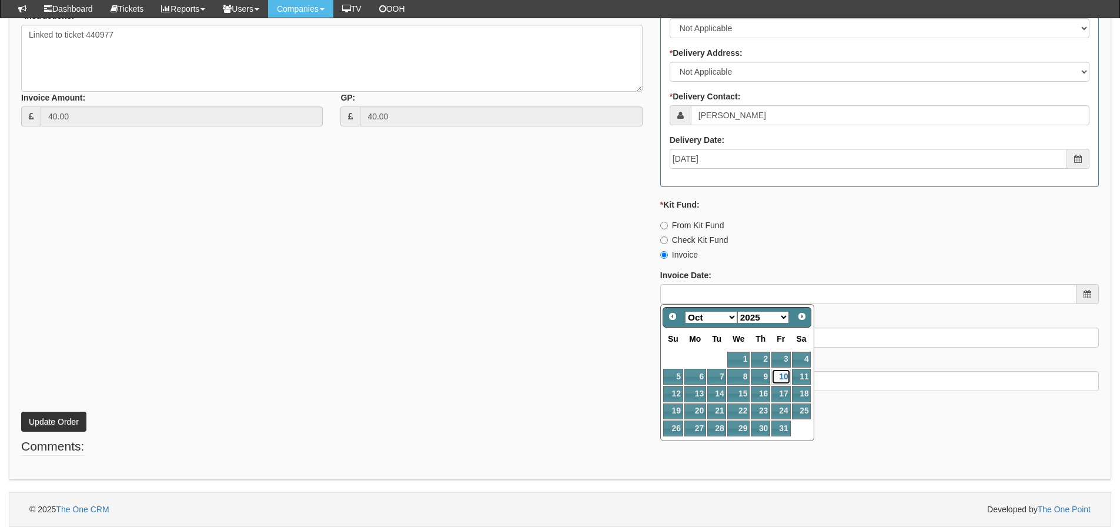
click at [786, 376] on link "10" at bounding box center [780, 377] width 19 height 16
type input "[DATE]"
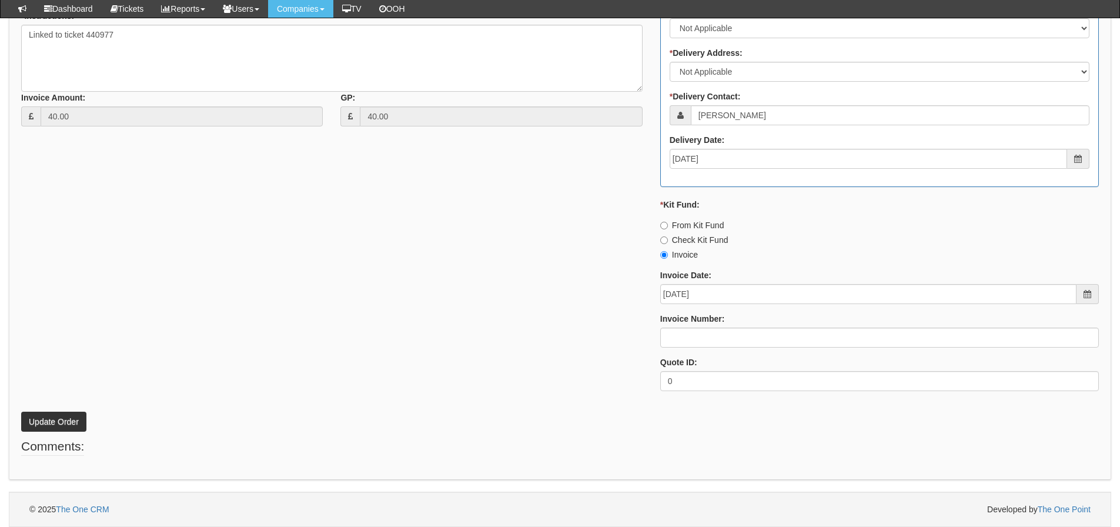
click at [757, 357] on div "Quote ID: 0" at bounding box center [879, 373] width 439 height 35
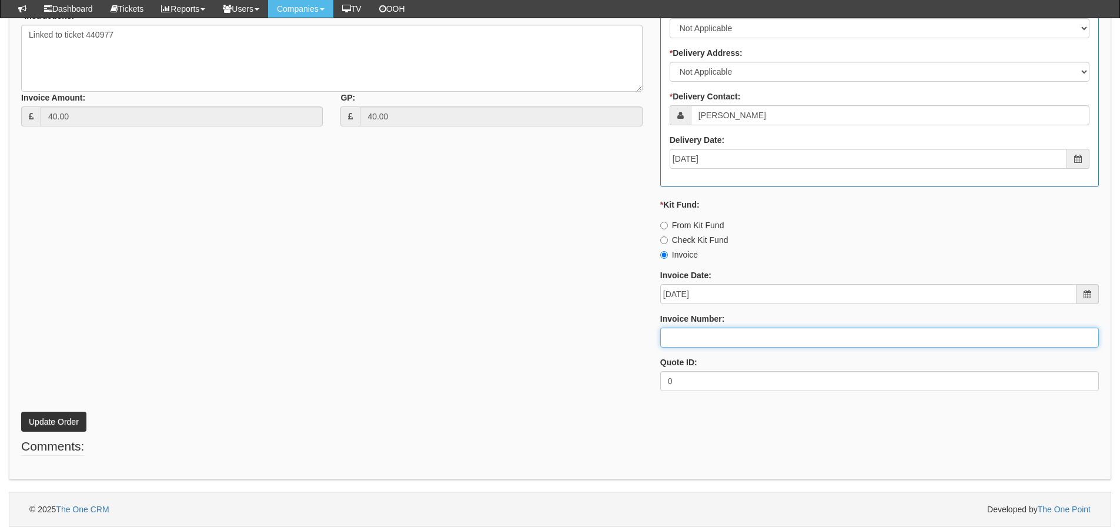
click at [747, 335] on input "Invoice Number:" at bounding box center [879, 337] width 439 height 20
type input "207773"
click at [21, 412] on button "Update Order" at bounding box center [53, 422] width 65 height 20
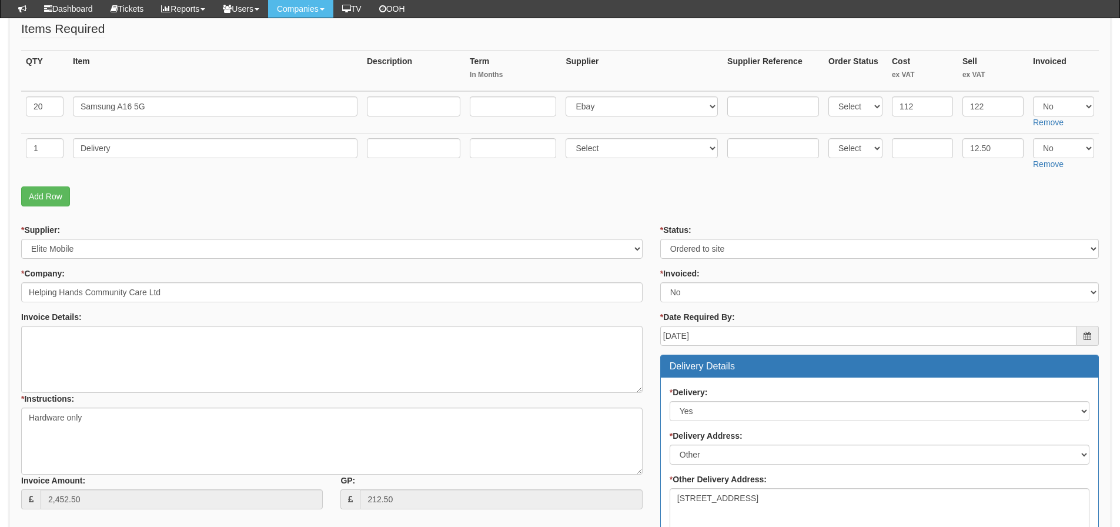
scroll to position [125, 0]
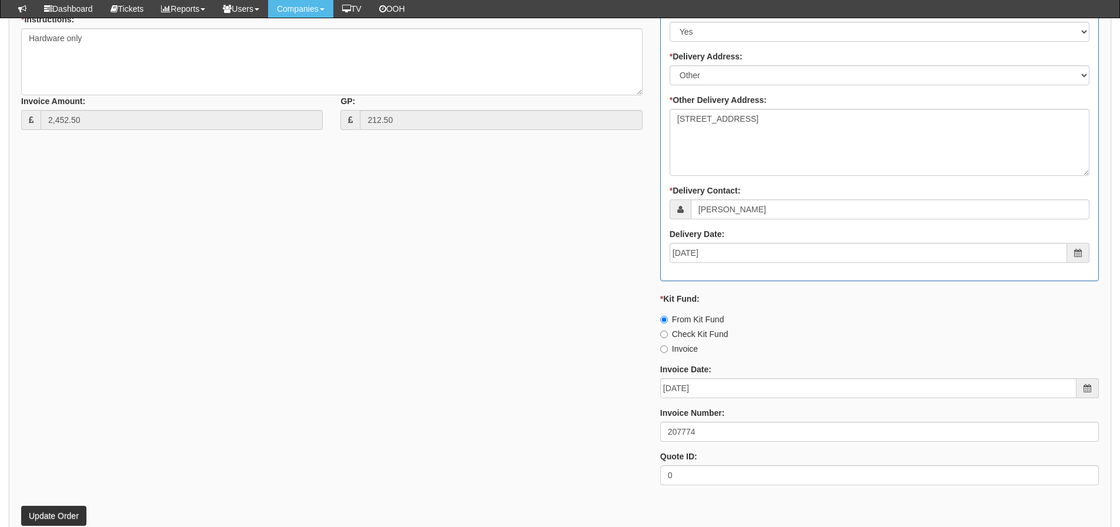
scroll to position [561, 0]
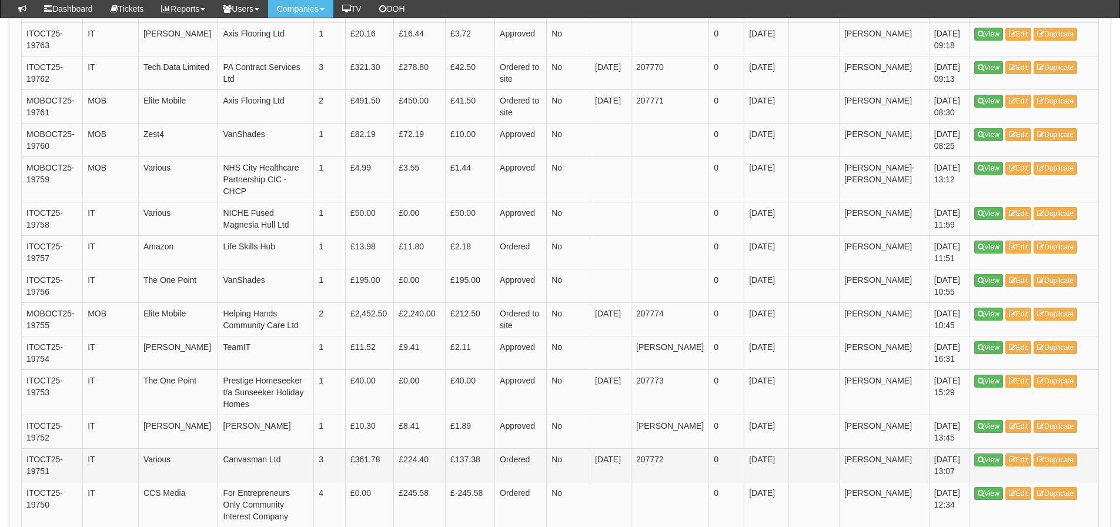
scroll to position [543, 0]
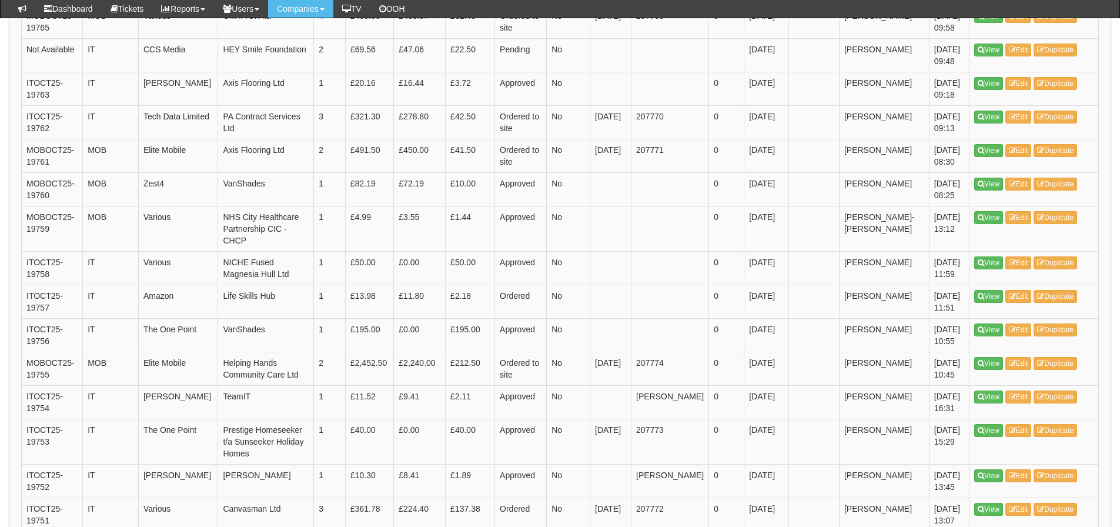
scroll to position [573, 0]
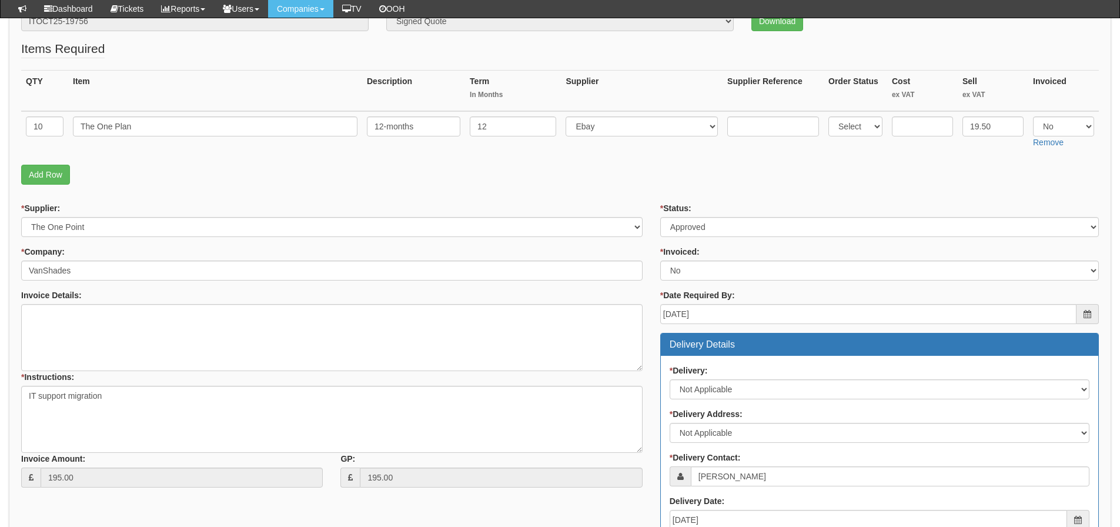
scroll to position [176, 0]
